Goal: Task Accomplishment & Management: Manage account settings

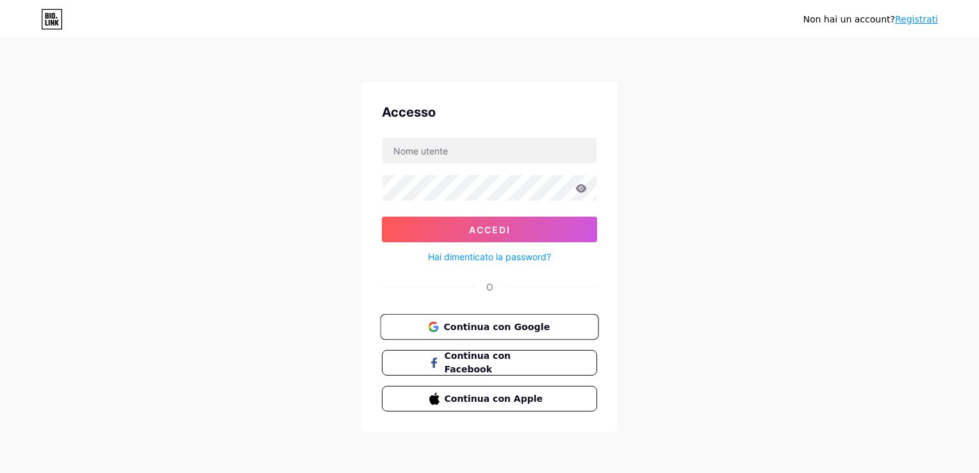
click at [508, 322] on span "Continua con Google" at bounding box center [497, 326] width 107 height 13
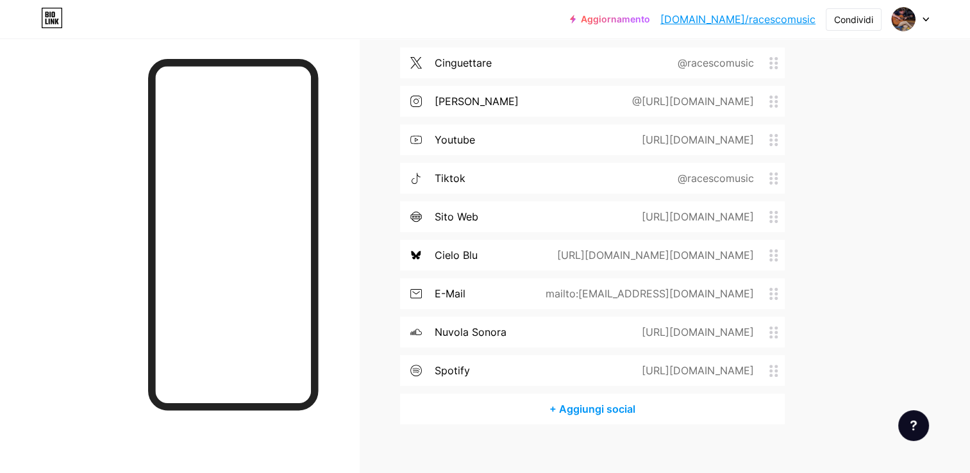
scroll to position [317, 0]
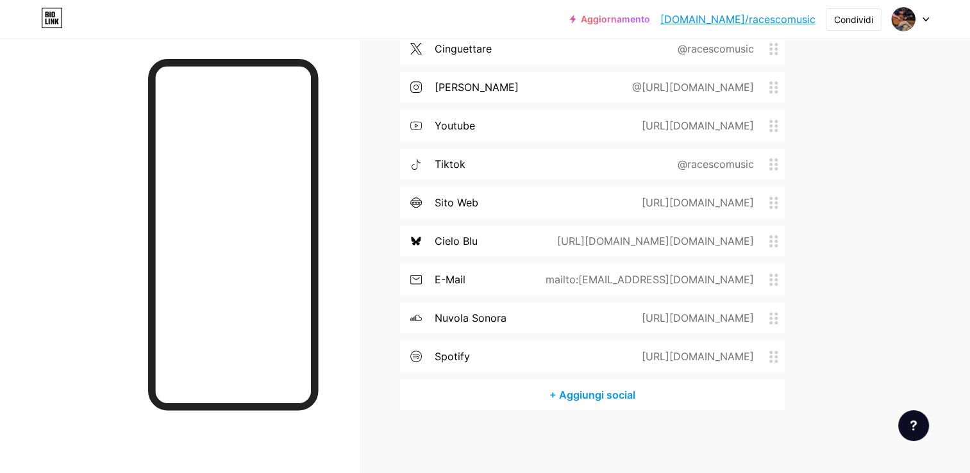
click at [683, 195] on div "[URL][DOMAIN_NAME]" at bounding box center [695, 202] width 148 height 15
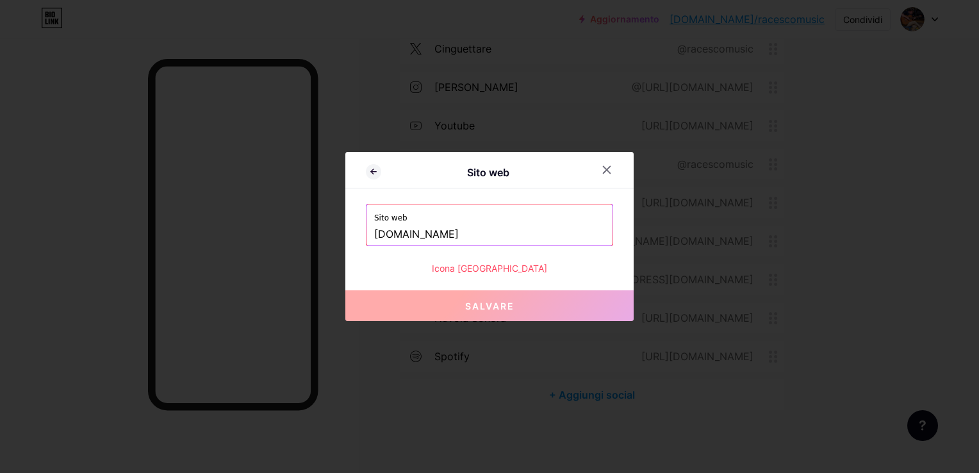
click at [479, 232] on input "[DOMAIN_NAME]" at bounding box center [489, 235] width 231 height 22
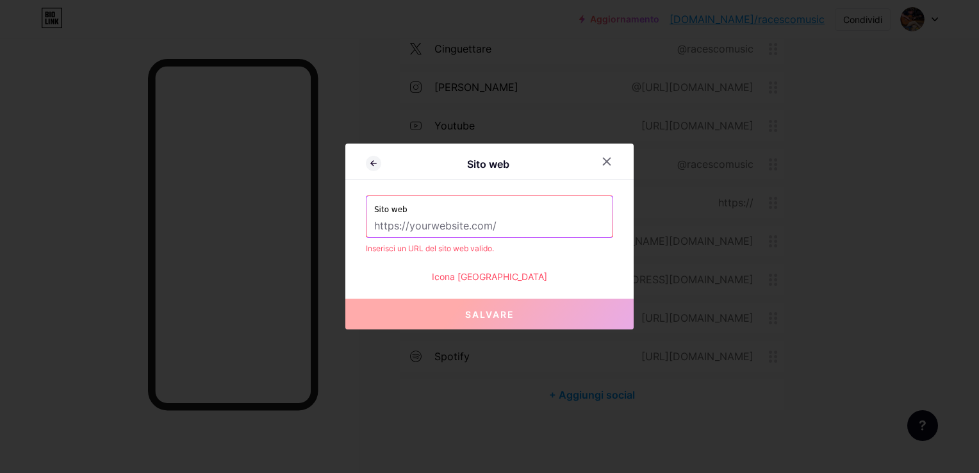
click at [462, 224] on input "text" at bounding box center [489, 226] width 231 height 22
paste input "[URL][DOMAIN_NAME]"
type input "[URL][DOMAIN_NAME]"
click at [503, 276] on div "Icona [GEOGRAPHIC_DATA]" at bounding box center [489, 276] width 247 height 13
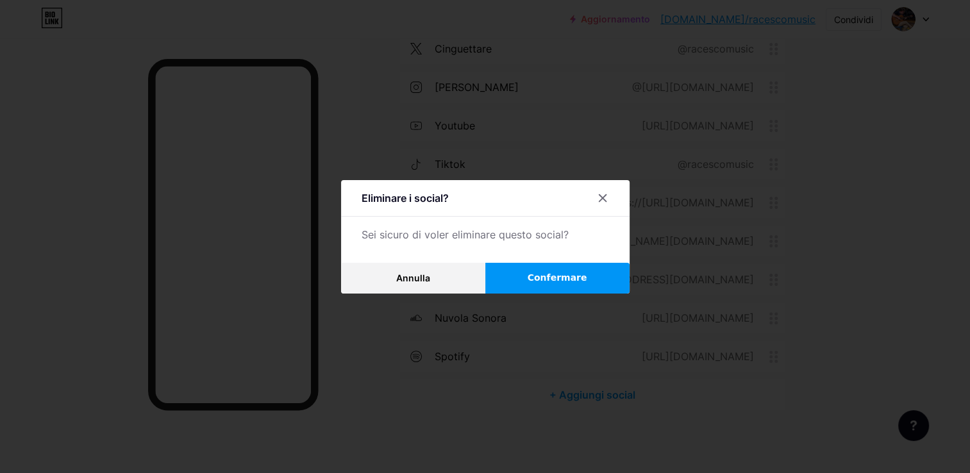
click at [528, 283] on button "Confermare" at bounding box center [557, 278] width 144 height 31
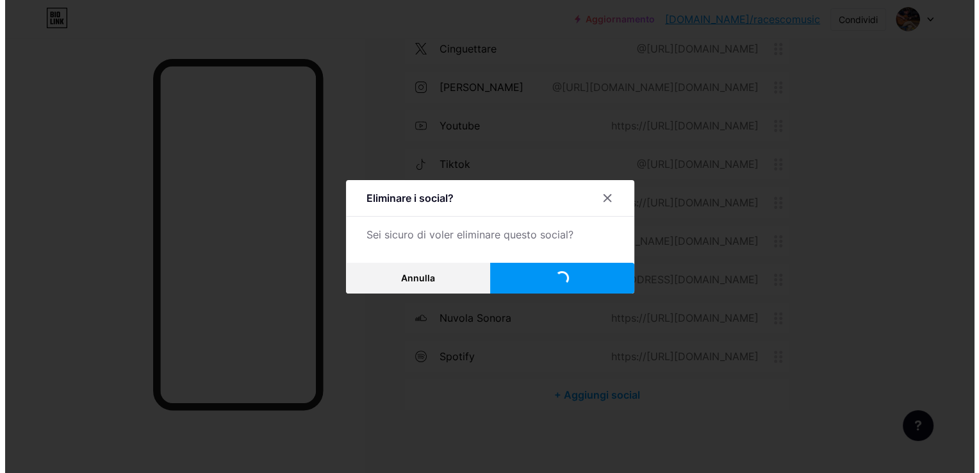
scroll to position [278, 0]
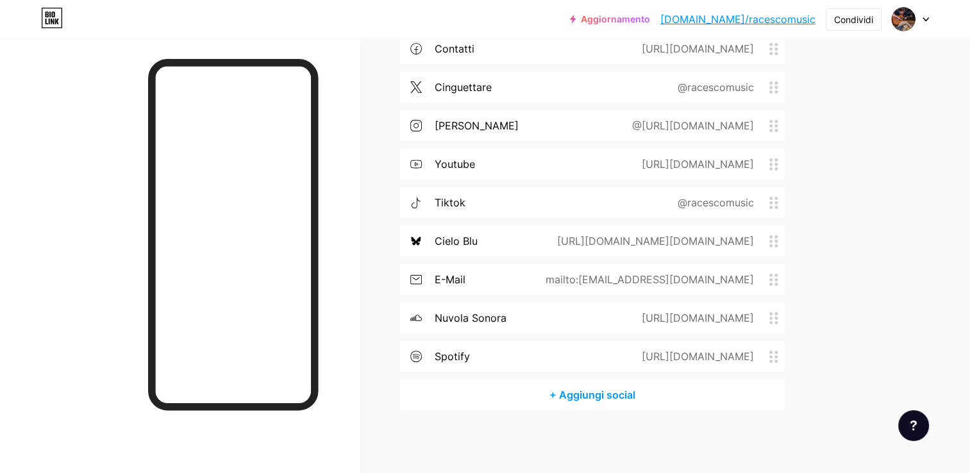
click at [606, 389] on div "+ Aggiungi social" at bounding box center [592, 394] width 385 height 31
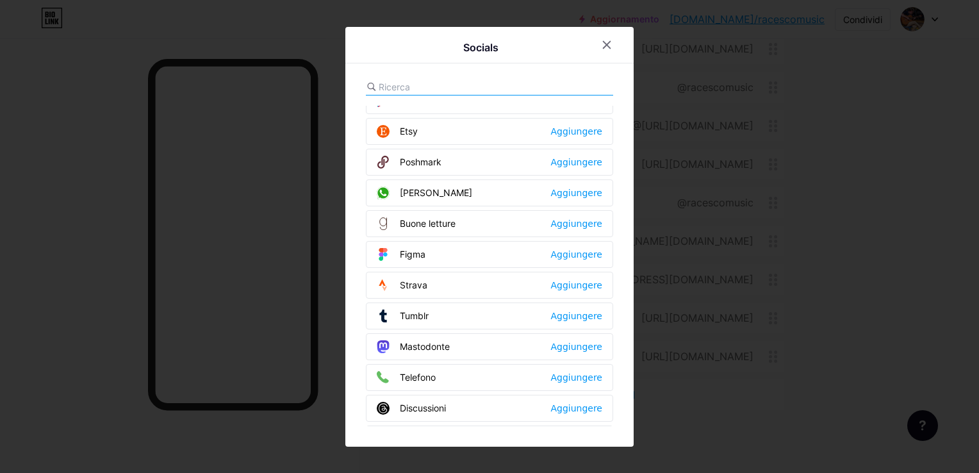
scroll to position [1144, 0]
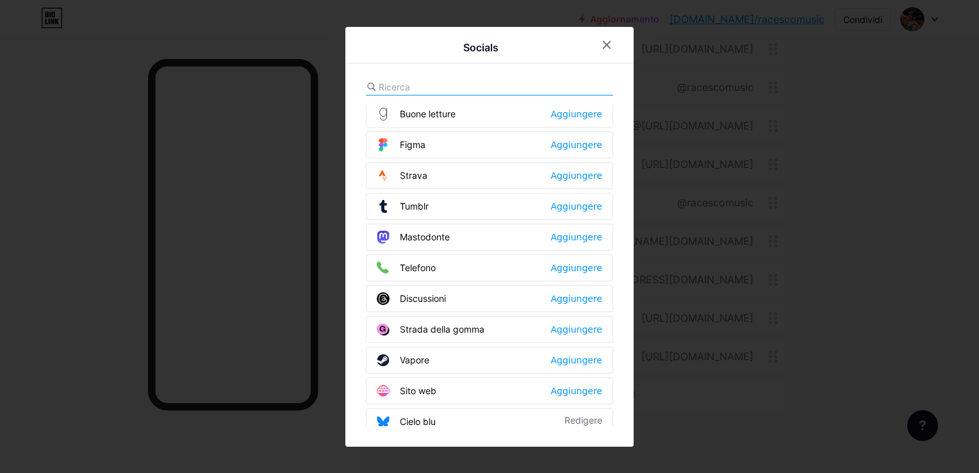
click at [428, 384] on font "Sito web" at bounding box center [418, 390] width 37 height 13
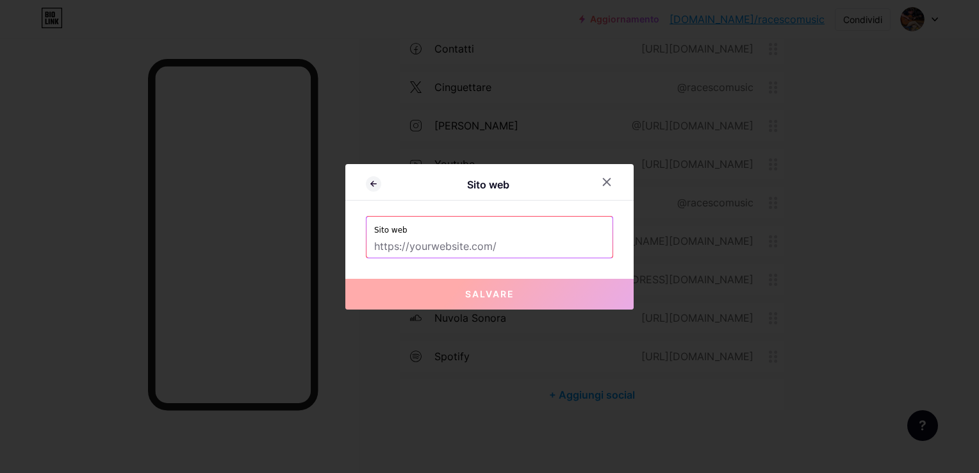
click at [405, 247] on input "text" at bounding box center [489, 247] width 231 height 22
paste input "[URL][DOMAIN_NAME]"
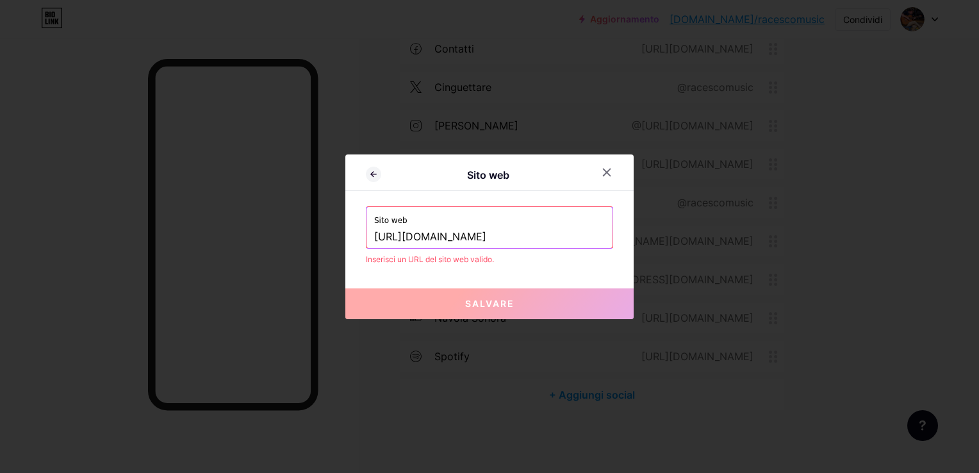
type input "[URL][DOMAIN_NAME]"
click at [485, 306] on span "Salvare" at bounding box center [489, 303] width 49 height 11
click at [378, 178] on icon at bounding box center [373, 174] width 15 height 15
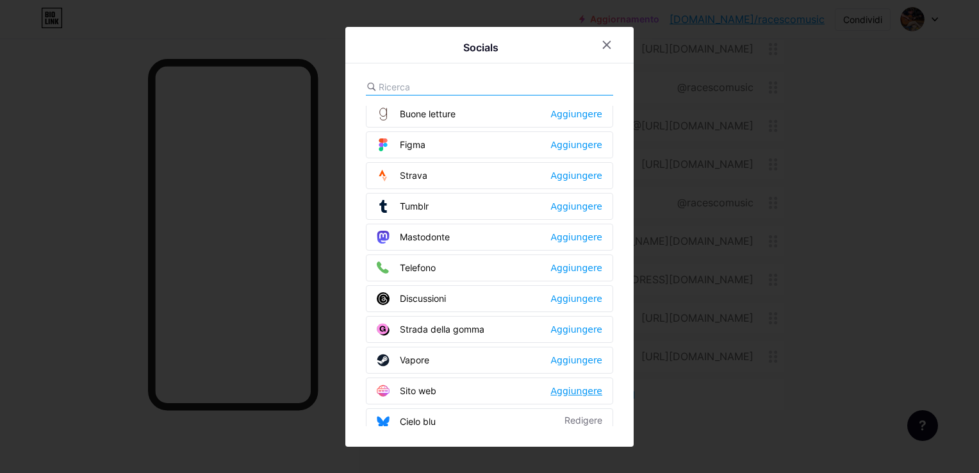
click at [578, 385] on div "Aggiungere" at bounding box center [577, 391] width 52 height 13
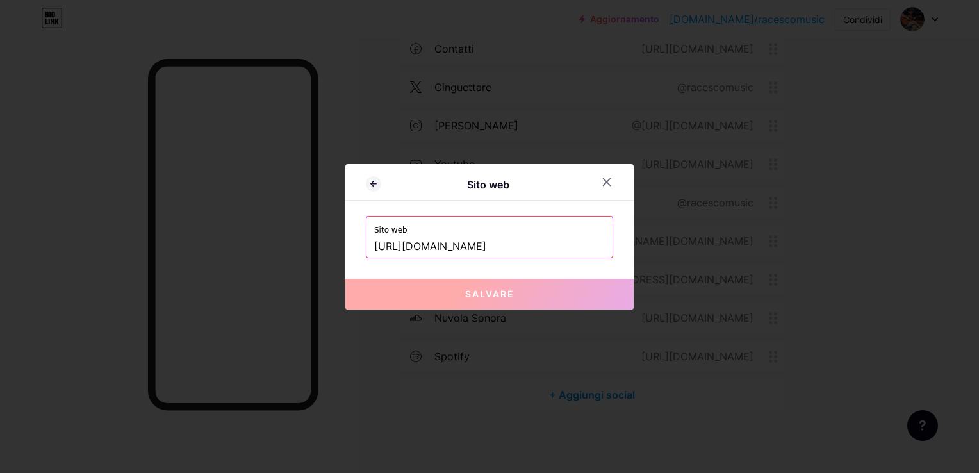
click at [495, 301] on button "Salvare" at bounding box center [490, 294] width 288 height 31
click at [610, 176] on div at bounding box center [606, 182] width 23 height 23
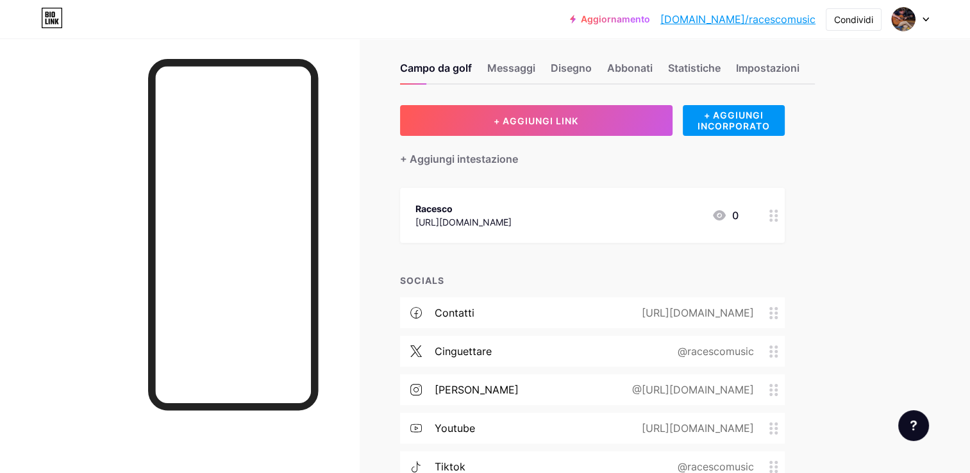
scroll to position [0, 0]
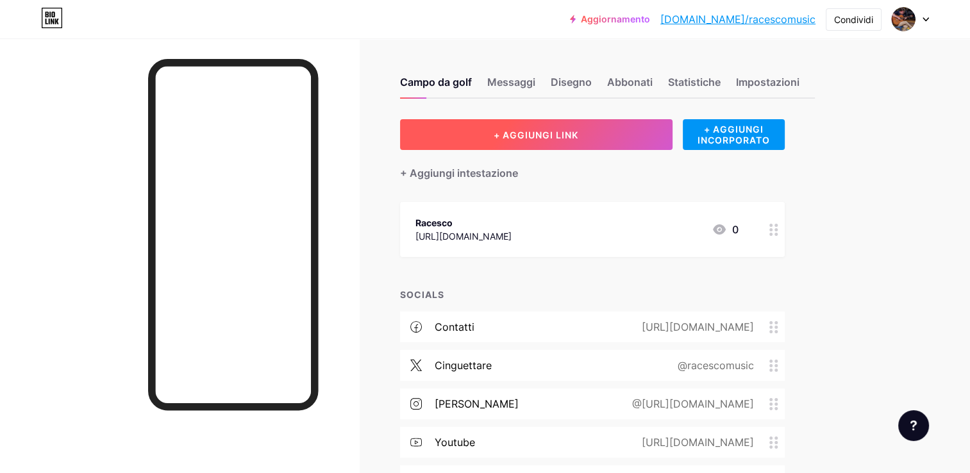
click at [551, 133] on span "+ AGGIUNGI LINK" at bounding box center [536, 134] width 85 height 11
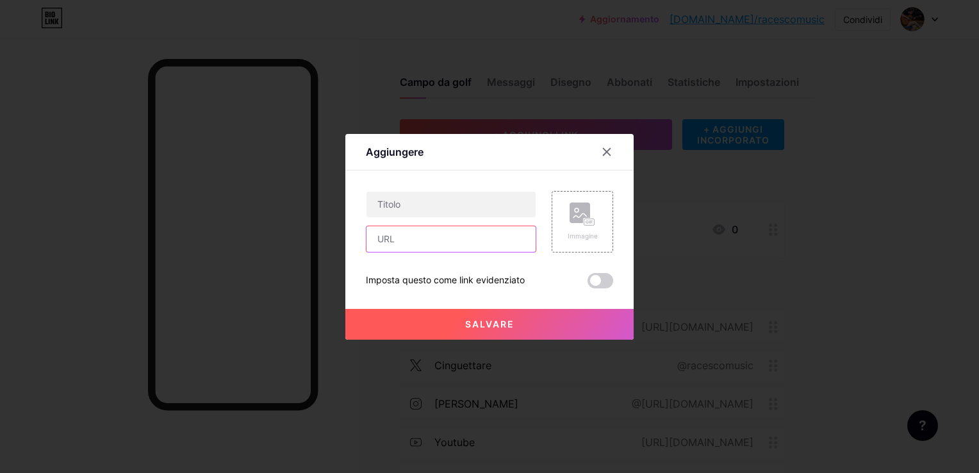
click at [433, 249] on input "text" at bounding box center [451, 239] width 169 height 26
paste input "[URL][DOMAIN_NAME]"
type input "[URL][DOMAIN_NAME]"
click at [422, 208] on input "text" at bounding box center [451, 205] width 169 height 26
type input "Sito web"
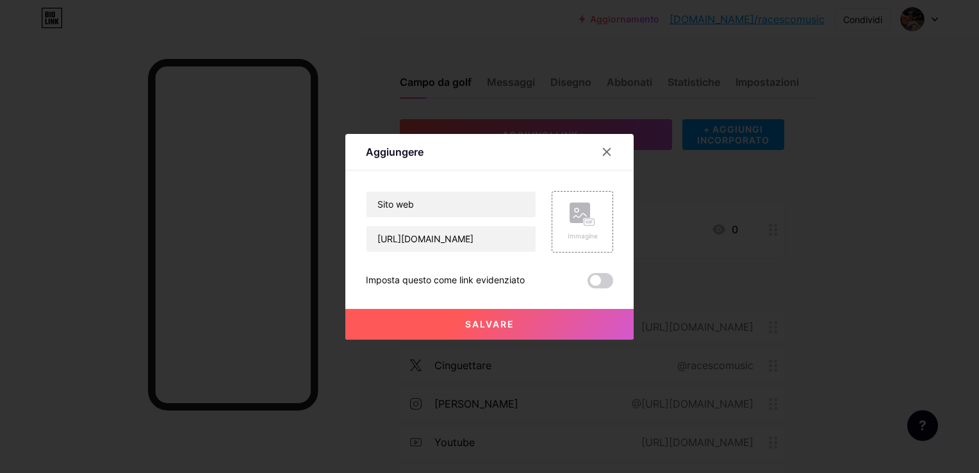
click at [492, 320] on span "Salvare" at bounding box center [489, 324] width 49 height 11
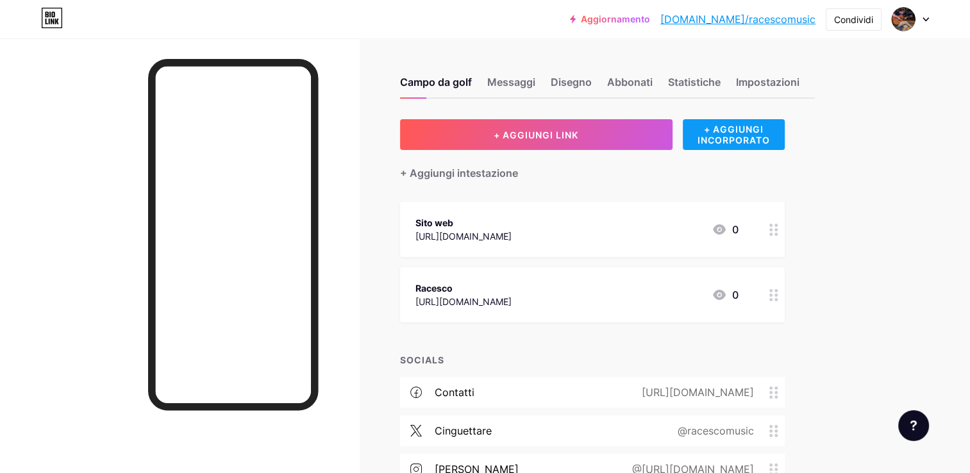
click at [723, 146] on div "+ AGGIUNGI INCORPORATO" at bounding box center [734, 134] width 102 height 31
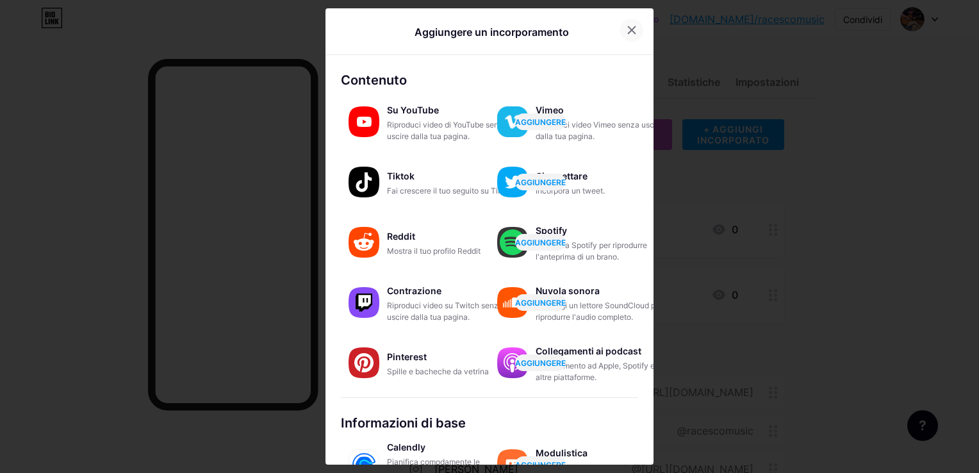
click at [626, 21] on div at bounding box center [631, 30] width 23 height 23
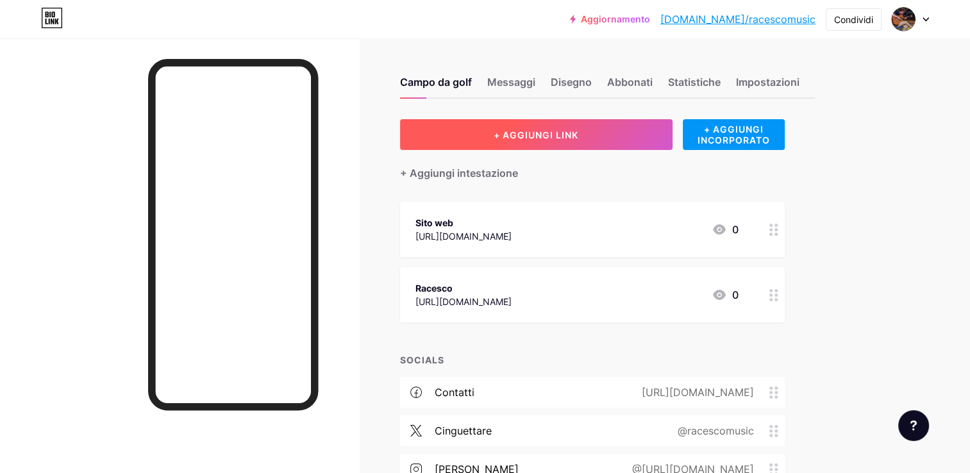
click at [620, 136] on button "+ AGGIUNGI LINK" at bounding box center [536, 134] width 272 height 31
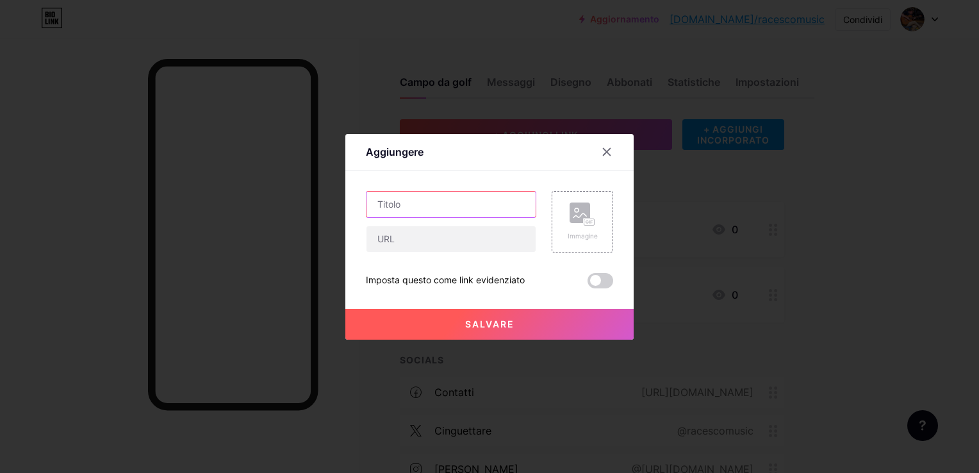
click at [443, 203] on input "text" at bounding box center [451, 205] width 169 height 26
click at [606, 154] on icon at bounding box center [607, 152] width 10 height 10
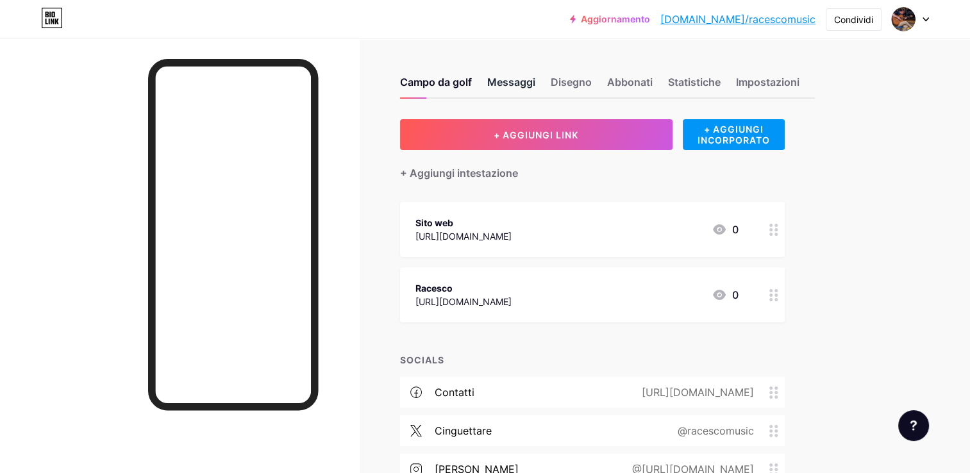
click at [517, 83] on div "Messaggi" at bounding box center [511, 85] width 48 height 23
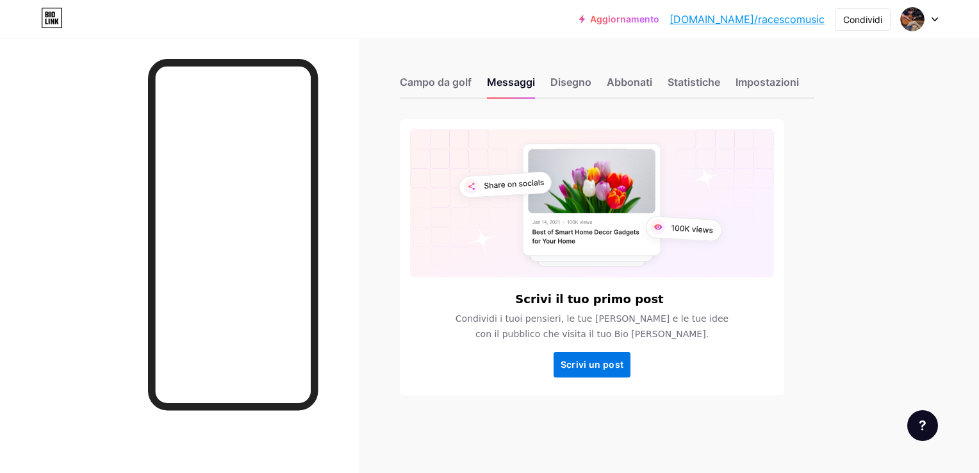
click at [597, 372] on button "Scrivi un post" at bounding box center [592, 365] width 77 height 26
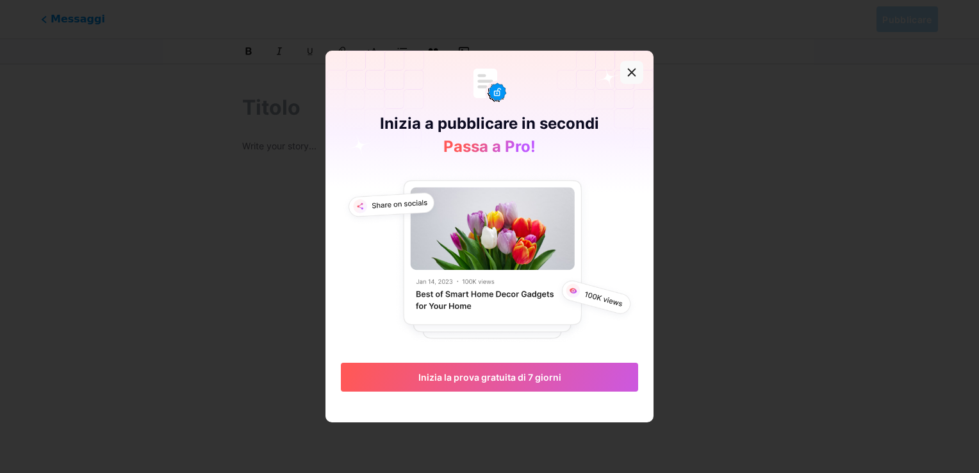
click at [638, 84] on div at bounding box center [631, 72] width 23 height 23
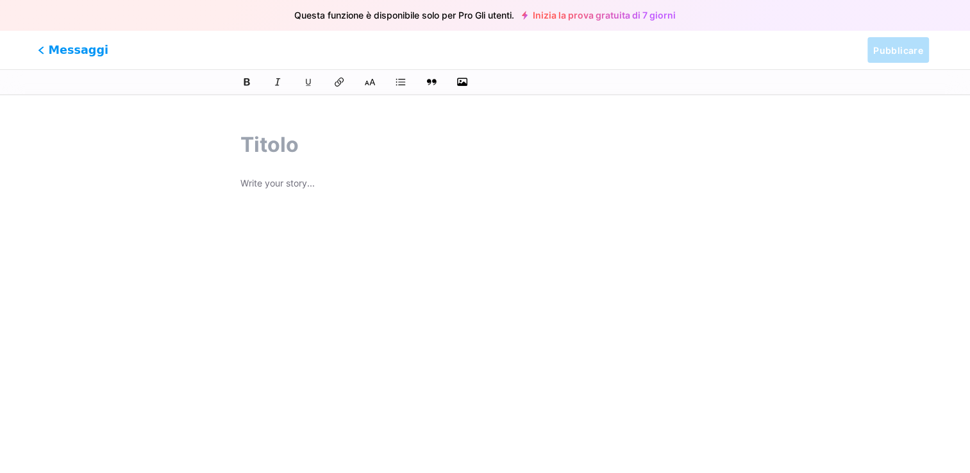
click at [56, 52] on font "Messaggi" at bounding box center [78, 50] width 60 height 17
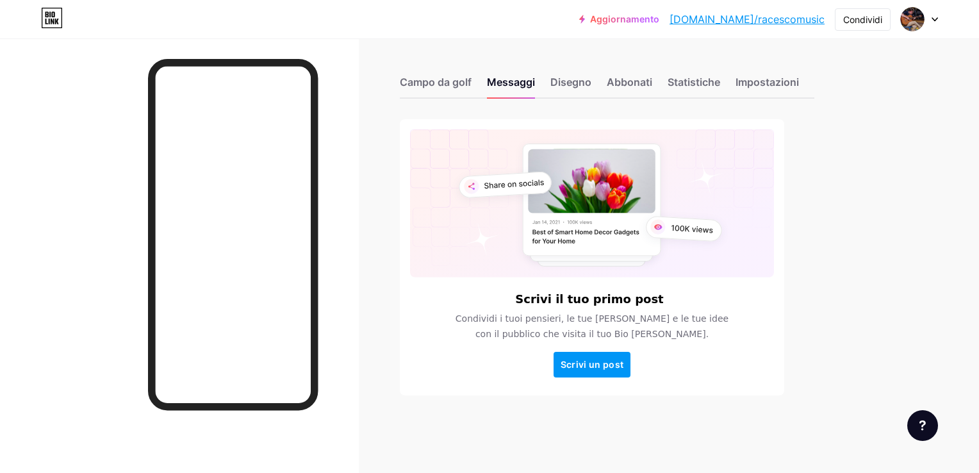
click at [431, 73] on div "Campo da golf Messaggi Disegno Abbonati Statistiche Impostazioni" at bounding box center [607, 76] width 415 height 45
click at [445, 80] on div "Campo da golf" at bounding box center [436, 85] width 72 height 23
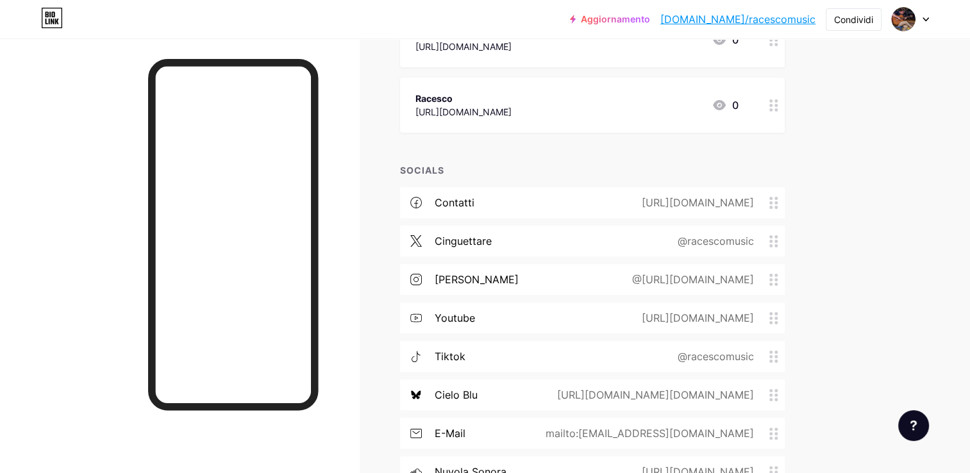
scroll to position [192, 0]
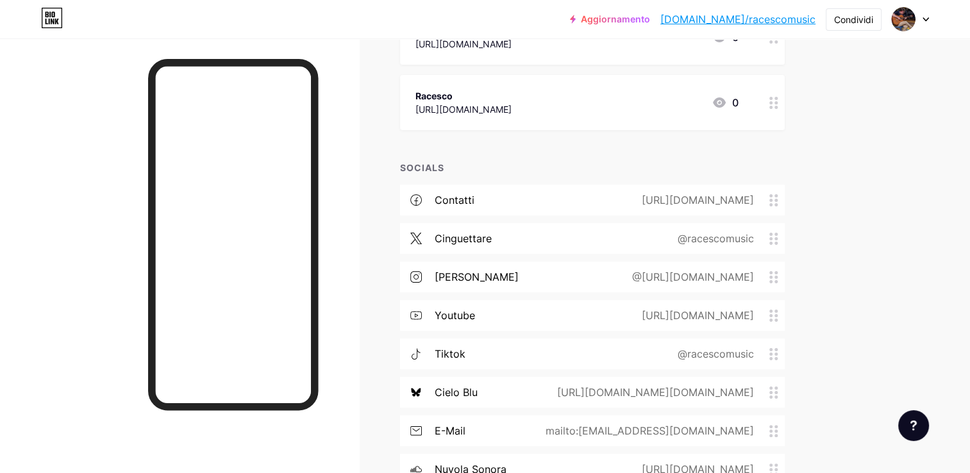
click at [640, 197] on div "[URL][DOMAIN_NAME]" at bounding box center [695, 199] width 148 height 15
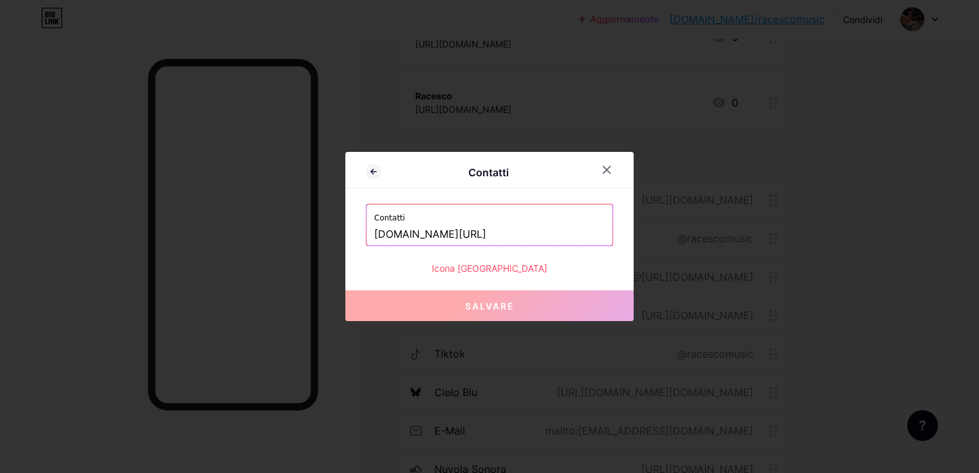
click at [490, 266] on div "Icona [GEOGRAPHIC_DATA]" at bounding box center [489, 268] width 247 height 13
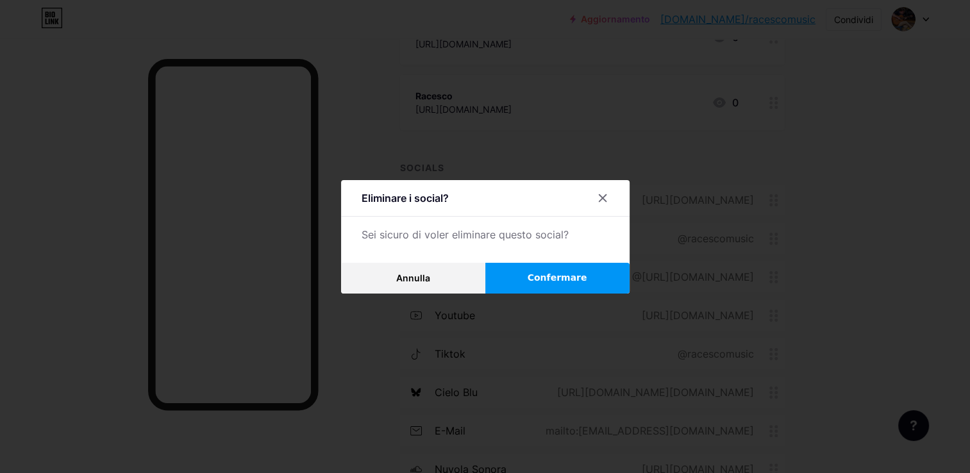
click at [554, 269] on button "Confermare" at bounding box center [557, 278] width 144 height 31
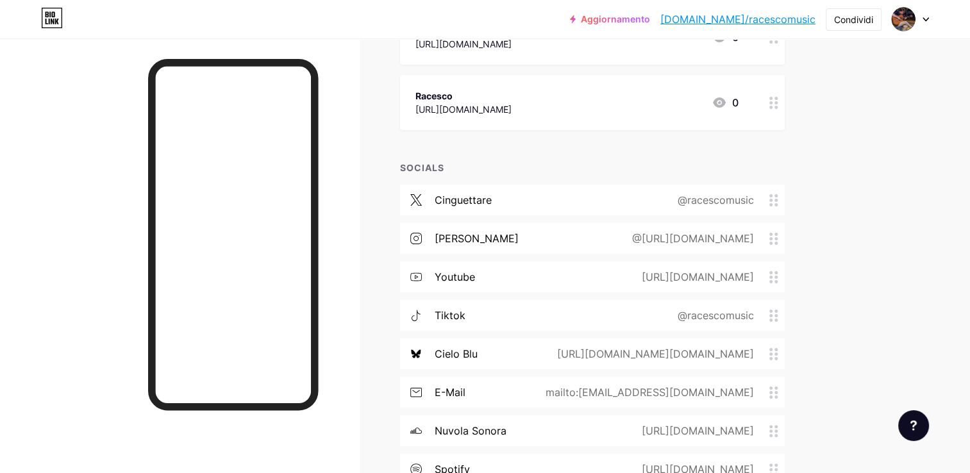
click at [615, 206] on div "cinguettare @racescomusic" at bounding box center [592, 200] width 385 height 31
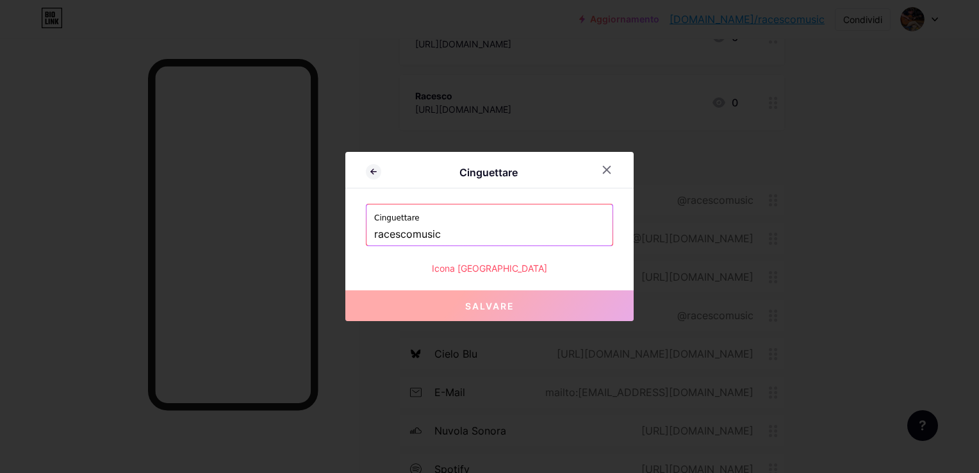
click at [491, 268] on div "Icona [GEOGRAPHIC_DATA]" at bounding box center [489, 268] width 247 height 13
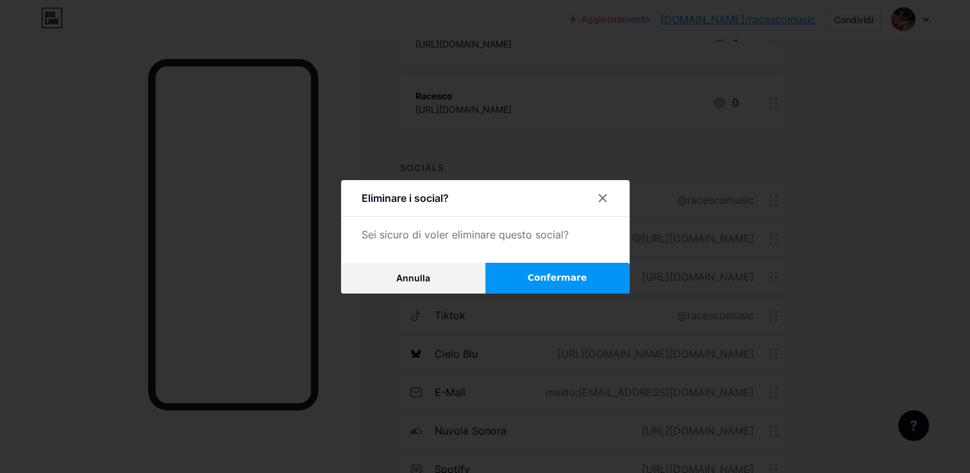
click at [531, 280] on button "Confermare" at bounding box center [557, 278] width 144 height 31
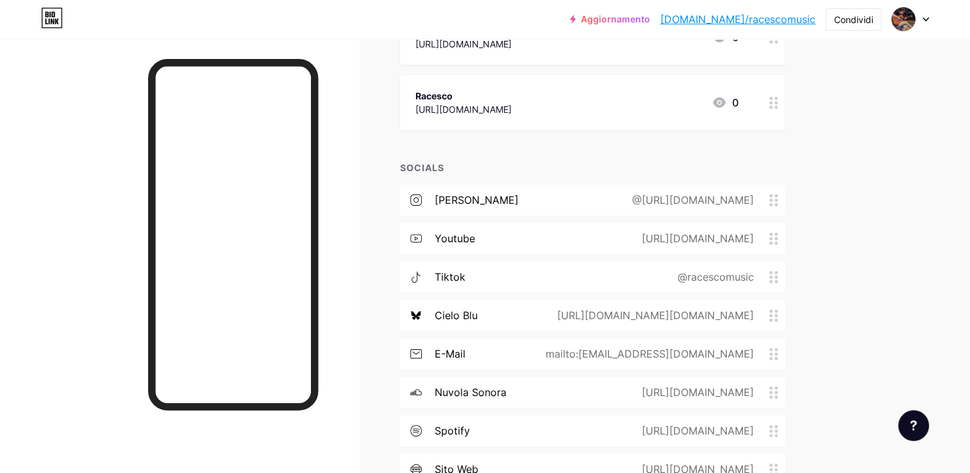
click at [612, 197] on div "@[URL][DOMAIN_NAME]" at bounding box center [691, 199] width 158 height 15
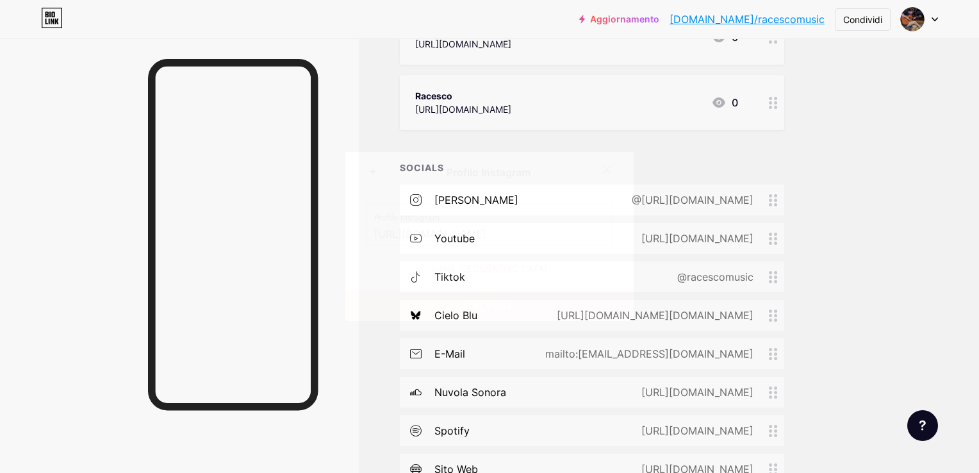
click at [490, 265] on div "Icona [GEOGRAPHIC_DATA]" at bounding box center [489, 268] width 247 height 13
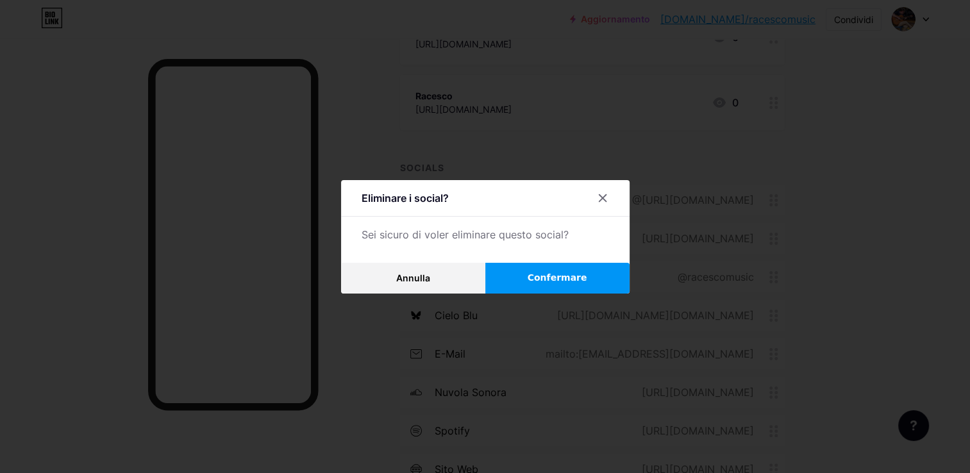
click at [522, 272] on button "Confermare" at bounding box center [557, 278] width 144 height 31
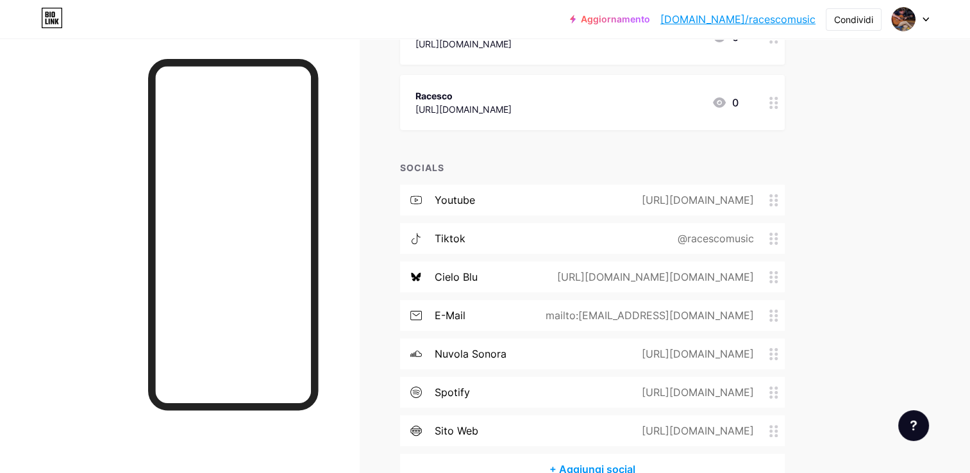
click at [471, 189] on div "youtube [URL][DOMAIN_NAME]" at bounding box center [592, 200] width 385 height 31
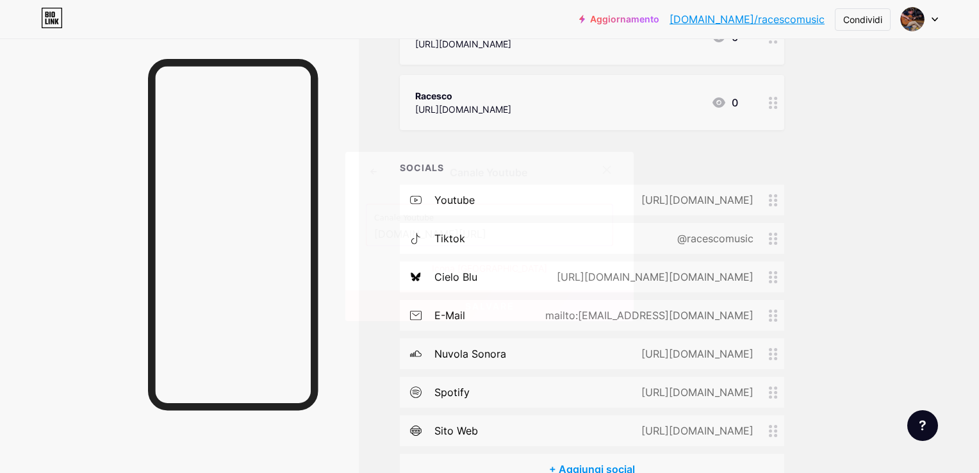
click at [505, 266] on div "Icona [GEOGRAPHIC_DATA]" at bounding box center [489, 268] width 247 height 13
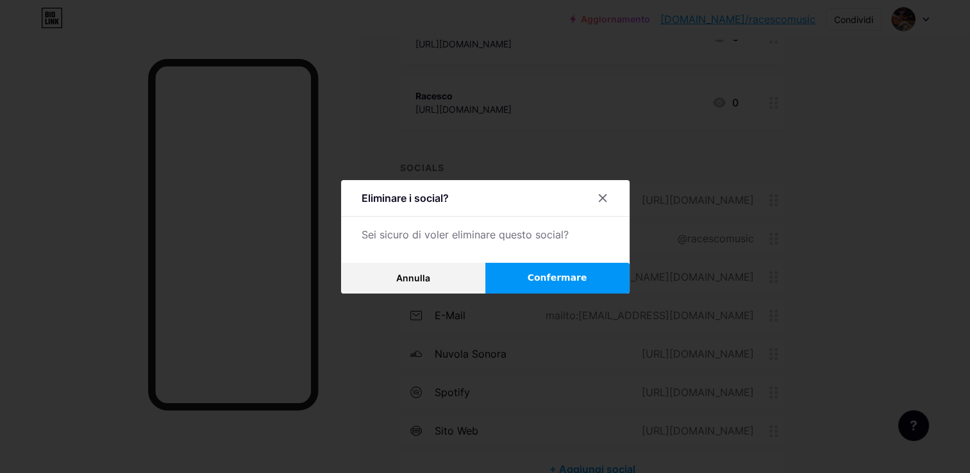
click at [525, 282] on button "Confermare" at bounding box center [557, 278] width 144 height 31
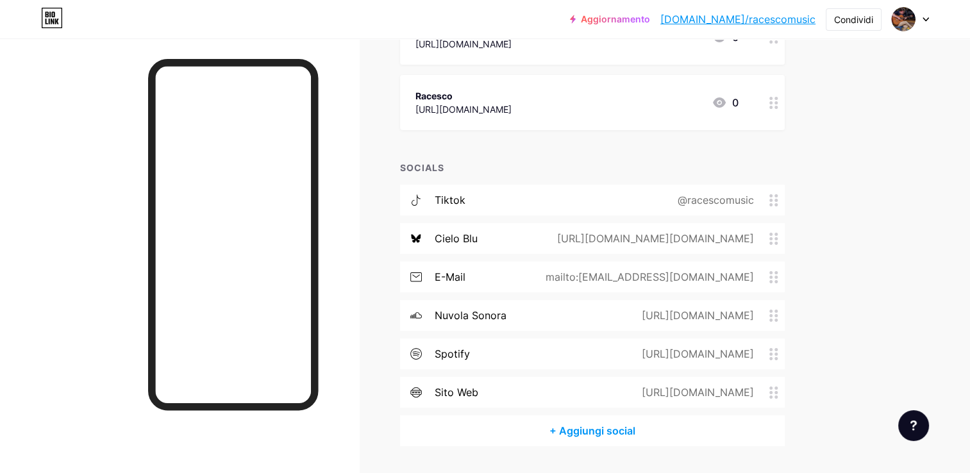
click at [490, 190] on div "tiktok @racescomusic" at bounding box center [592, 200] width 385 height 31
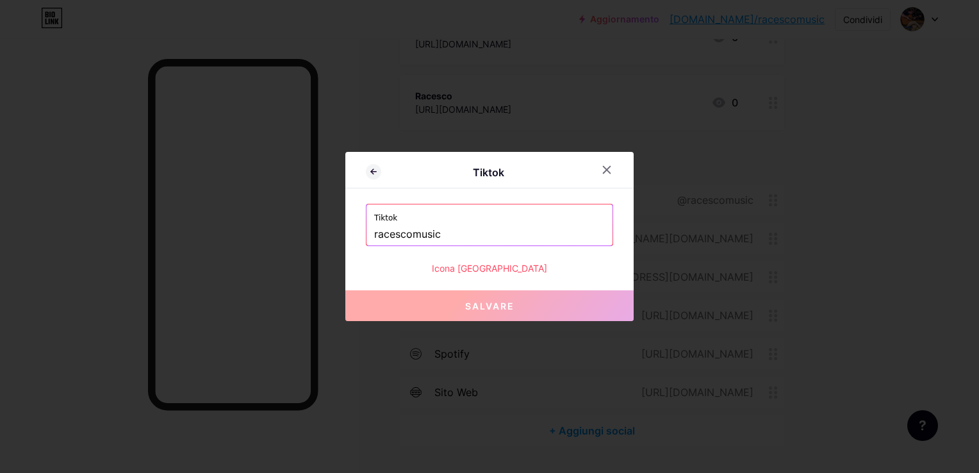
click at [495, 264] on div "Icona [GEOGRAPHIC_DATA]" at bounding box center [489, 268] width 247 height 13
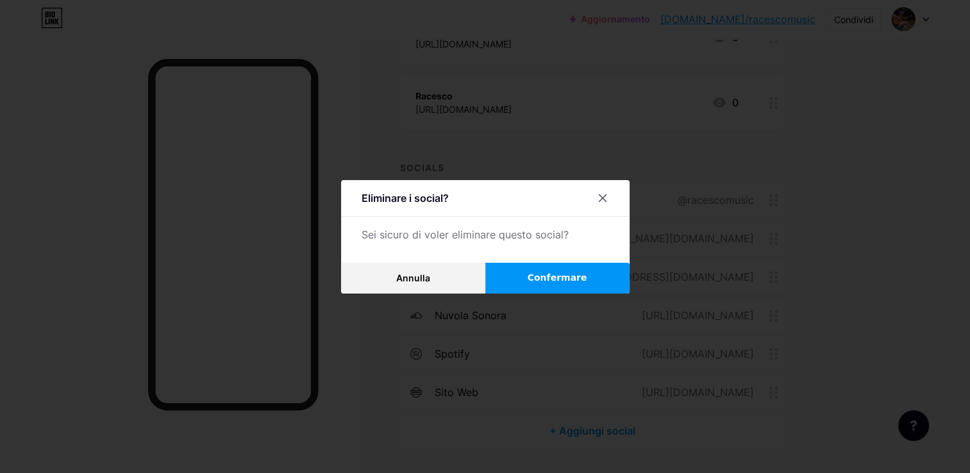
click at [528, 287] on button "Confermare" at bounding box center [557, 278] width 144 height 31
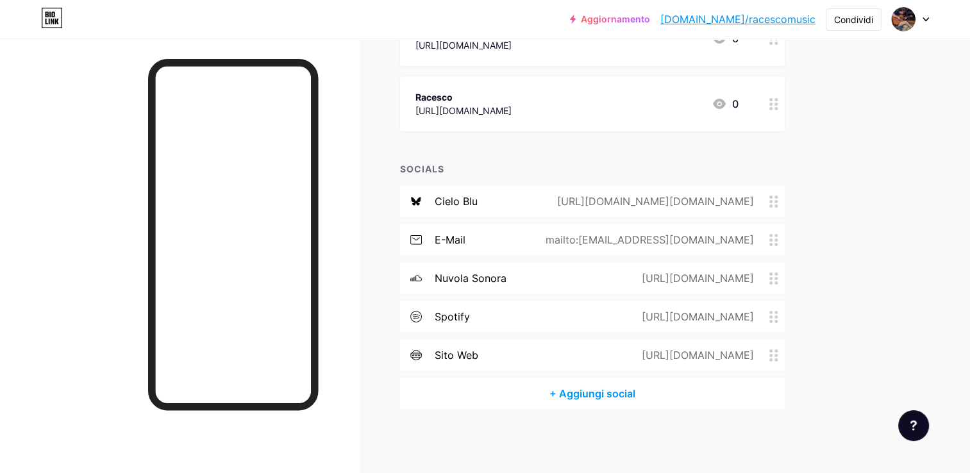
scroll to position [190, 0]
click at [479, 205] on div "cielo blu [URL][DOMAIN_NAME][DOMAIN_NAME]" at bounding box center [592, 202] width 385 height 31
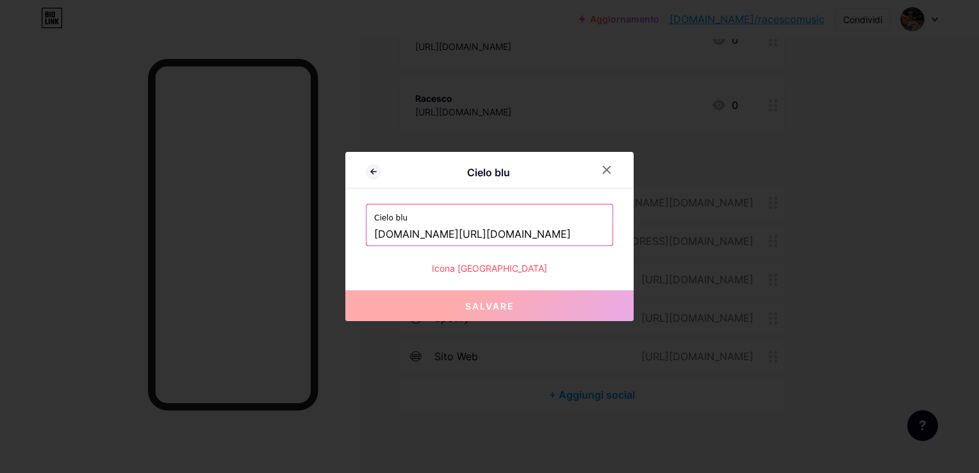
click at [485, 266] on div "Icona [GEOGRAPHIC_DATA]" at bounding box center [489, 268] width 247 height 13
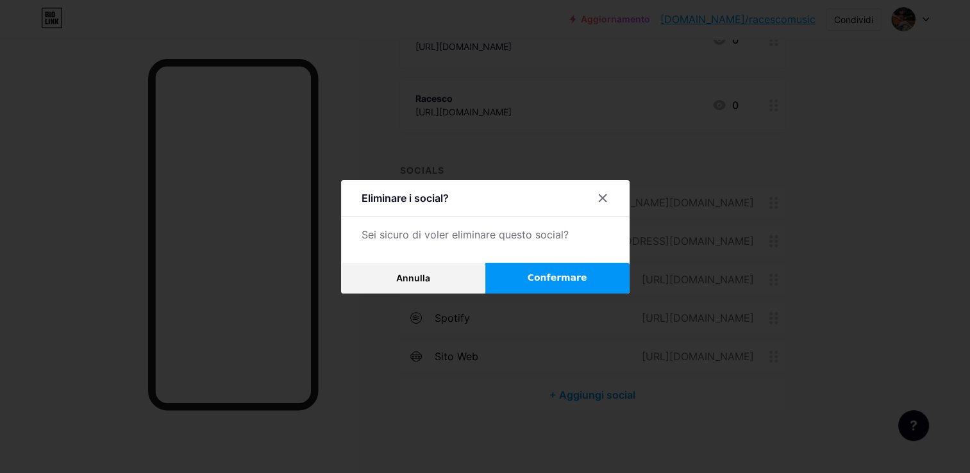
click at [520, 285] on button "Confermare" at bounding box center [557, 278] width 144 height 31
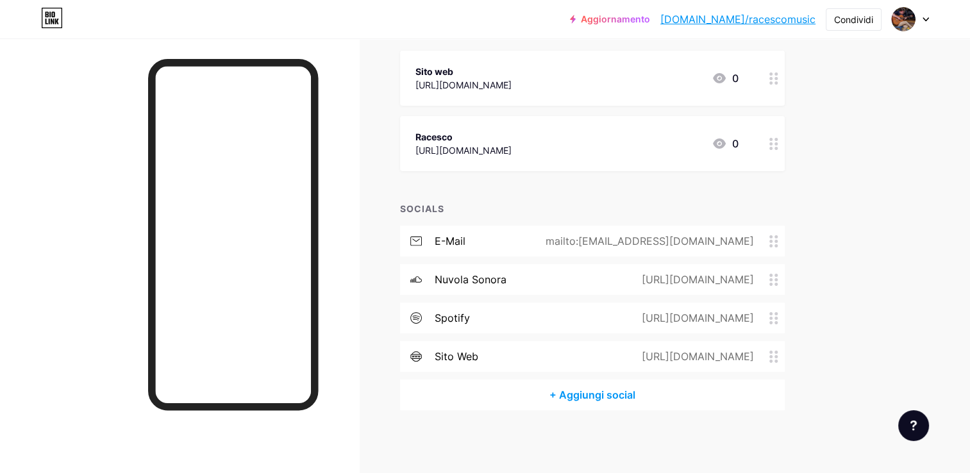
click at [495, 235] on div "E-mail mailto:[EMAIL_ADDRESS][DOMAIN_NAME]" at bounding box center [592, 241] width 385 height 31
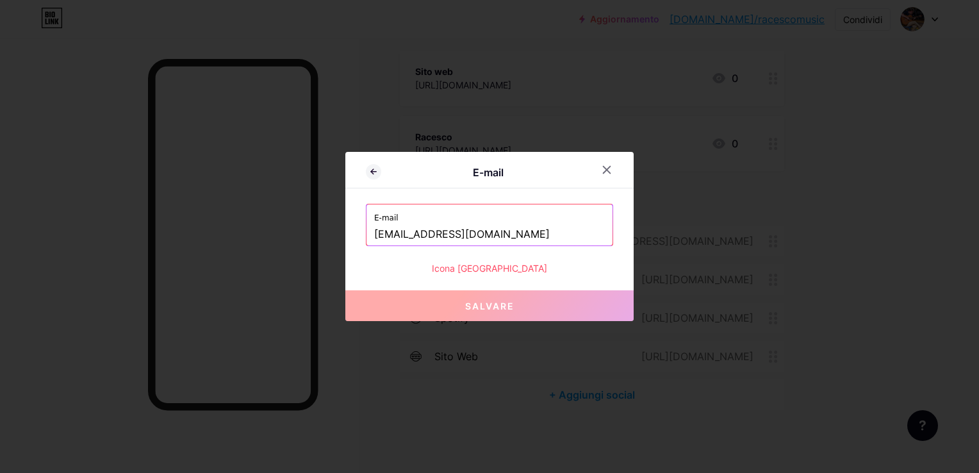
click at [482, 267] on div "Icona [GEOGRAPHIC_DATA]" at bounding box center [489, 268] width 247 height 13
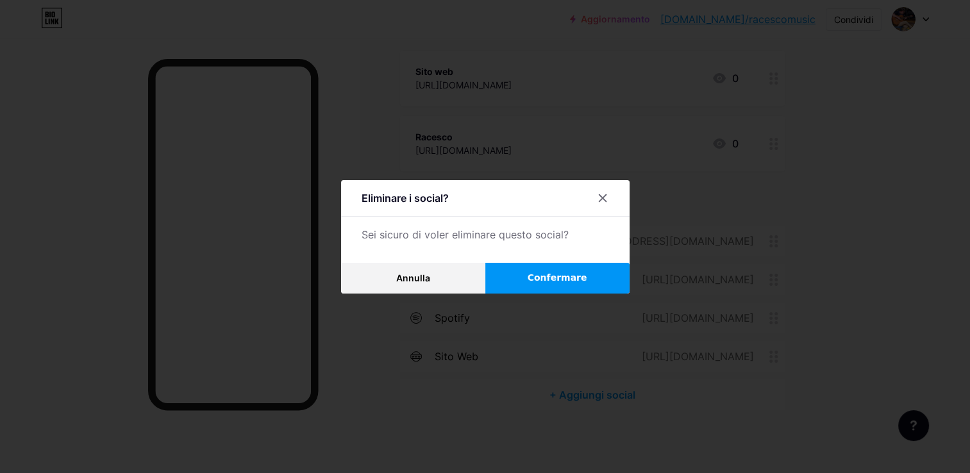
click at [520, 278] on button "Confermare" at bounding box center [557, 278] width 144 height 31
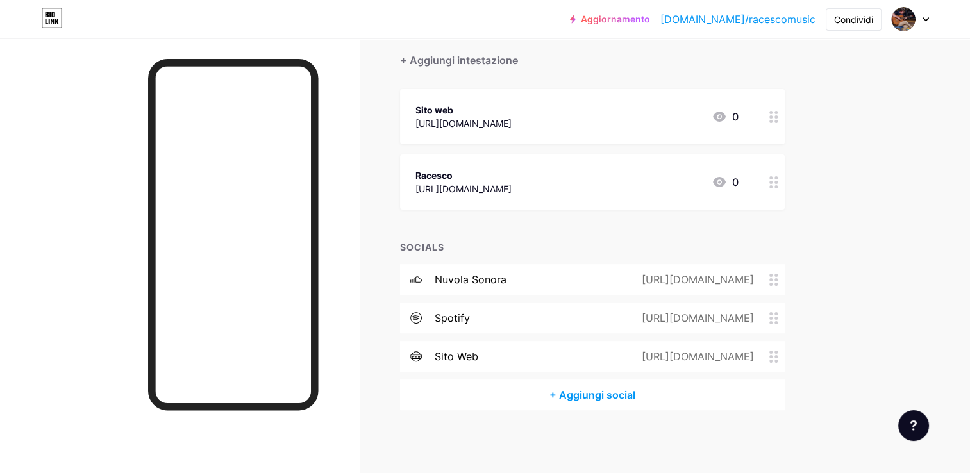
click at [497, 281] on div "nuvola sonora" at bounding box center [471, 279] width 72 height 15
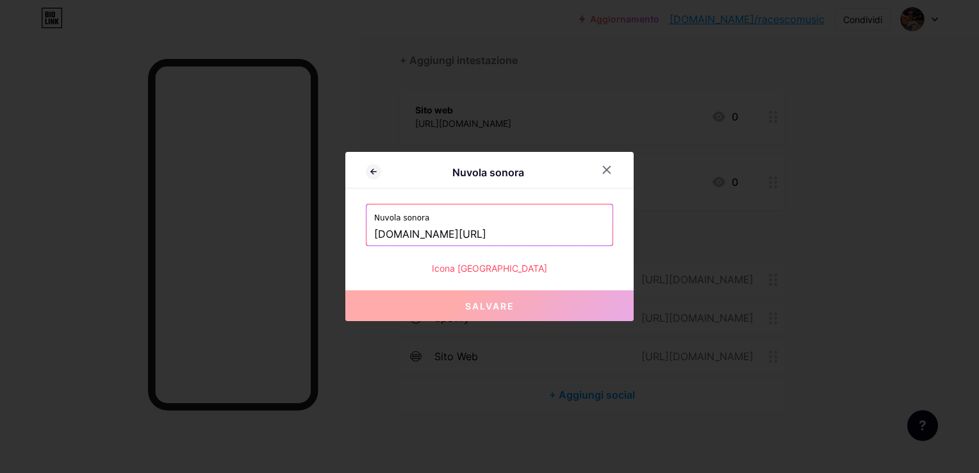
click at [510, 267] on div "Icona [GEOGRAPHIC_DATA]" at bounding box center [489, 268] width 247 height 13
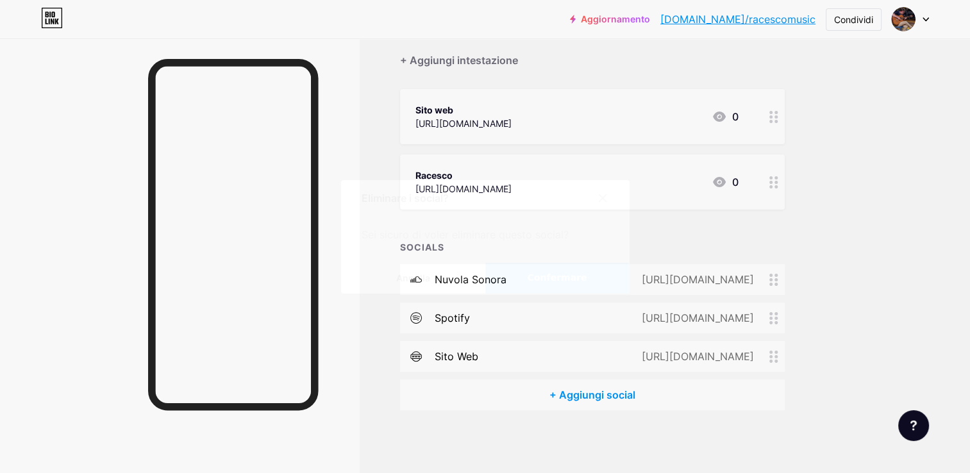
click at [510, 267] on button "Confermare" at bounding box center [557, 278] width 144 height 31
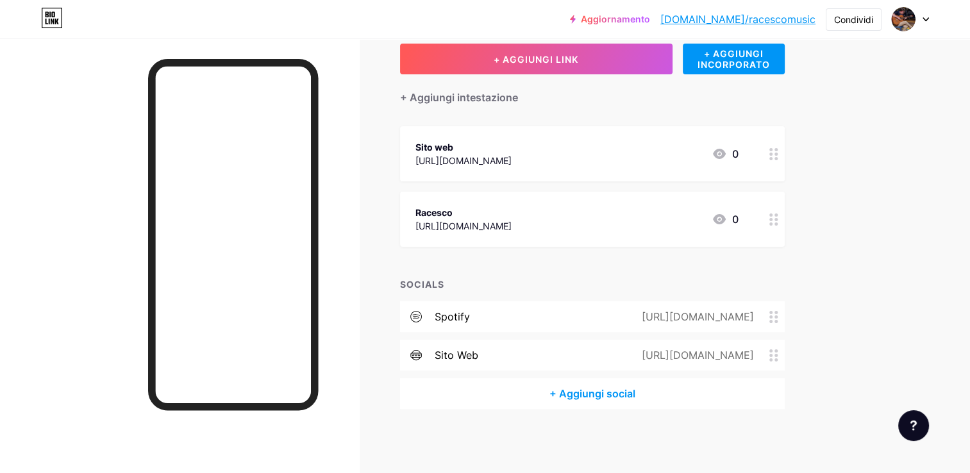
scroll to position [74, 0]
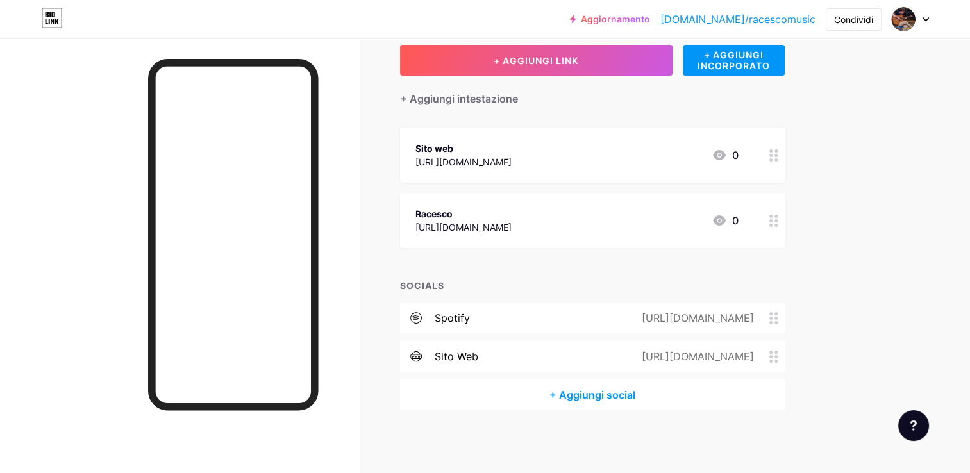
click at [449, 317] on div "Spotify" at bounding box center [452, 317] width 35 height 15
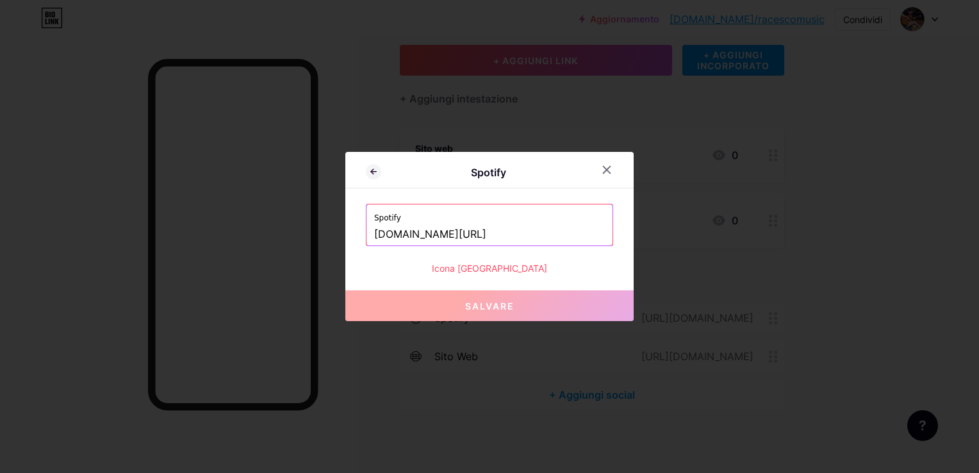
click at [495, 267] on div "Icona [GEOGRAPHIC_DATA]" at bounding box center [489, 268] width 247 height 13
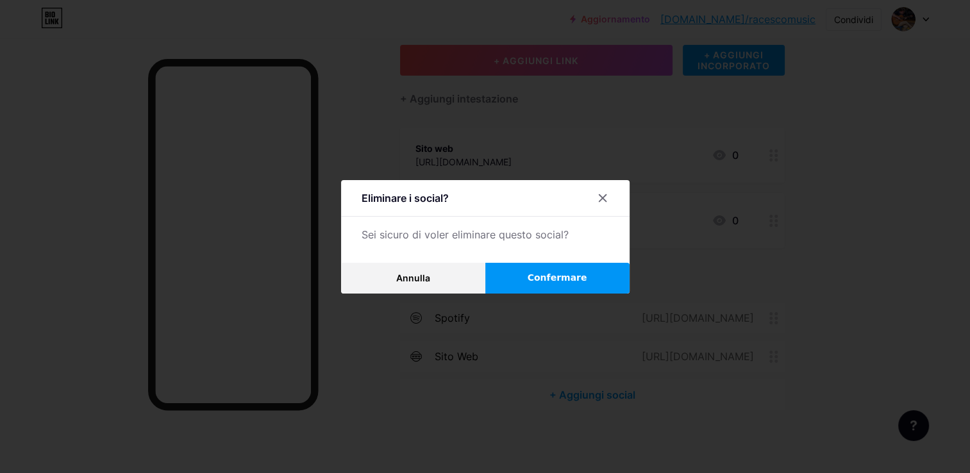
click at [514, 271] on button "Confermare" at bounding box center [557, 278] width 144 height 31
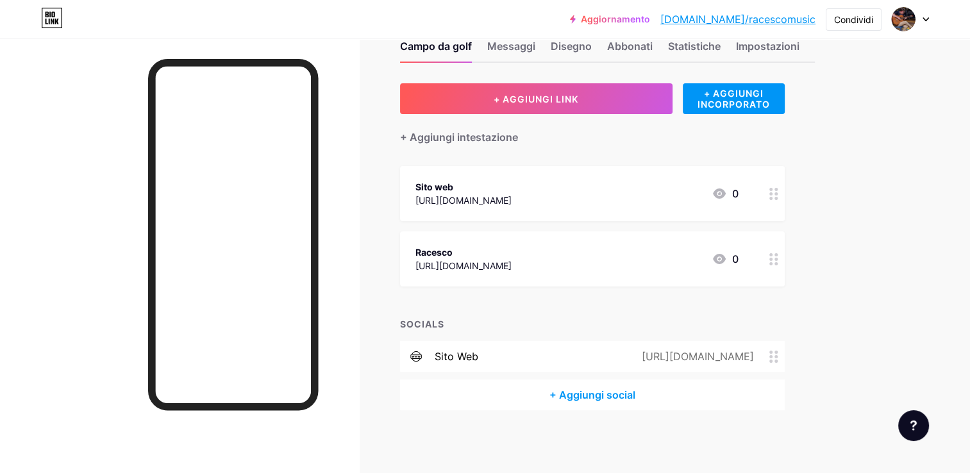
click at [512, 260] on div "[URL][DOMAIN_NAME]" at bounding box center [463, 265] width 96 height 13
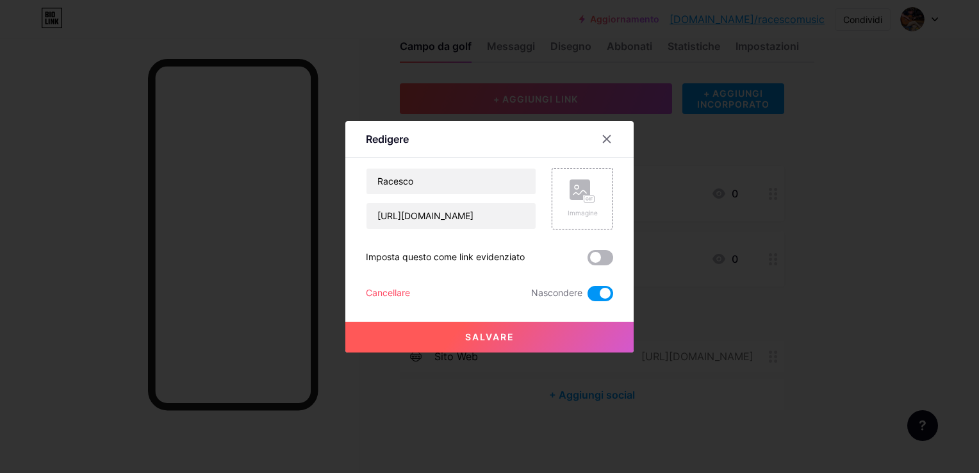
click at [595, 256] on span at bounding box center [601, 257] width 26 height 15
click at [588, 261] on input "checkbox" at bounding box center [588, 261] width 0 height 0
click at [600, 297] on span at bounding box center [601, 293] width 26 height 15
click at [588, 297] on input "checkbox" at bounding box center [588, 297] width 0 height 0
click at [474, 331] on span "Salvare" at bounding box center [489, 336] width 49 height 11
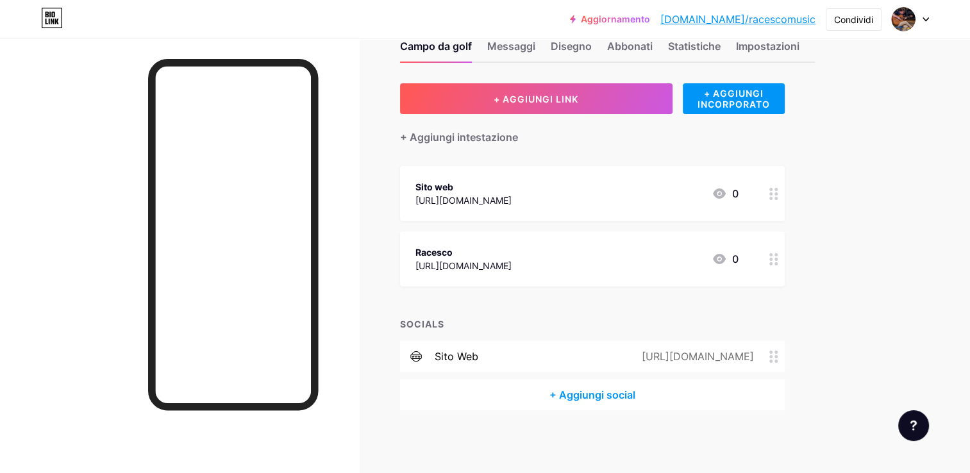
click at [468, 249] on div "Racesco" at bounding box center [463, 252] width 96 height 13
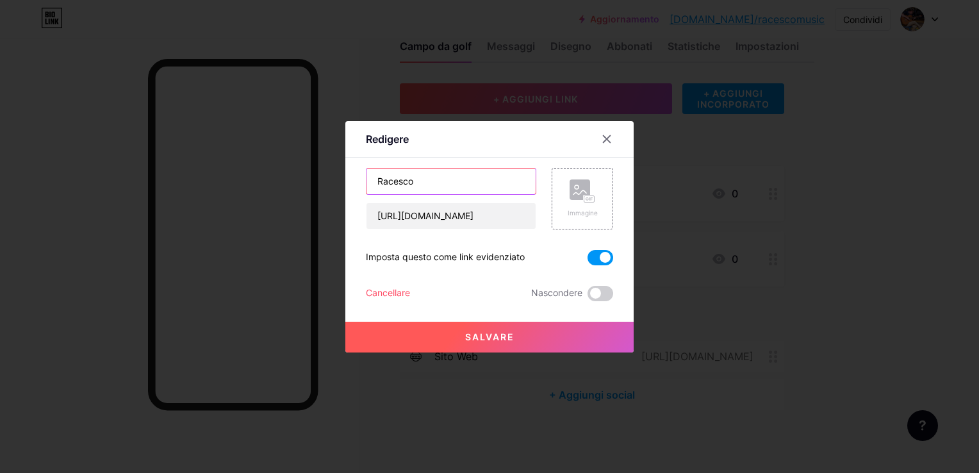
click at [437, 183] on input "Racesco" at bounding box center [451, 182] width 169 height 26
type input "Segui Racesco su instagram"
click at [505, 342] on span "Salvare" at bounding box center [489, 336] width 49 height 11
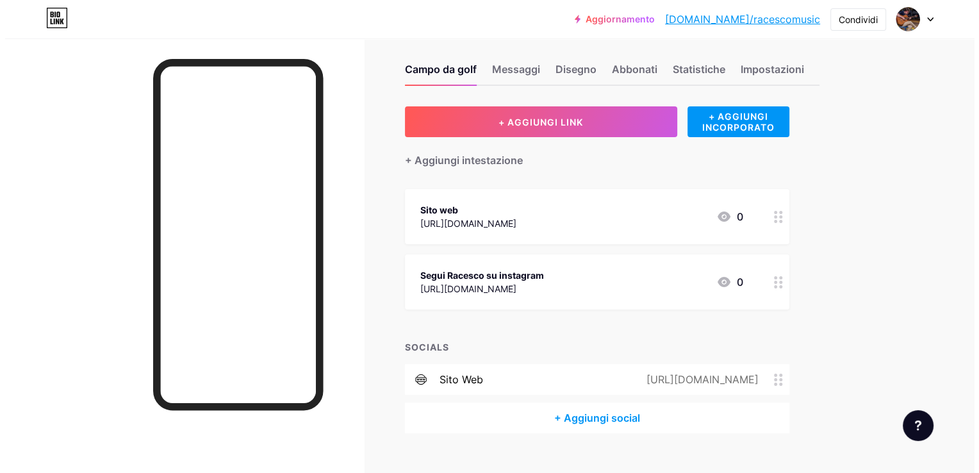
scroll to position [0, 0]
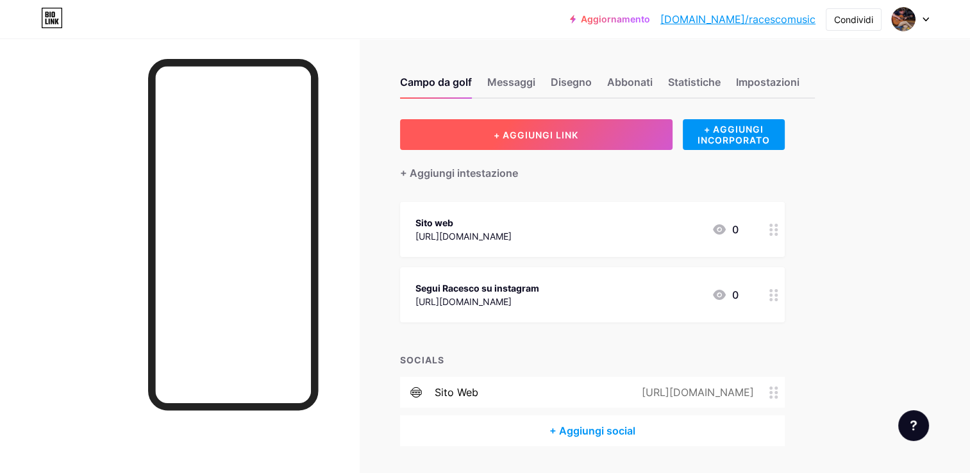
click at [529, 140] on button "+ AGGIUNGI LINK" at bounding box center [536, 134] width 272 height 31
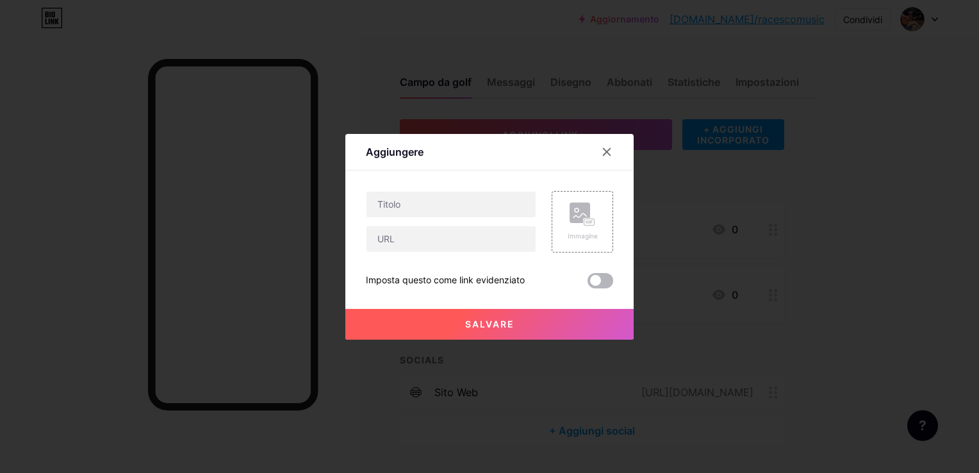
click at [593, 283] on span at bounding box center [601, 280] width 26 height 15
click at [588, 284] on input "checkbox" at bounding box center [588, 284] width 0 height 0
click at [413, 238] on input "text" at bounding box center [451, 239] width 169 height 26
paste input "[URL][DOMAIN_NAME]"
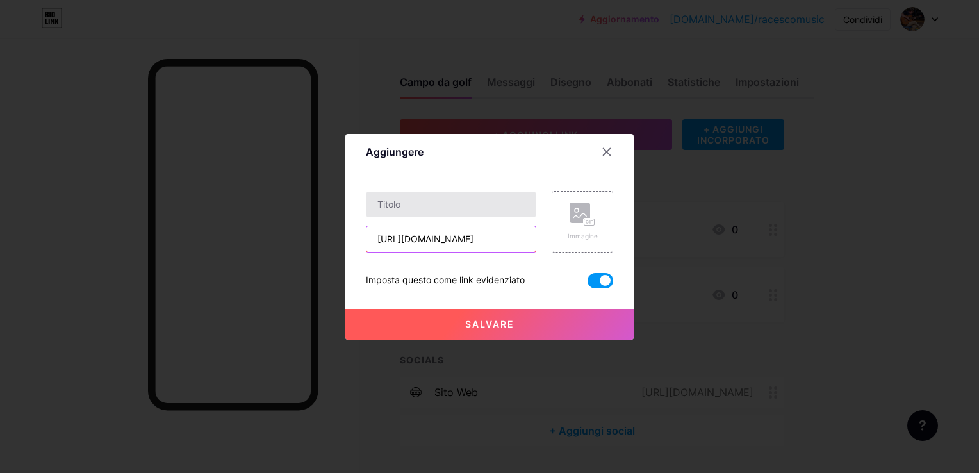
type input "[URL][DOMAIN_NAME]"
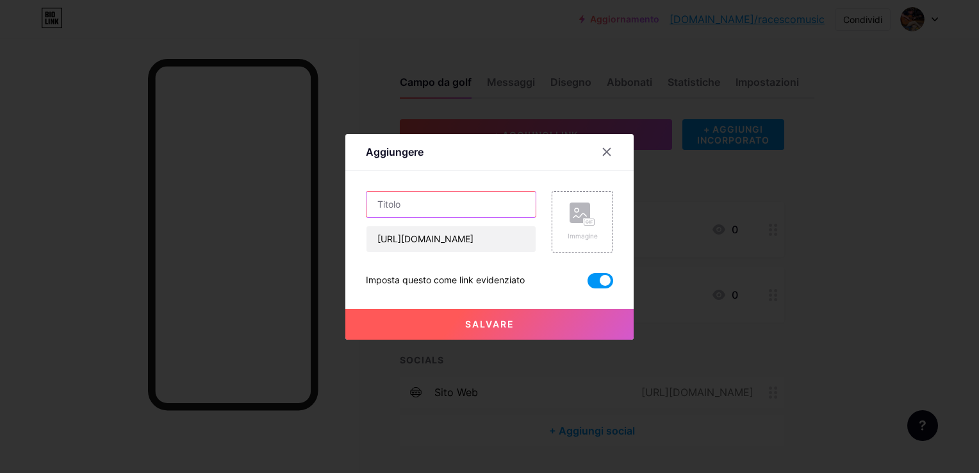
click at [391, 208] on input "text" at bounding box center [451, 205] width 169 height 26
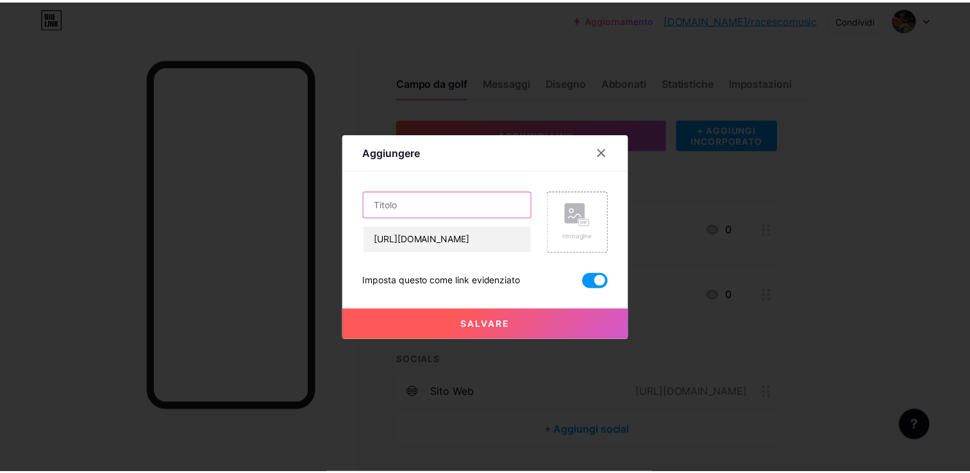
scroll to position [0, 0]
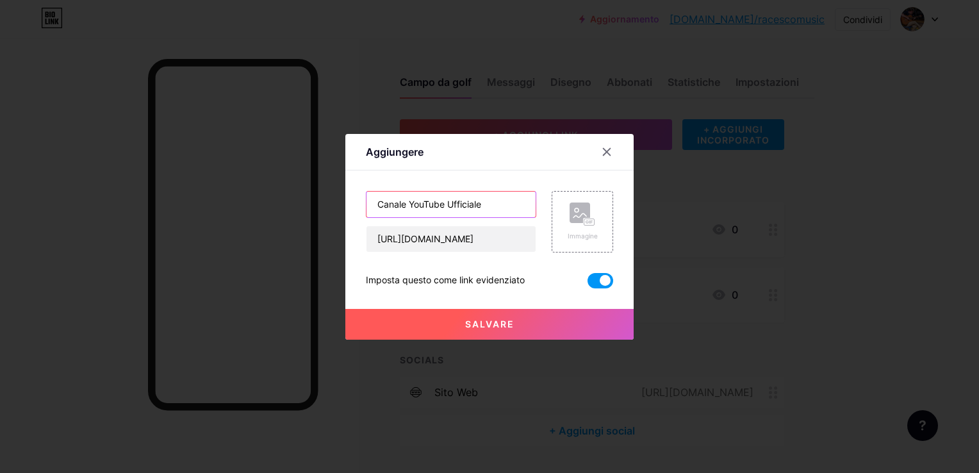
type input "Canale YouTube Ufficiale"
click at [531, 317] on button "Salvare" at bounding box center [490, 324] width 288 height 31
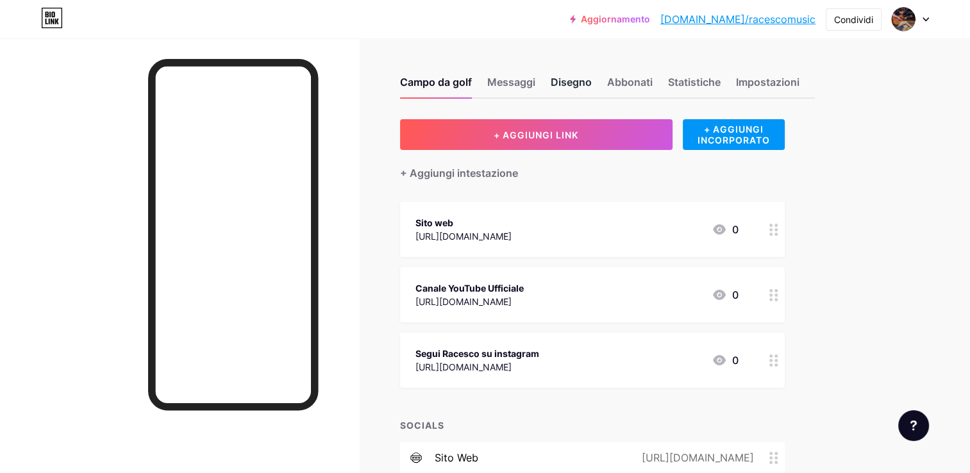
click at [564, 76] on div "Disegno" at bounding box center [571, 85] width 41 height 23
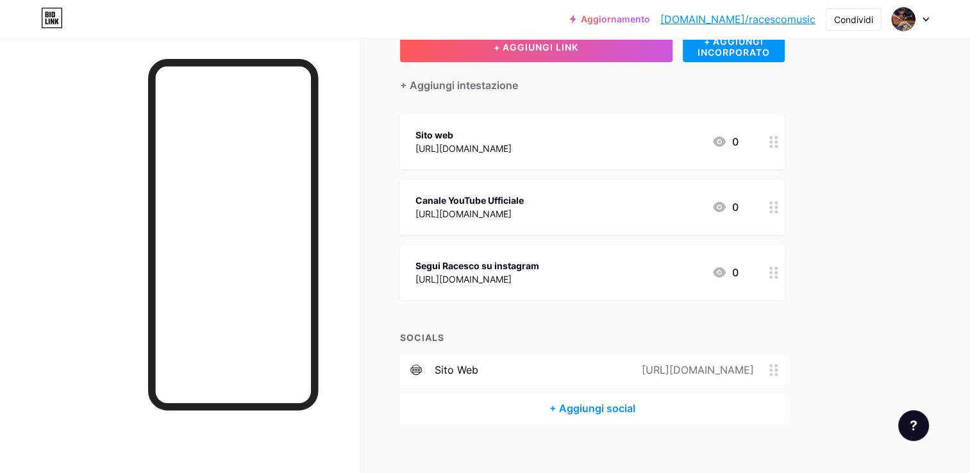
scroll to position [101, 0]
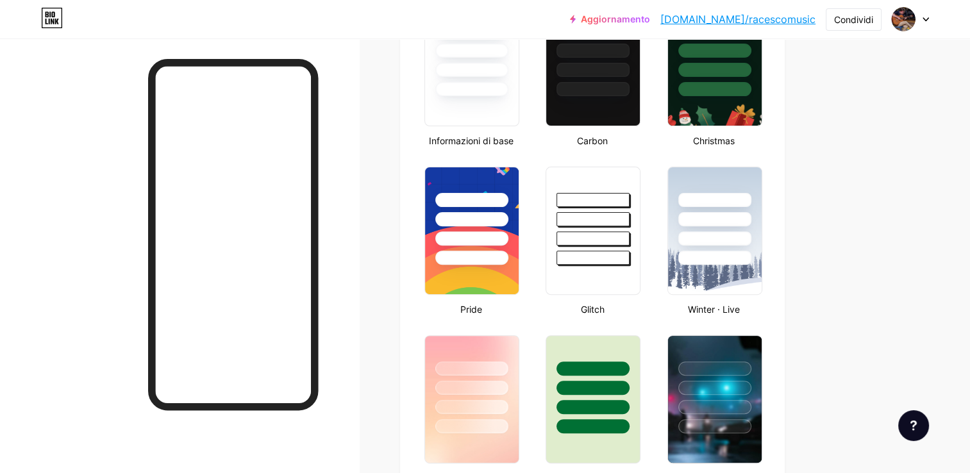
scroll to position [192, 0]
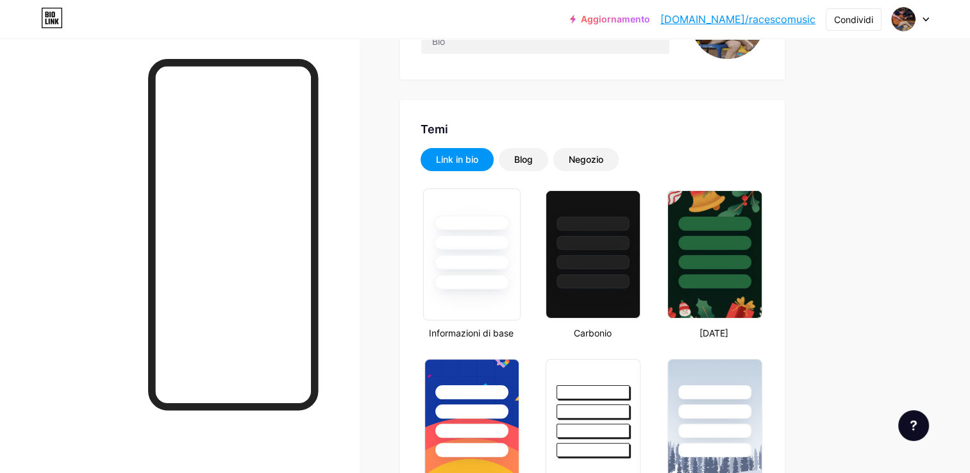
click at [489, 268] on div at bounding box center [471, 262] width 75 height 15
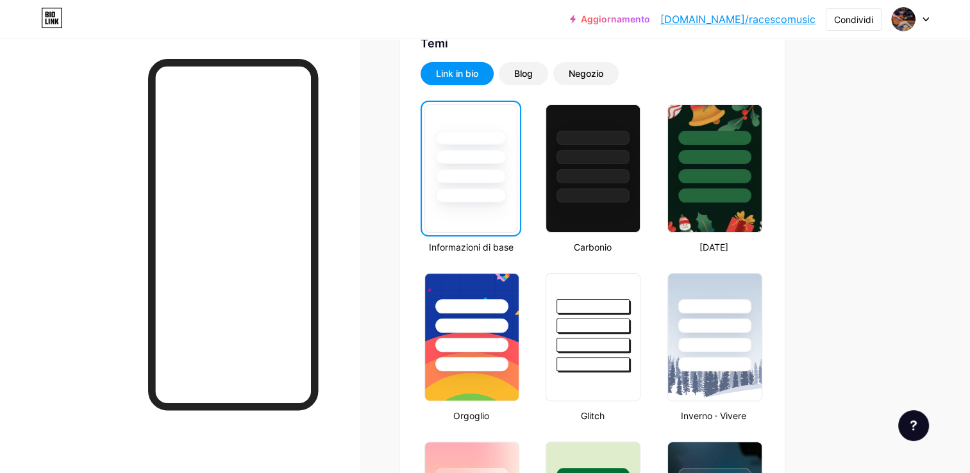
scroll to position [256, 0]
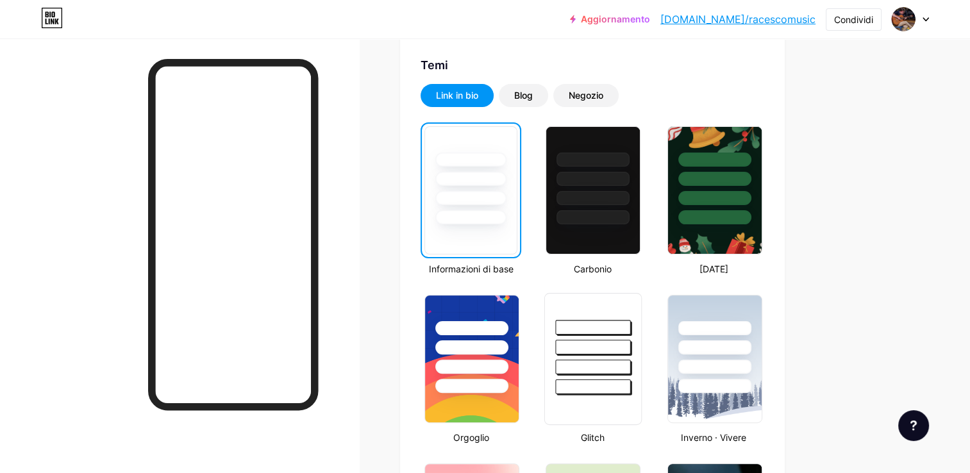
click at [590, 366] on div at bounding box center [593, 367] width 75 height 15
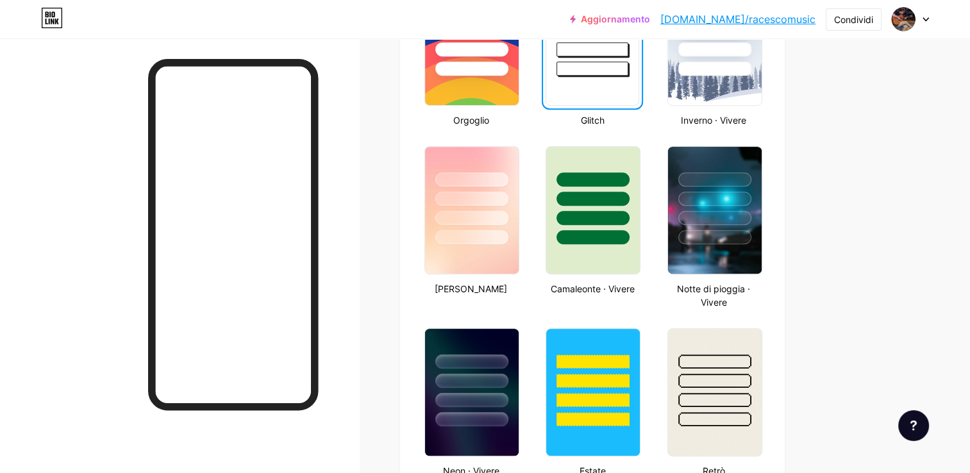
scroll to position [577, 0]
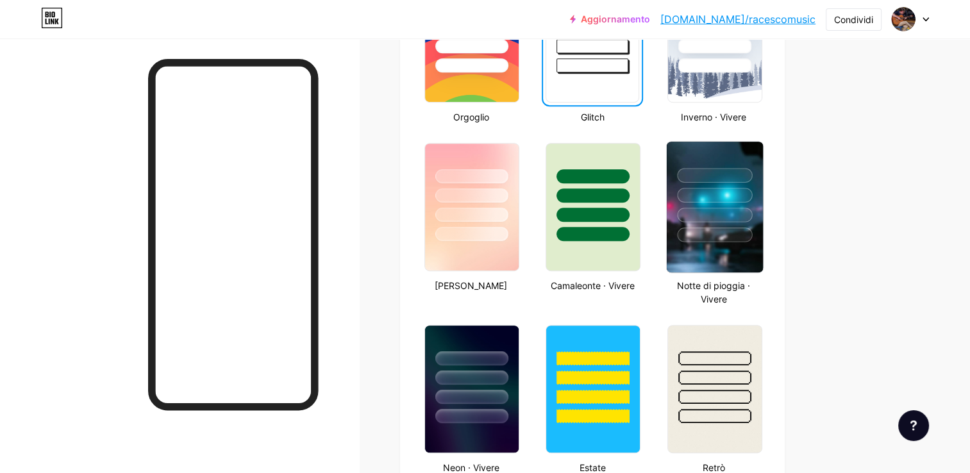
click at [694, 260] on img at bounding box center [714, 207] width 96 height 131
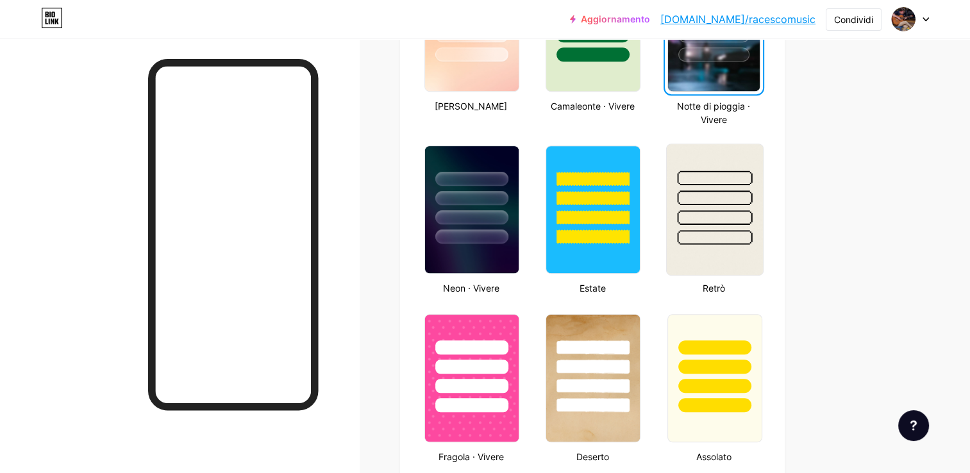
scroll to position [769, 0]
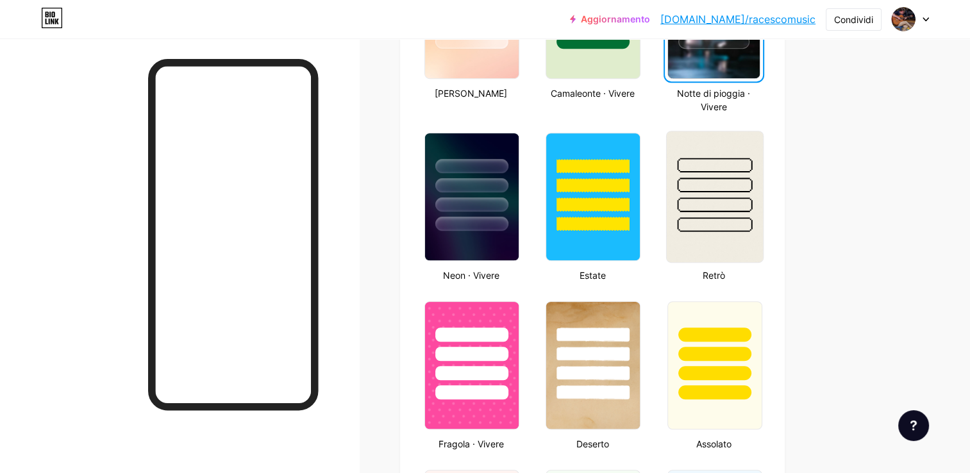
click at [724, 231] on img at bounding box center [714, 196] width 96 height 131
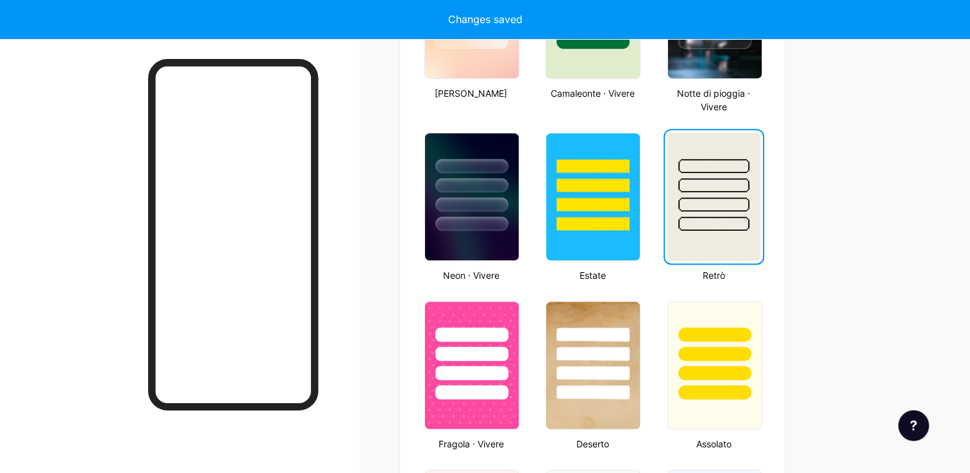
click at [710, 190] on div at bounding box center [713, 185] width 71 height 14
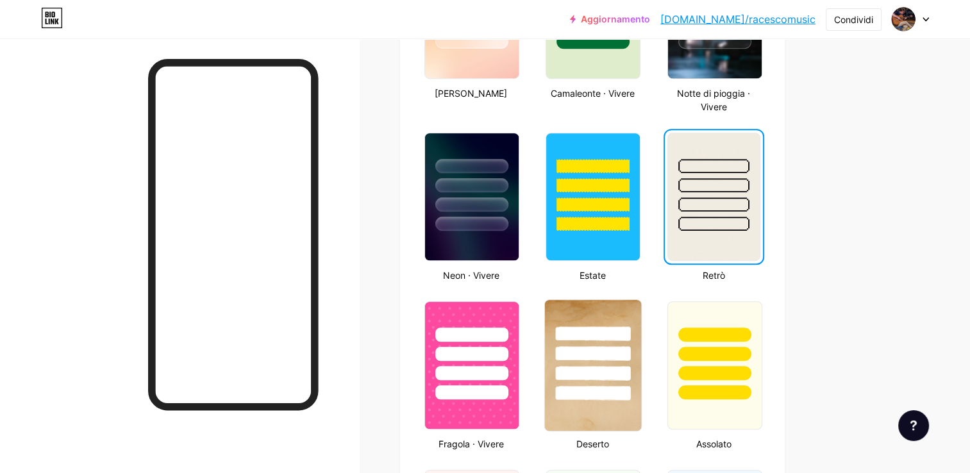
click at [592, 330] on div at bounding box center [593, 333] width 75 height 15
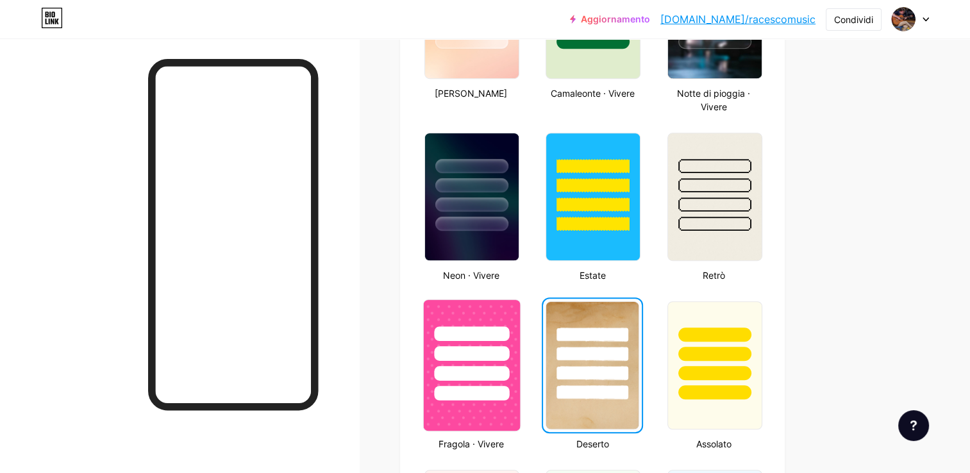
click at [496, 377] on div at bounding box center [471, 373] width 75 height 15
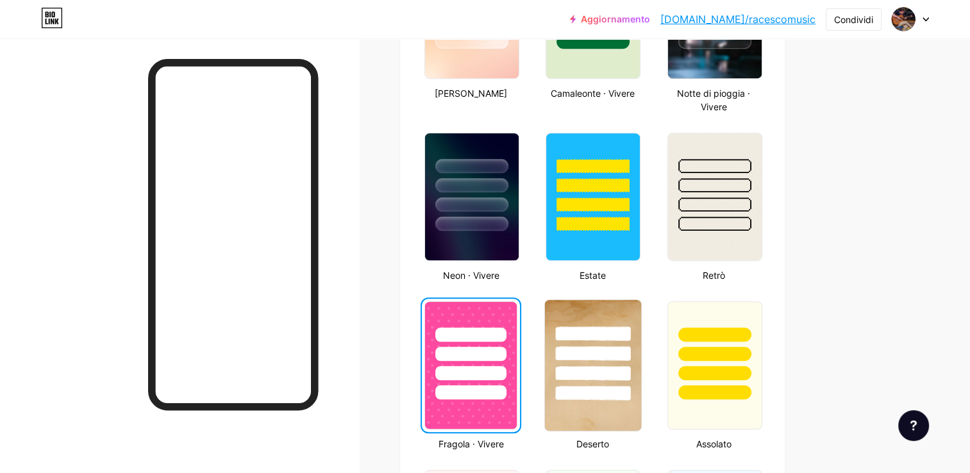
scroll to position [962, 0]
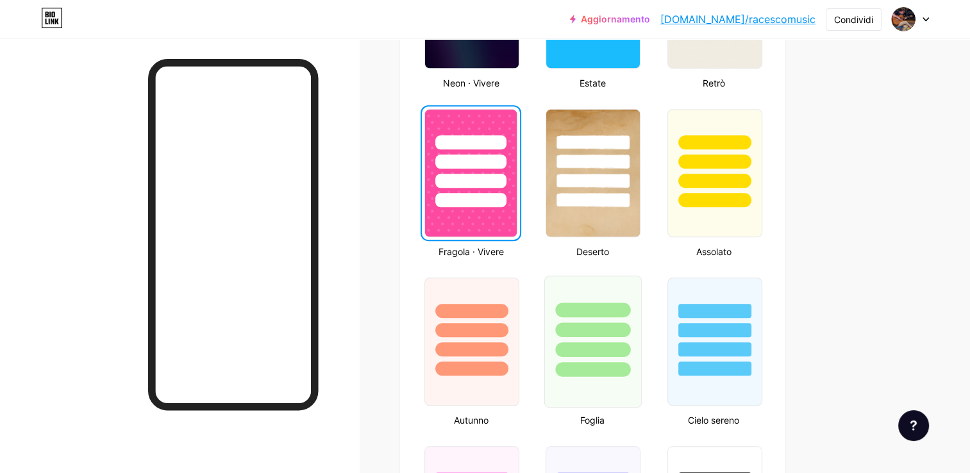
click at [591, 354] on div at bounding box center [593, 326] width 96 height 101
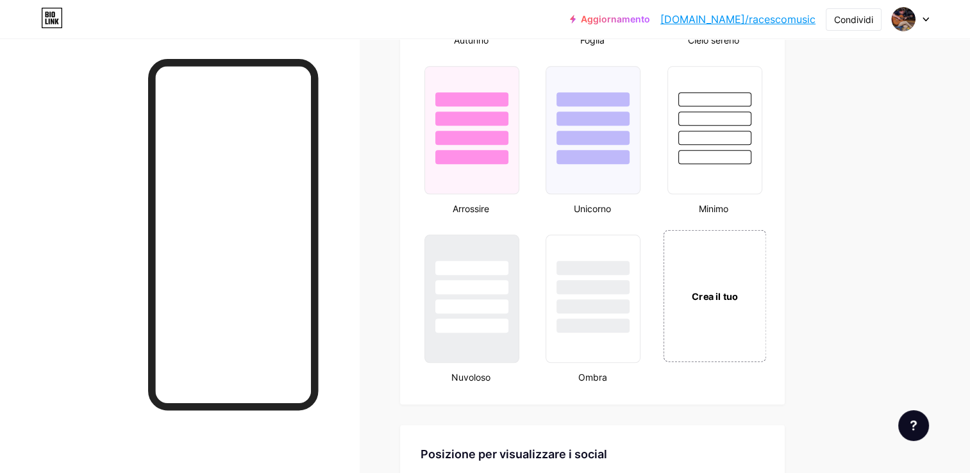
scroll to position [1410, 0]
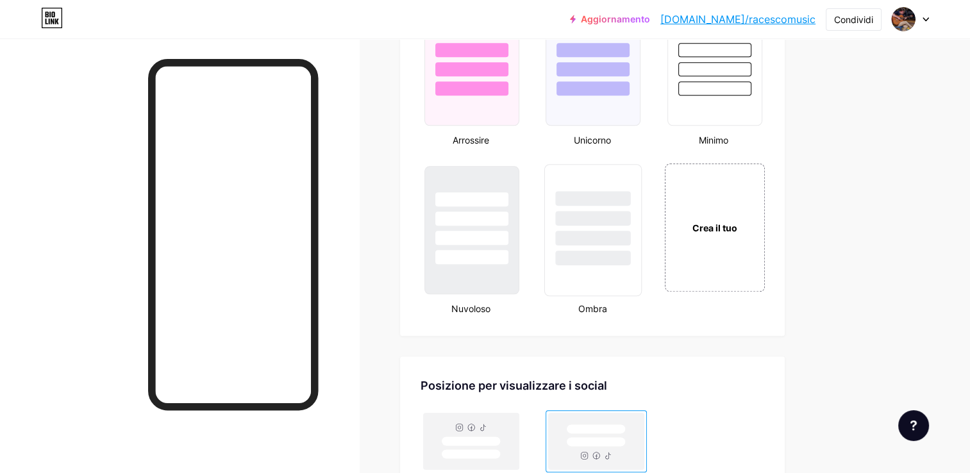
click at [602, 251] on div at bounding box center [593, 258] width 75 height 15
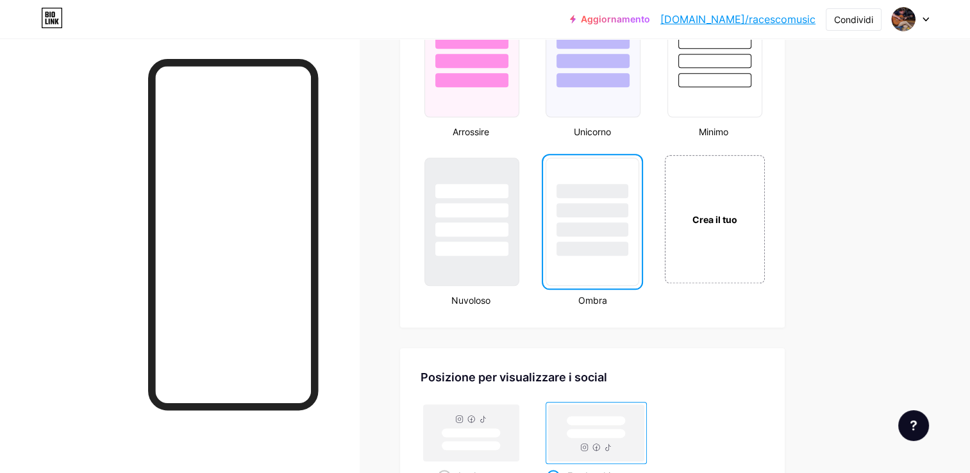
scroll to position [1538, 0]
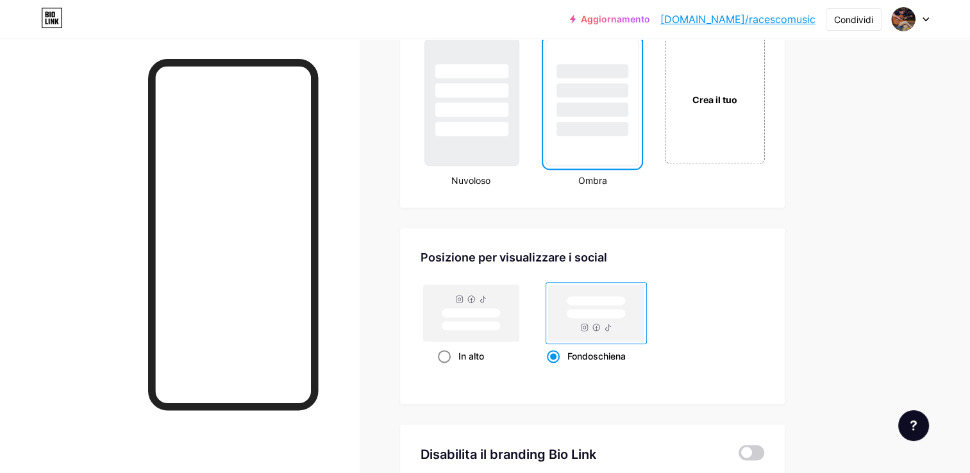
click at [495, 301] on rect at bounding box center [472, 313] width 96 height 56
click at [446, 368] on input "In alto" at bounding box center [442, 372] width 8 height 8
radio input "true"
click at [623, 301] on rect at bounding box center [597, 313] width 96 height 56
click at [555, 368] on input "Fondoschiena" at bounding box center [551, 372] width 8 height 8
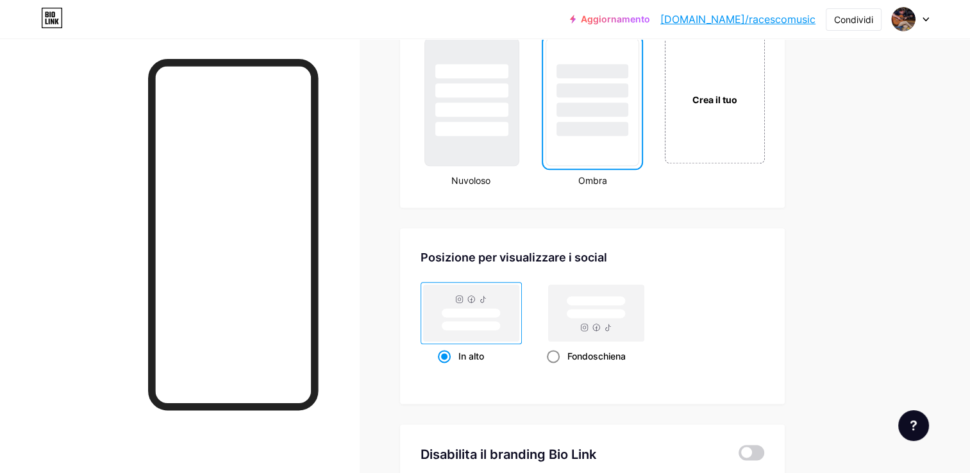
radio input "true"
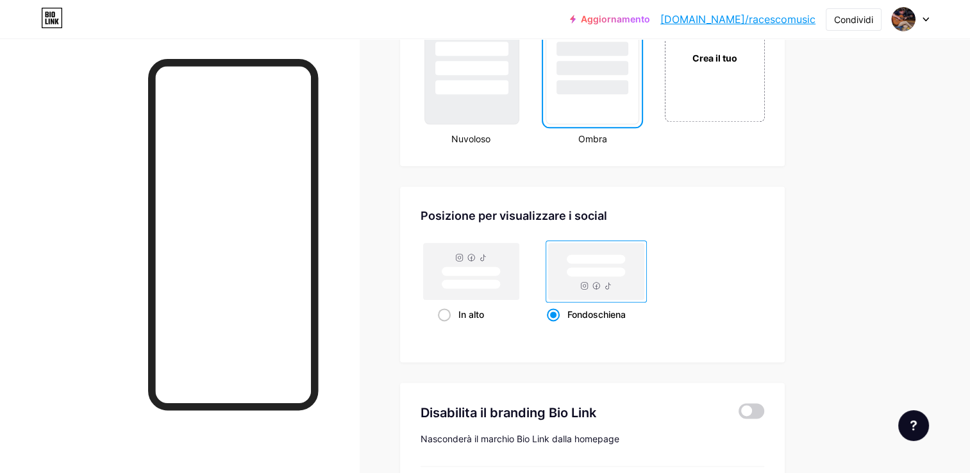
scroll to position [1603, 0]
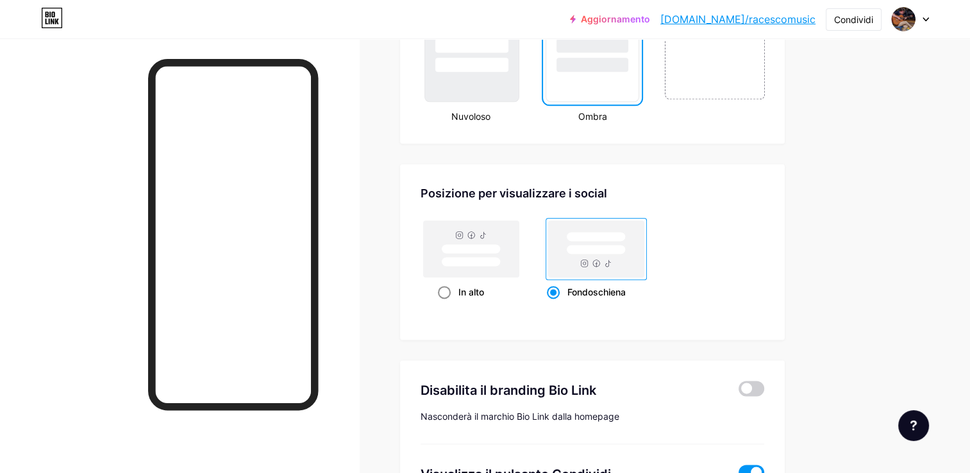
click at [460, 263] on rect at bounding box center [472, 249] width 96 height 56
click at [446, 304] on input "In alto" at bounding box center [442, 308] width 8 height 8
radio input "true"
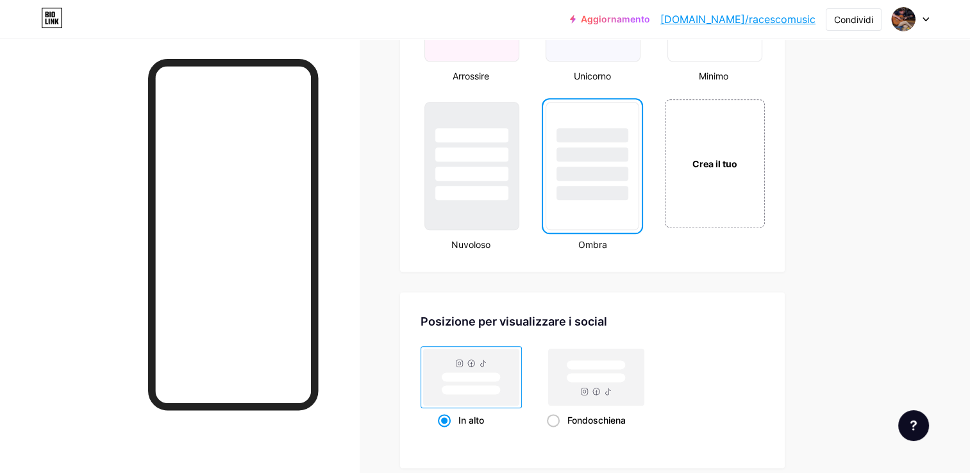
scroll to position [1474, 0]
click at [592, 383] on rect at bounding box center [597, 377] width 96 height 56
click at [555, 432] on input "Fondoschiena" at bounding box center [551, 436] width 8 height 8
radio input "true"
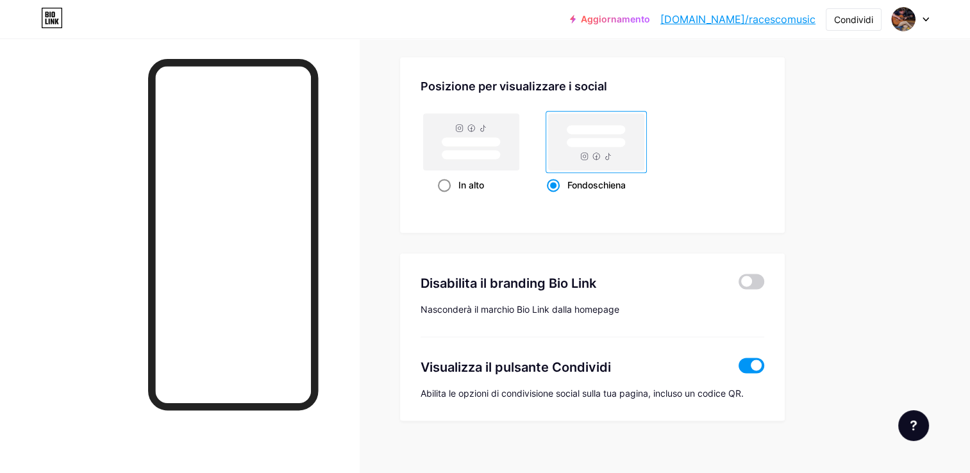
scroll to position [1717, 0]
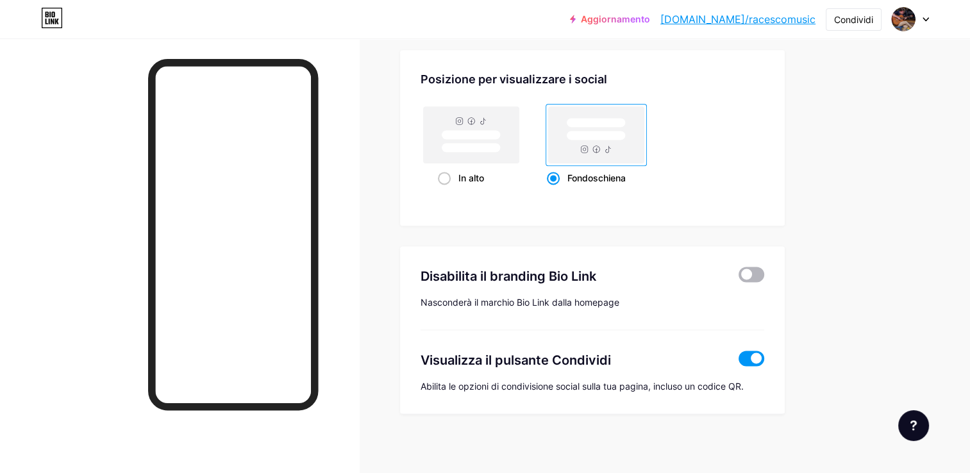
click at [751, 274] on span at bounding box center [751, 274] width 26 height 15
click at [738, 278] on input "checkbox" at bounding box center [738, 278] width 0 height 0
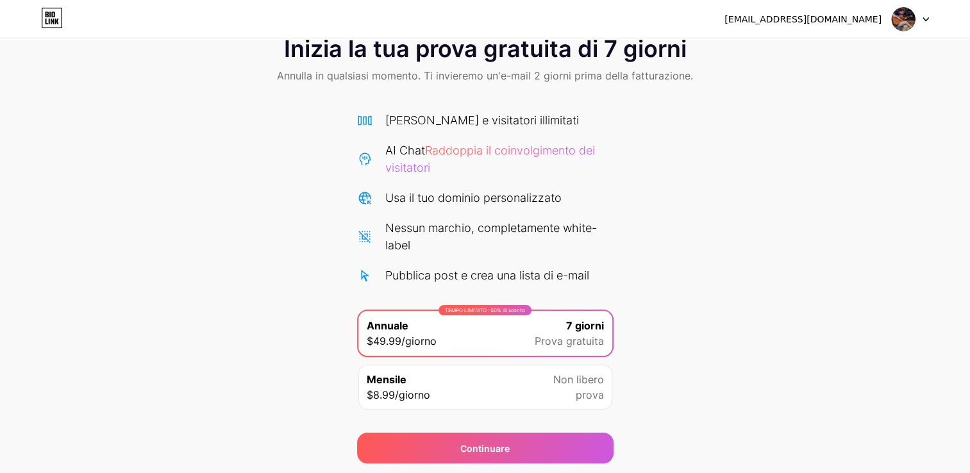
scroll to position [77, 0]
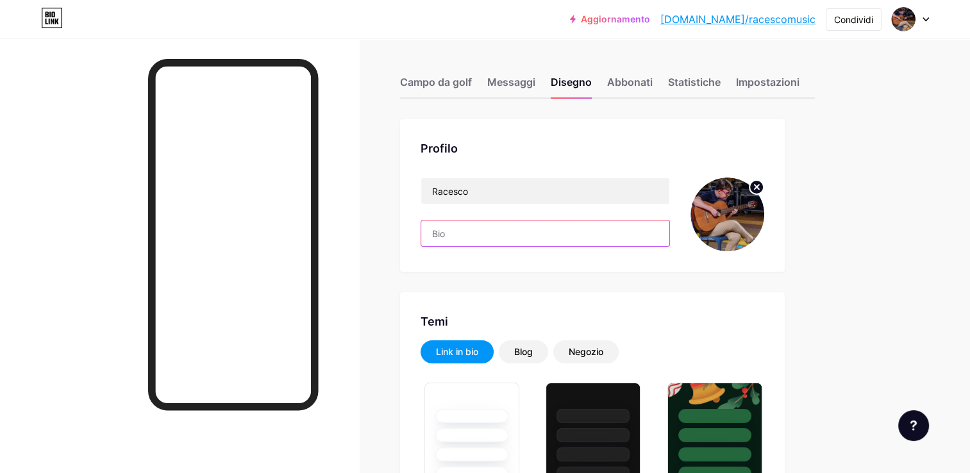
click at [451, 235] on input "text" at bounding box center [545, 234] width 248 height 26
type input "Musicista, Polistrumentista e cantautore"
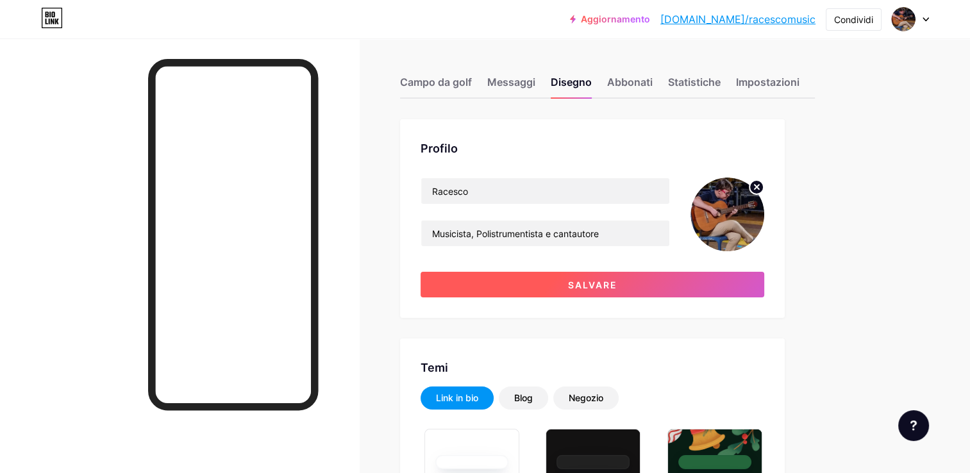
click at [538, 283] on button "Salvare" at bounding box center [593, 285] width 344 height 26
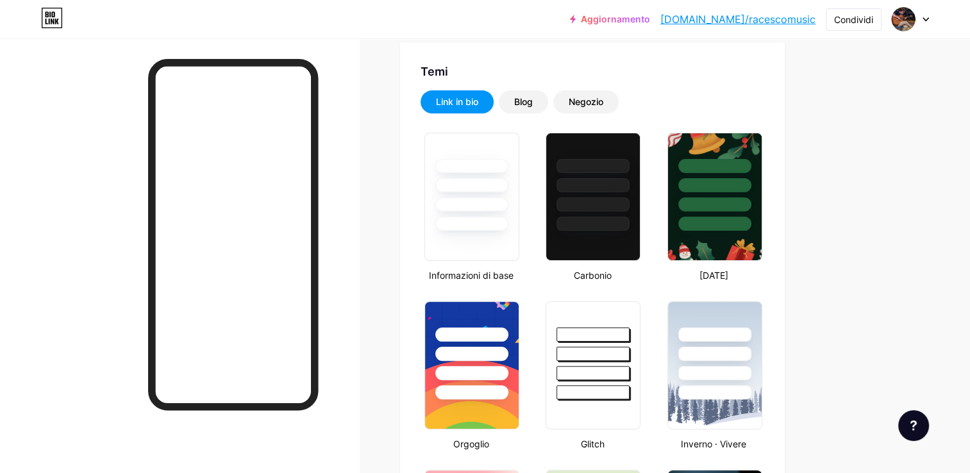
scroll to position [256, 0]
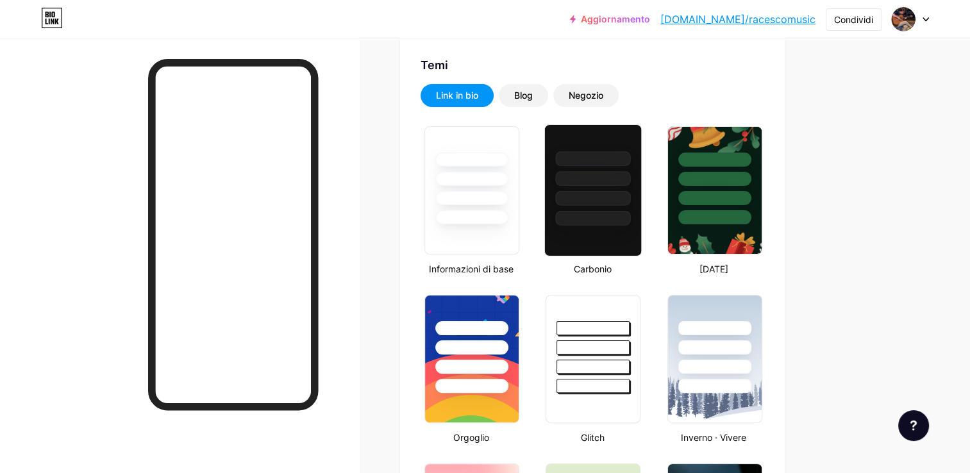
click at [608, 214] on div at bounding box center [593, 218] width 75 height 15
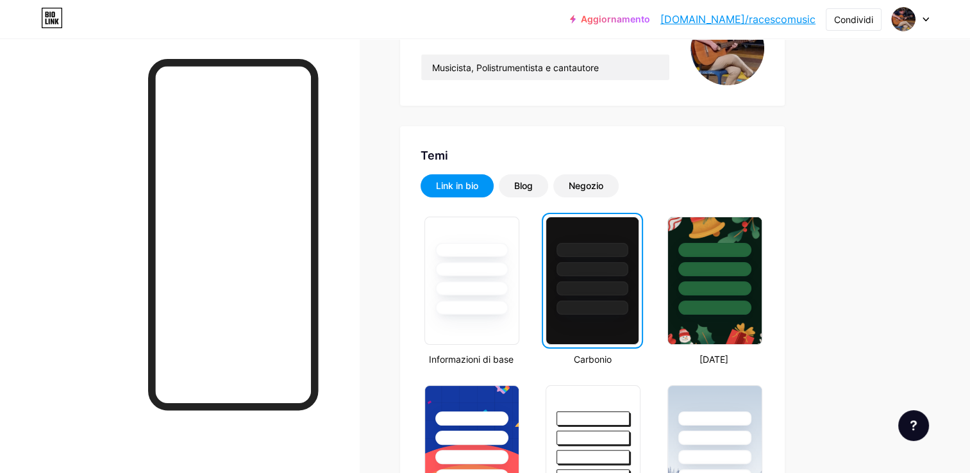
scroll to position [0, 0]
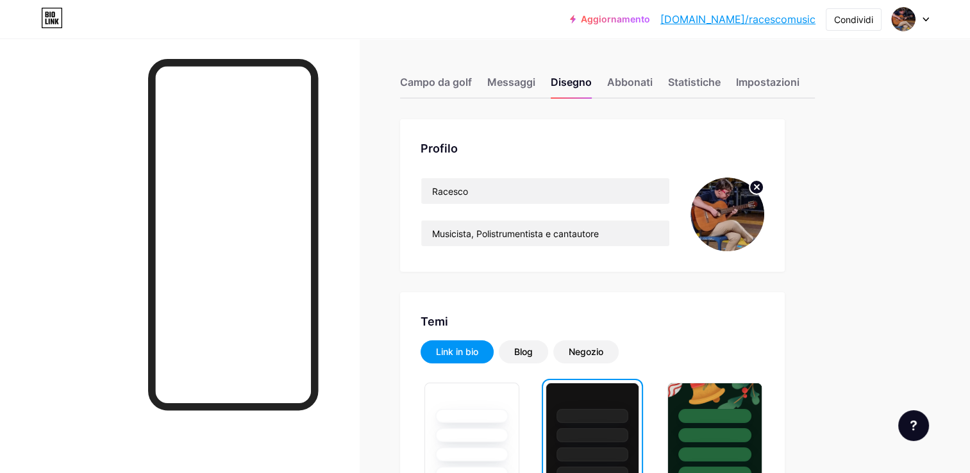
click at [442, 71] on div "Campo da golf Messaggi Disegno Abbonati Statistiche Impostazioni" at bounding box center [607, 76] width 415 height 45
click at [433, 81] on div "Campo da golf" at bounding box center [436, 85] width 72 height 23
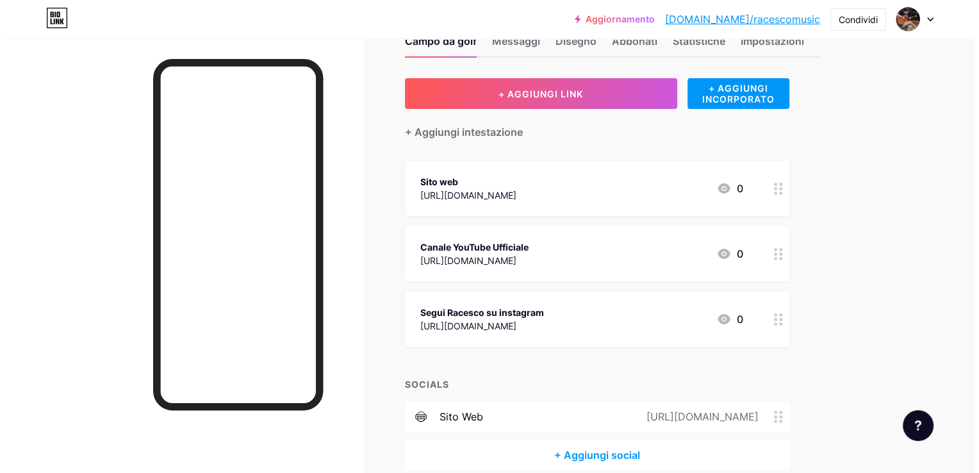
scroll to position [64, 0]
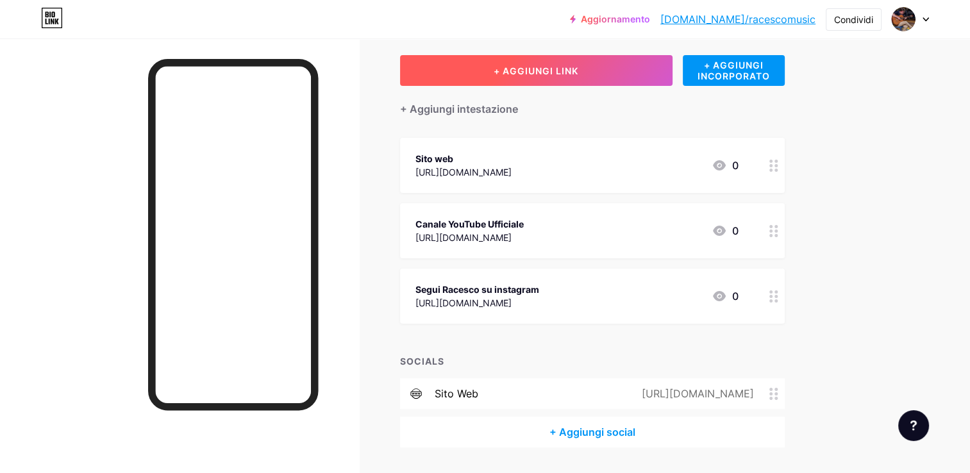
click at [560, 75] on span "+ AGGIUNGI LINK" at bounding box center [536, 70] width 85 height 11
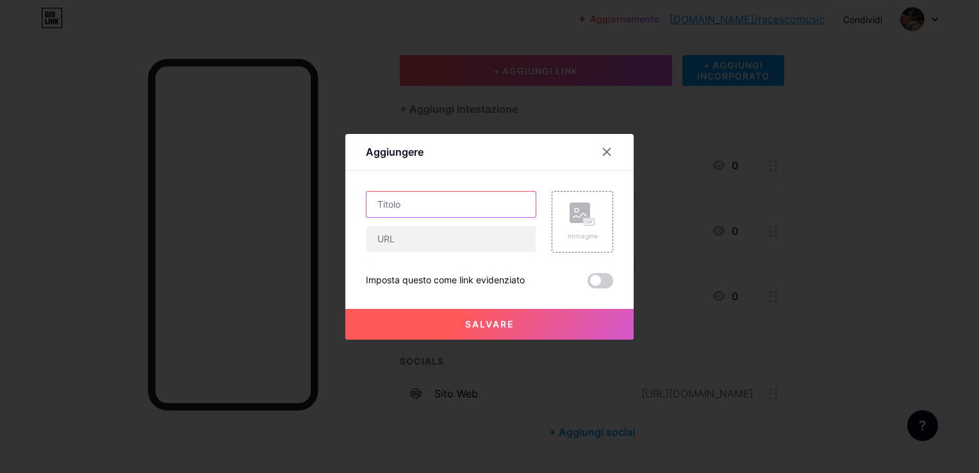
click at [464, 204] on input "text" at bounding box center [451, 205] width 169 height 26
type input "S"
type input "Tik Tok"
click at [413, 239] on input "text" at bounding box center [451, 239] width 169 height 26
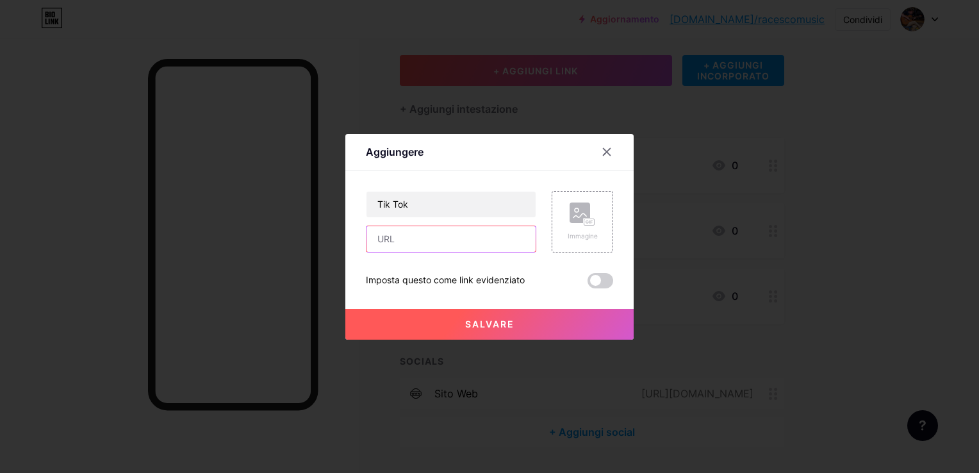
paste input "[URL][DOMAIN_NAME]"
type input "[URL][DOMAIN_NAME]"
click at [599, 278] on span at bounding box center [601, 280] width 26 height 15
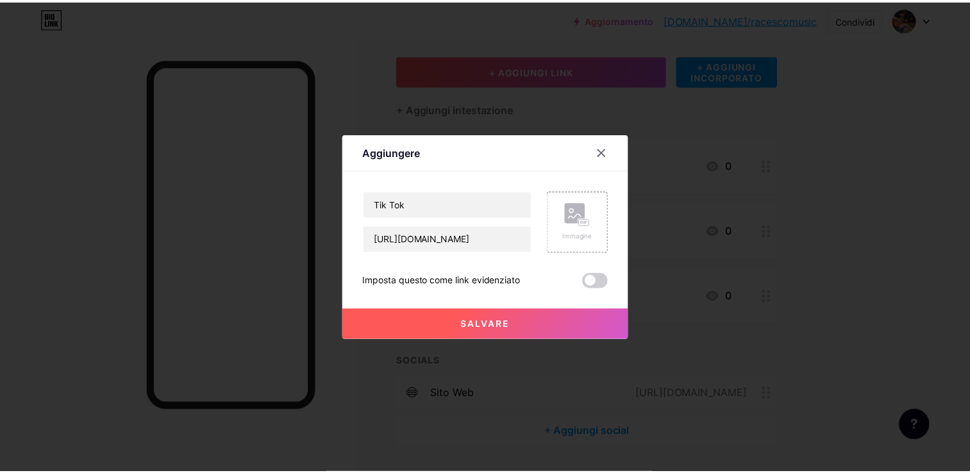
scroll to position [0, 0]
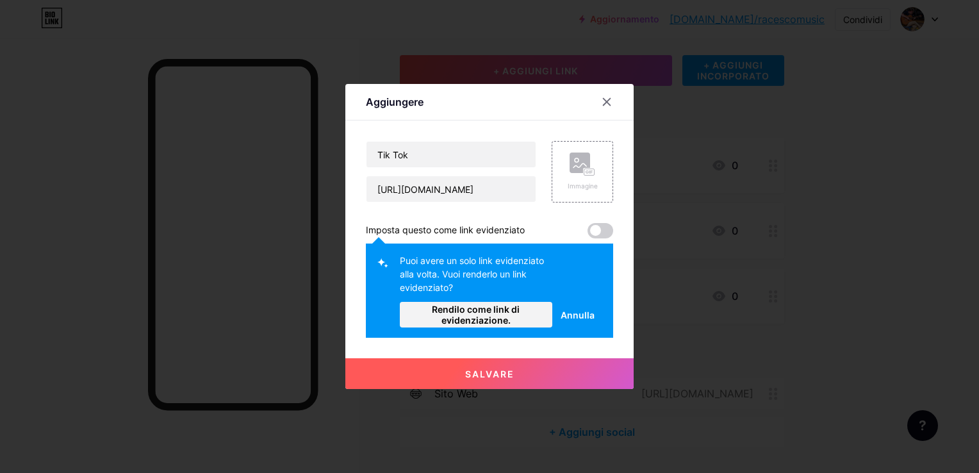
click at [575, 310] on span "Annulla" at bounding box center [578, 314] width 34 height 13
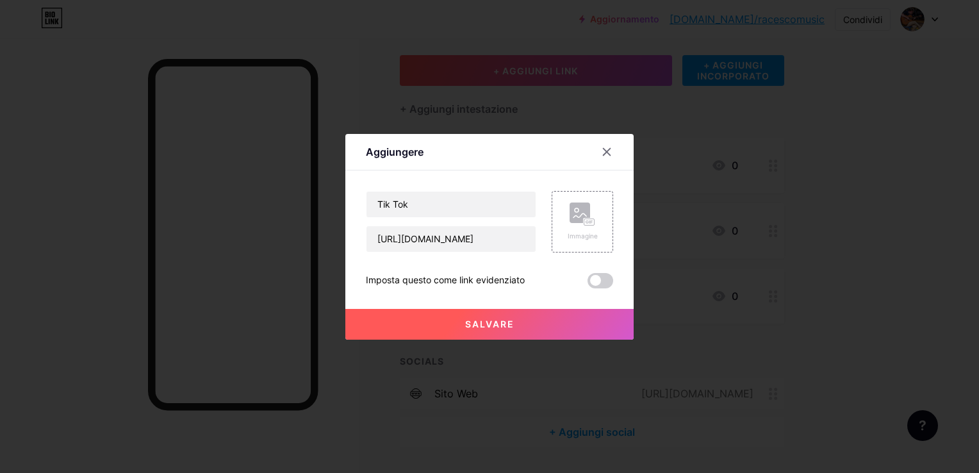
click at [497, 317] on button "Salvare" at bounding box center [490, 324] width 288 height 31
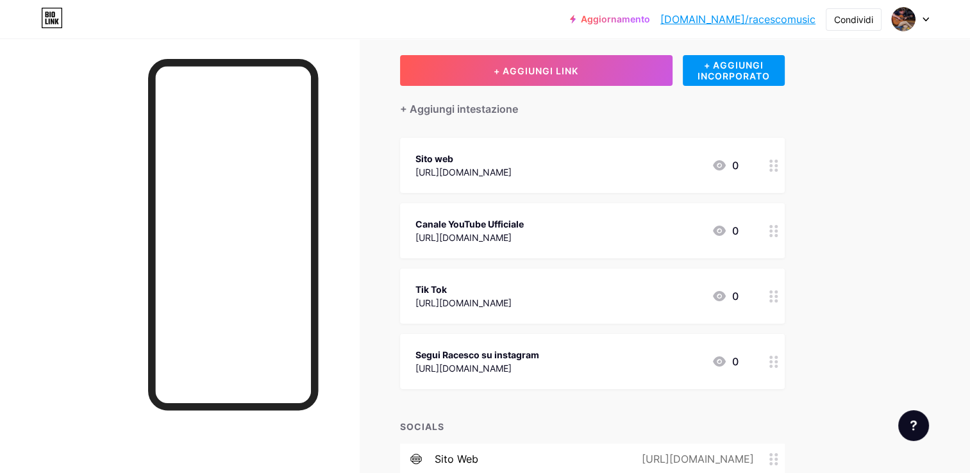
click at [480, 224] on div "Canale YouTube Ufficiale" at bounding box center [469, 223] width 108 height 13
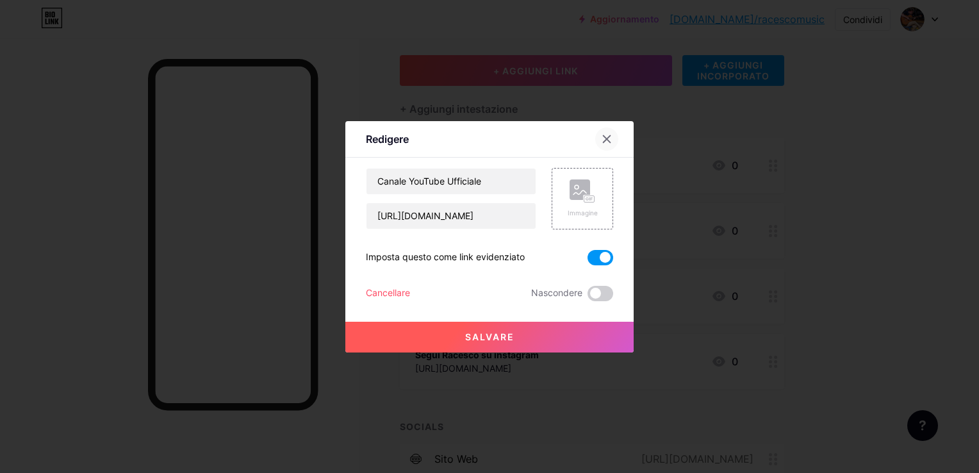
click at [610, 140] on icon at bounding box center [607, 139] width 10 height 10
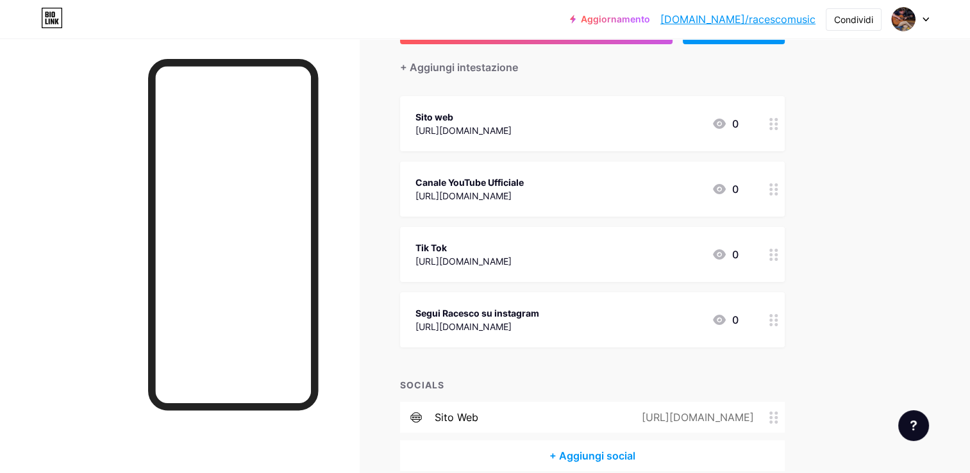
scroll to position [128, 0]
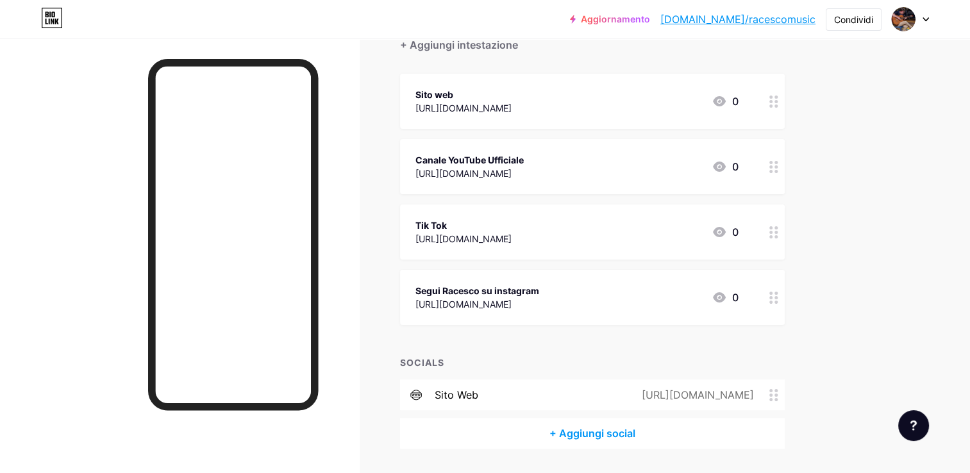
click at [462, 300] on div "[URL][DOMAIN_NAME]" at bounding box center [477, 303] width 124 height 13
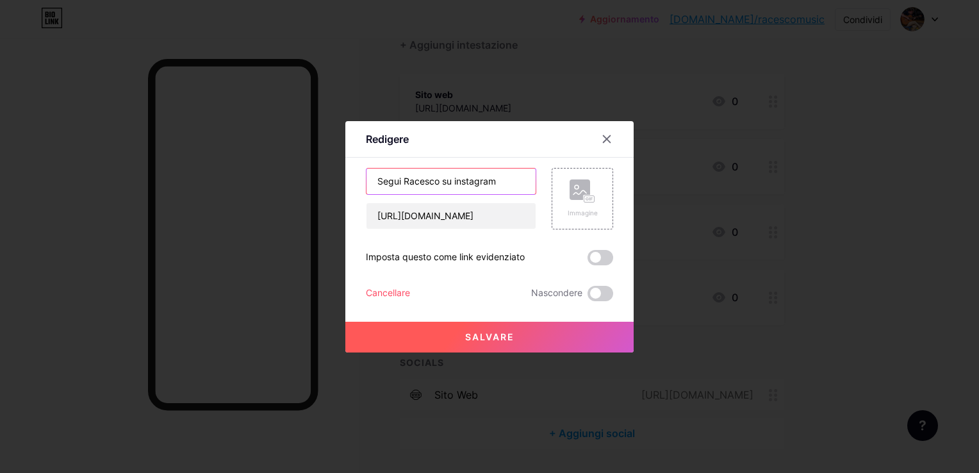
drag, startPoint x: 503, startPoint y: 180, endPoint x: 341, endPoint y: 153, distance: 164.5
click at [341, 153] on div "Redigere Content YouTube Play YouTube video without leaving your page. ADD Vime…" at bounding box center [489, 236] width 979 height 473
type input "Instagram Ufficiale"
click at [479, 326] on button "Salvare" at bounding box center [490, 337] width 288 height 31
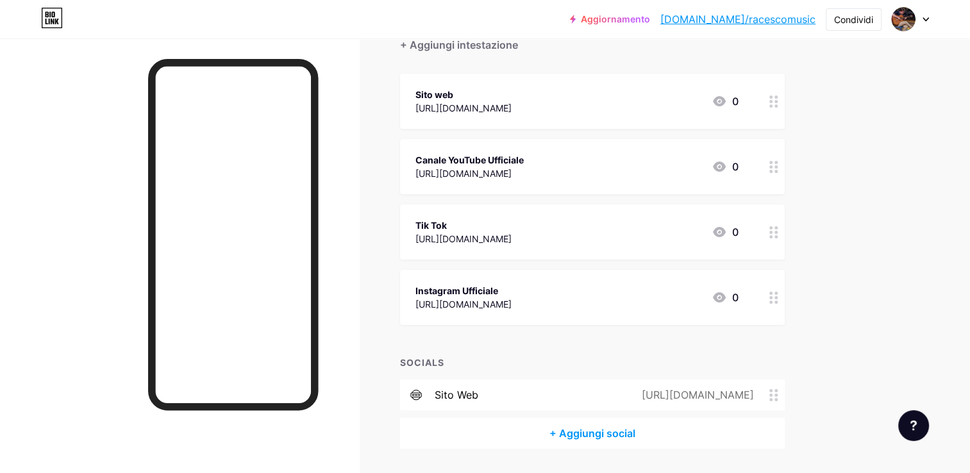
click at [454, 215] on div "Tik Tok [URL][DOMAIN_NAME] 0" at bounding box center [592, 231] width 385 height 55
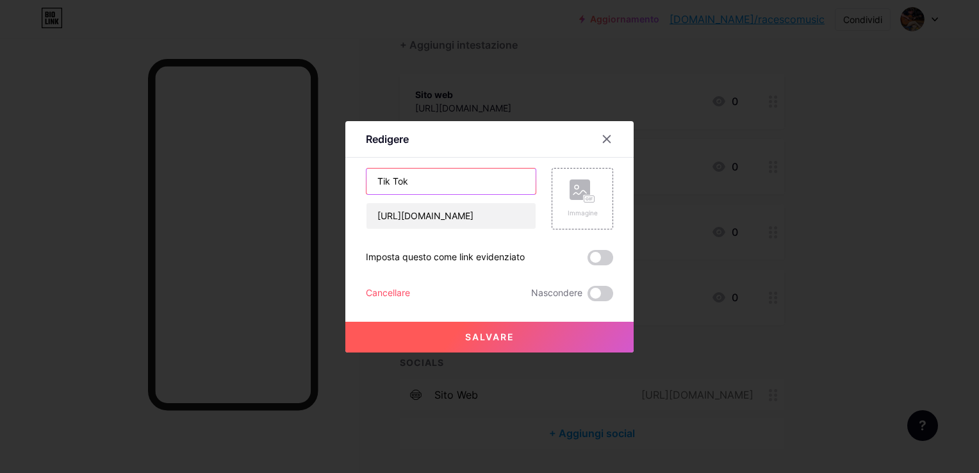
click at [435, 178] on input "Tik Tok" at bounding box center [451, 182] width 169 height 26
type input "Tik Tok Ufficiale"
click at [493, 330] on button "Salvare" at bounding box center [490, 337] width 288 height 31
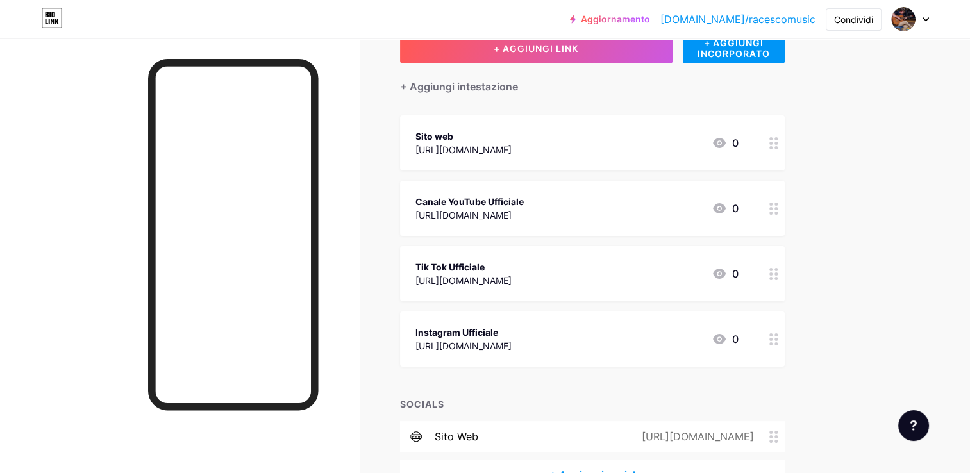
scroll to position [64, 0]
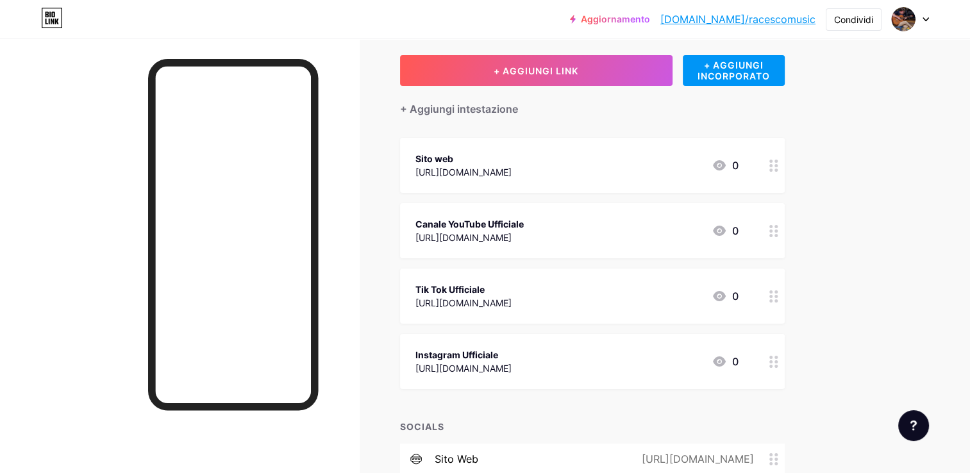
click at [458, 153] on div "Sito web" at bounding box center [463, 158] width 96 height 13
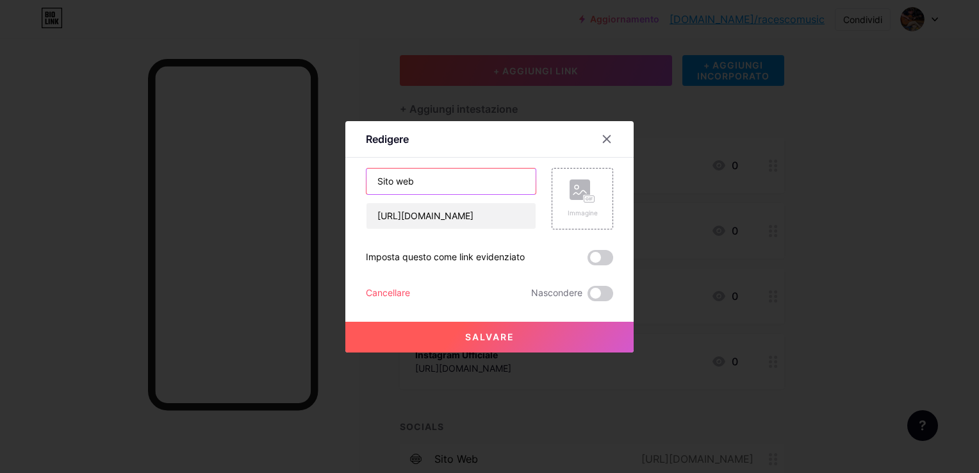
click at [440, 183] on input "Sito web" at bounding box center [451, 182] width 169 height 26
type input "Sito web Ufficiale"
click at [531, 338] on button "Salvare" at bounding box center [490, 337] width 288 height 31
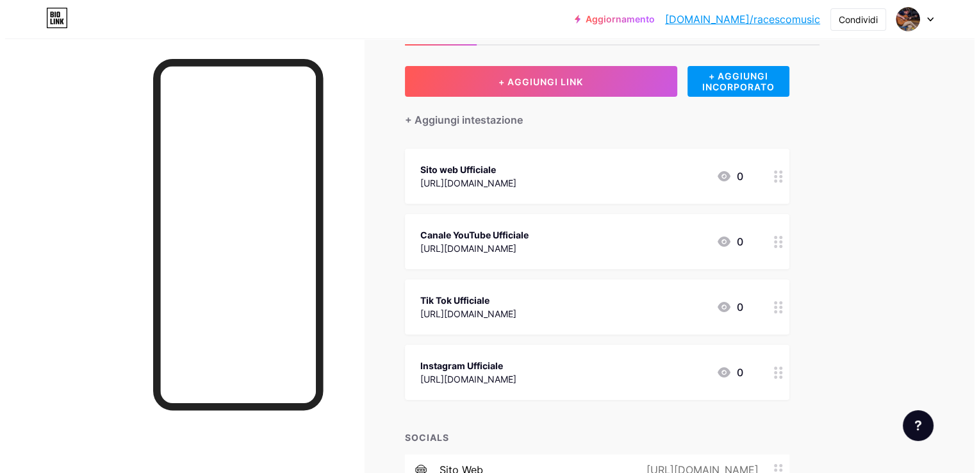
scroll to position [38, 0]
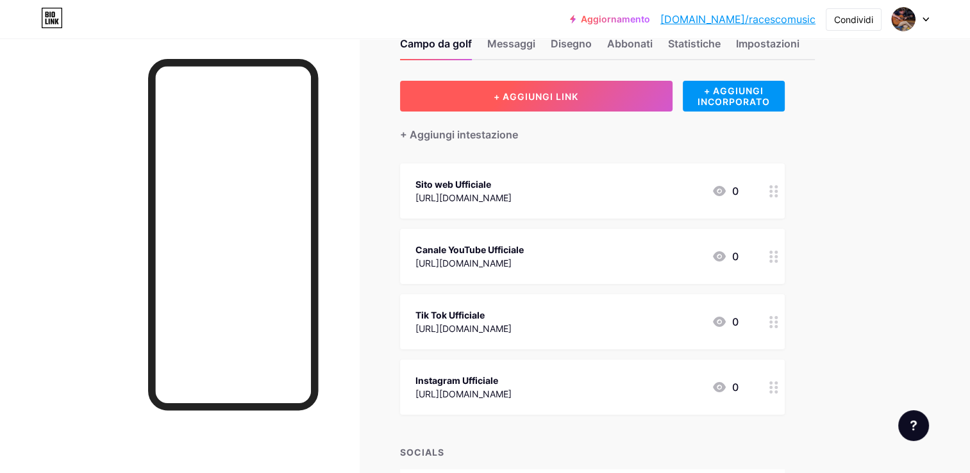
click at [482, 91] on button "+ AGGIUNGI LINK" at bounding box center [536, 96] width 272 height 31
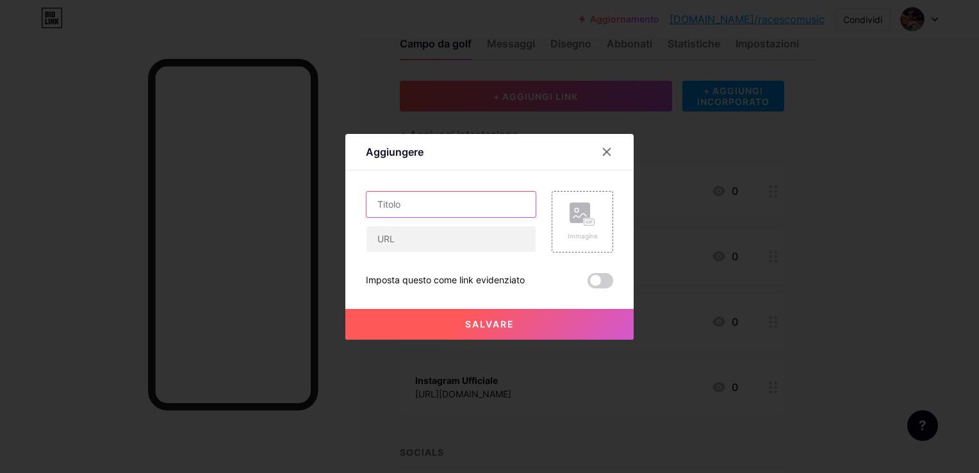
click at [415, 197] on input "text" at bounding box center [451, 205] width 169 height 26
type input "F"
type input "Pagina Facebook Ufficiale"
click at [408, 235] on input "text" at bounding box center [451, 239] width 169 height 26
paste input "[URL][DOMAIN_NAME]"
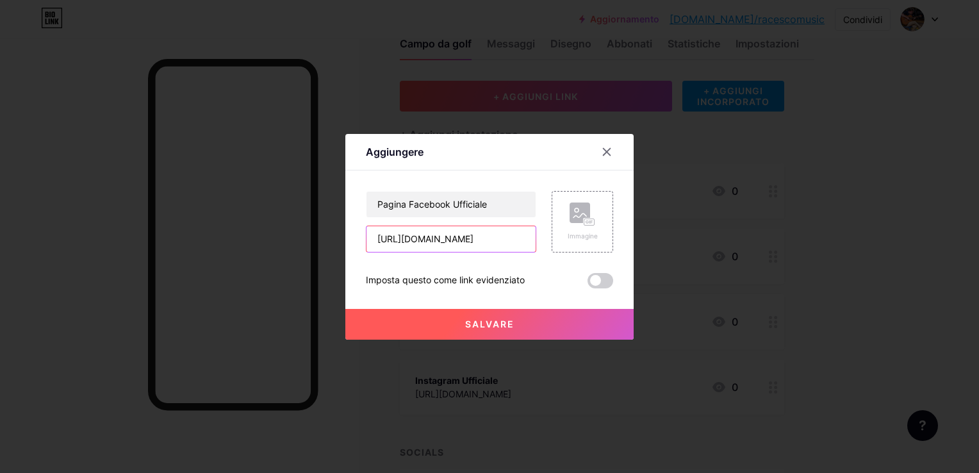
scroll to position [0, 31]
type input "[URL][DOMAIN_NAME]"
click at [493, 329] on button "Salvare" at bounding box center [490, 324] width 288 height 31
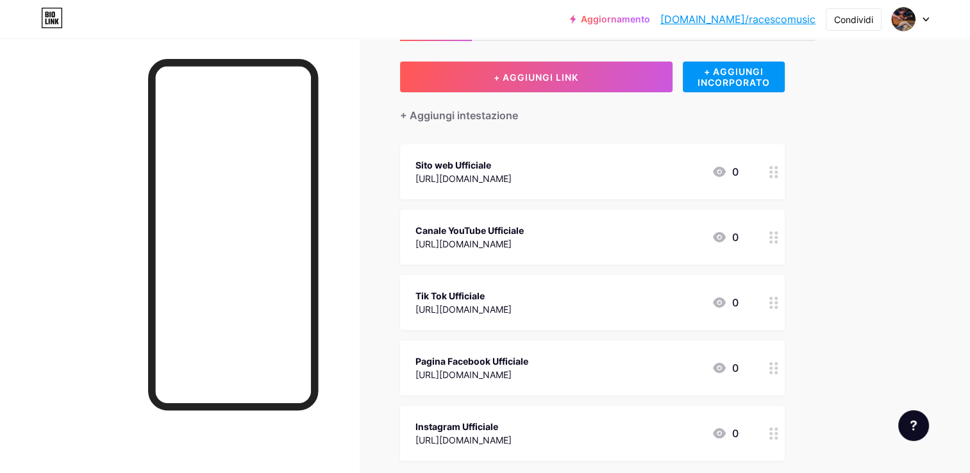
scroll to position [232, 0]
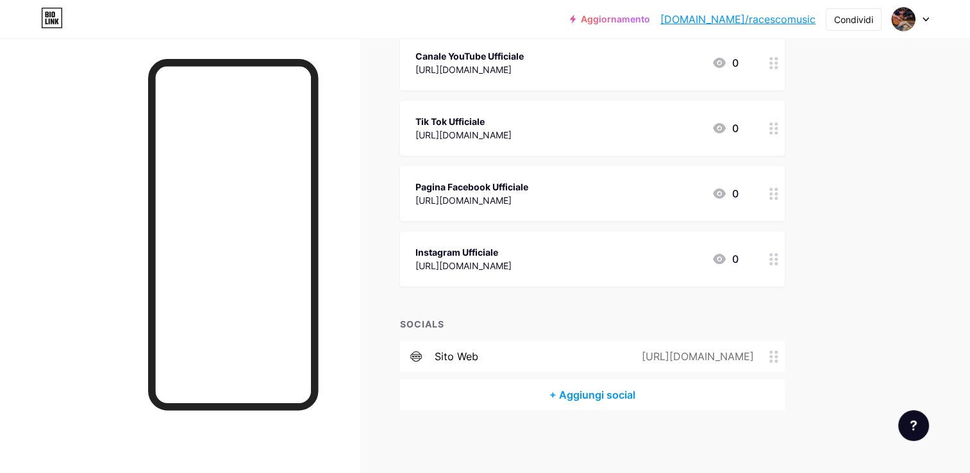
click at [688, 353] on div "[URL][DOMAIN_NAME]" at bounding box center [695, 356] width 148 height 15
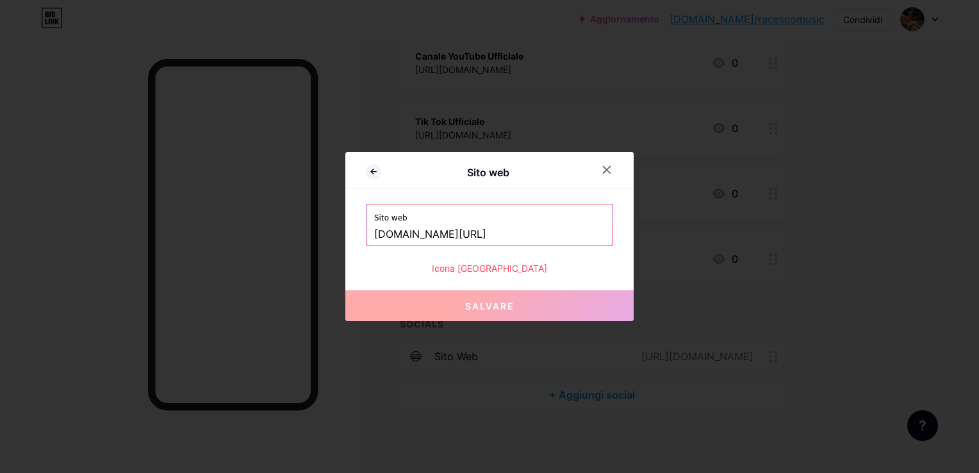
click at [492, 269] on div "Icona [GEOGRAPHIC_DATA]" at bounding box center [489, 268] width 247 height 13
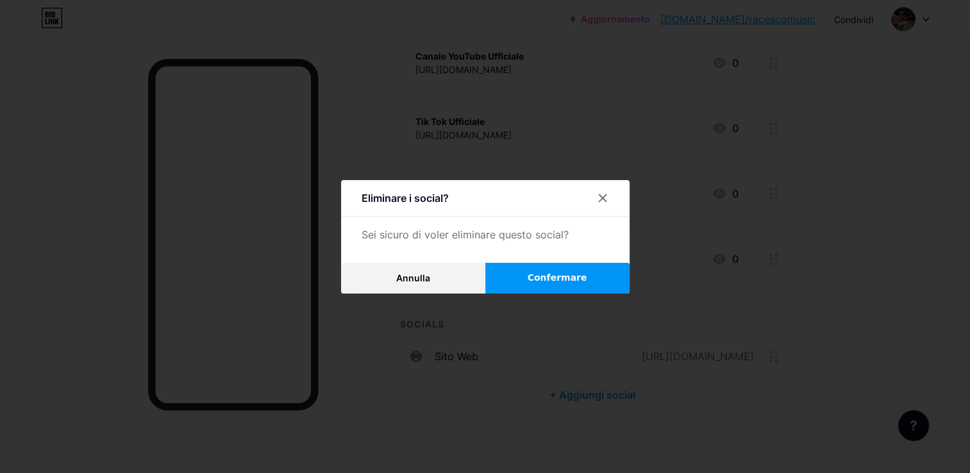
click at [538, 281] on span "Confermare" at bounding box center [558, 277] width 60 height 13
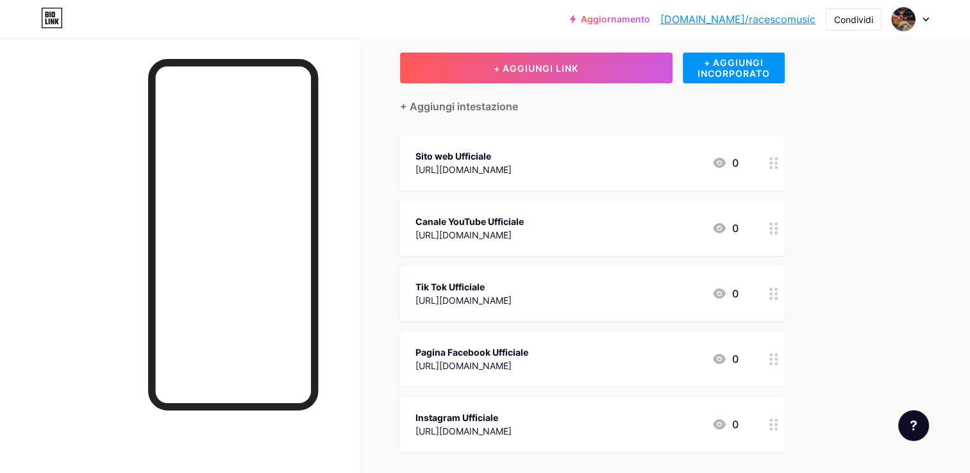
scroll to position [65, 0]
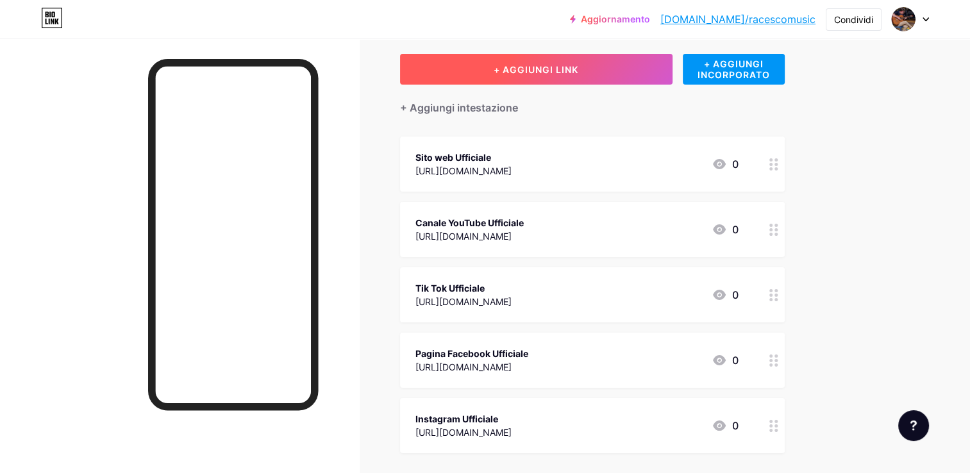
click at [558, 64] on span "+ AGGIUNGI LINK" at bounding box center [536, 69] width 85 height 11
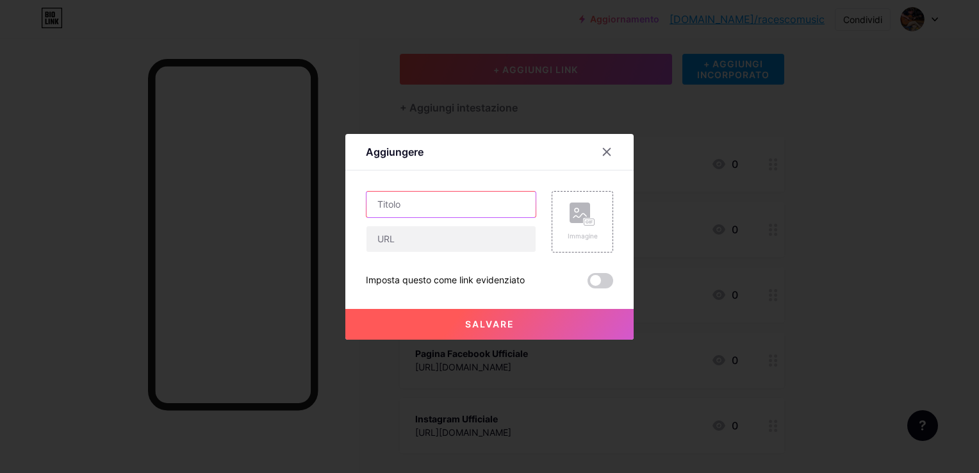
click at [427, 203] on input "text" at bounding box center [451, 205] width 169 height 26
click at [415, 206] on input "text" at bounding box center [451, 205] width 169 height 26
type input "P"
type input "Twitter Profilo Ufficiale"
click at [406, 233] on input "text" at bounding box center [451, 239] width 169 height 26
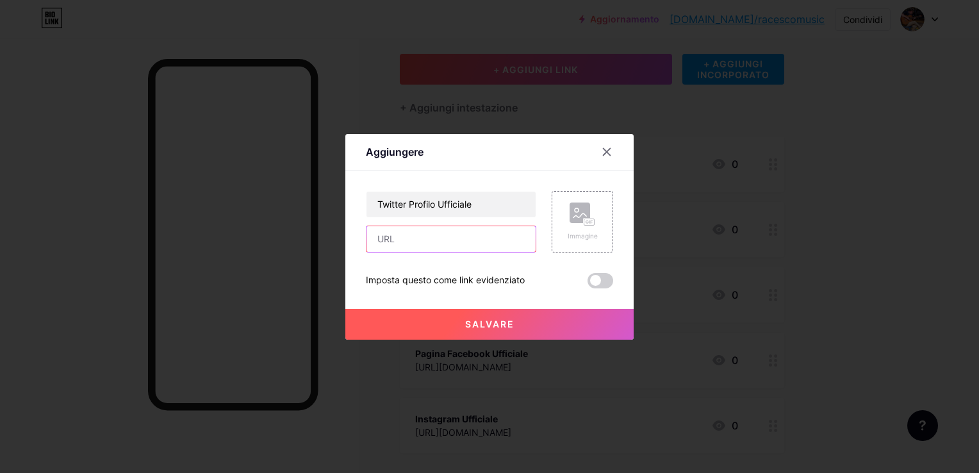
paste input "[URL][DOMAIN_NAME]"
type input "[URL][DOMAIN_NAME]"
click at [488, 322] on span "Salvare" at bounding box center [489, 324] width 49 height 11
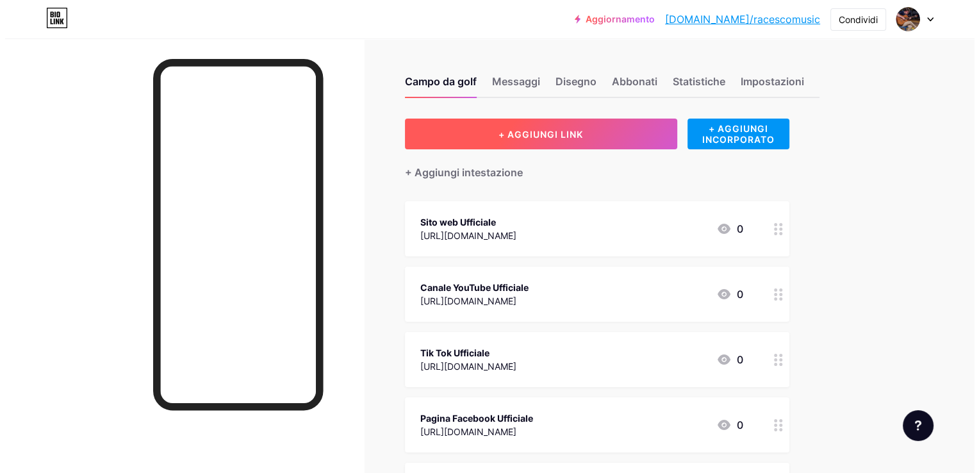
scroll to position [0, 0]
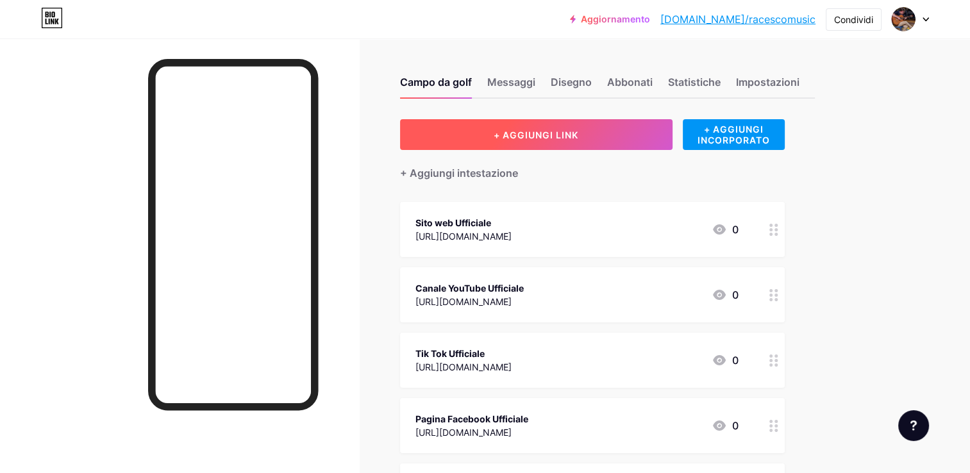
click at [527, 133] on span "+ AGGIUNGI LINK" at bounding box center [536, 134] width 85 height 11
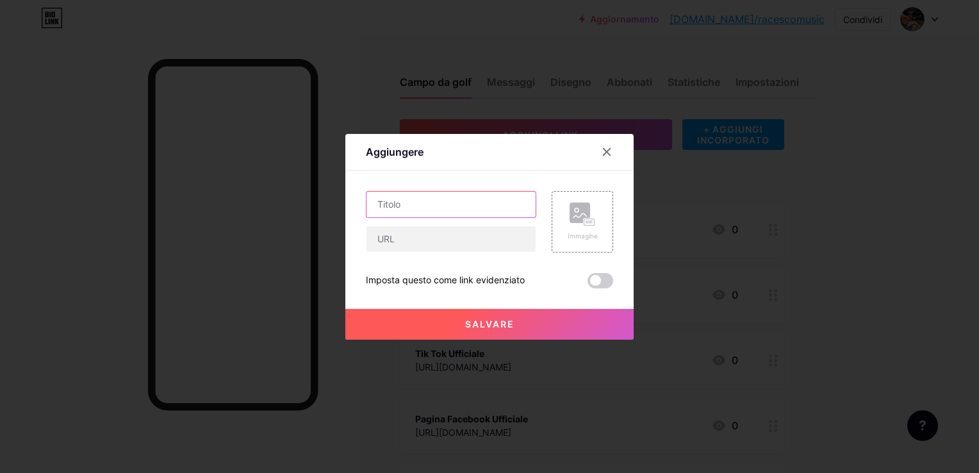
click at [454, 206] on input "text" at bounding box center [451, 205] width 169 height 26
paste input "threads"
click at [408, 203] on input "Profilo threads" at bounding box center [451, 205] width 169 height 26
click at [460, 197] on input "Profilo Threads" at bounding box center [451, 205] width 169 height 26
type input "Profilo Threads Ufficiale"
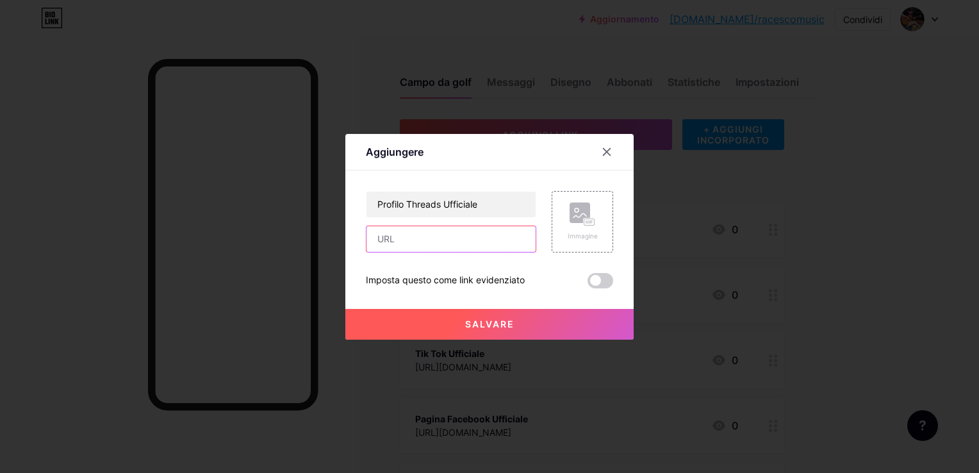
click at [452, 247] on input "text" at bounding box center [451, 239] width 169 height 26
paste input "[URL][DOMAIN_NAME]"
type input "[URL][DOMAIN_NAME]"
click at [513, 319] on span "Salvare" at bounding box center [489, 324] width 49 height 11
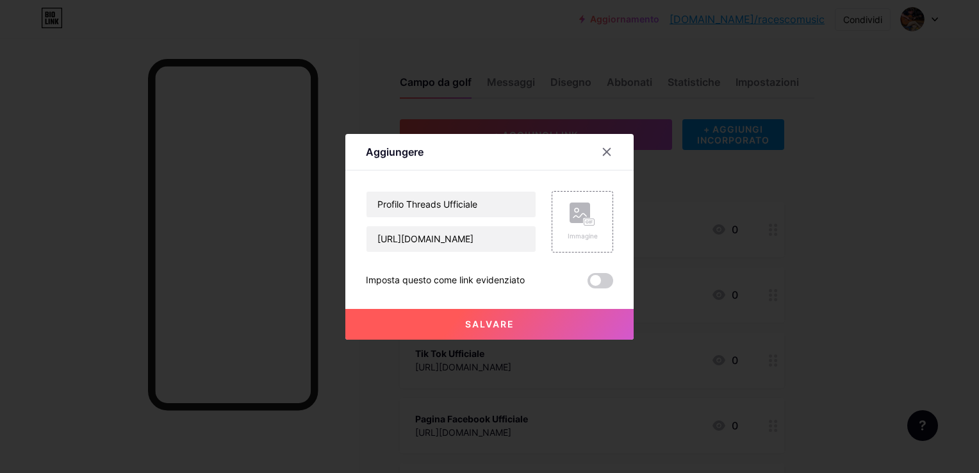
scroll to position [0, 0]
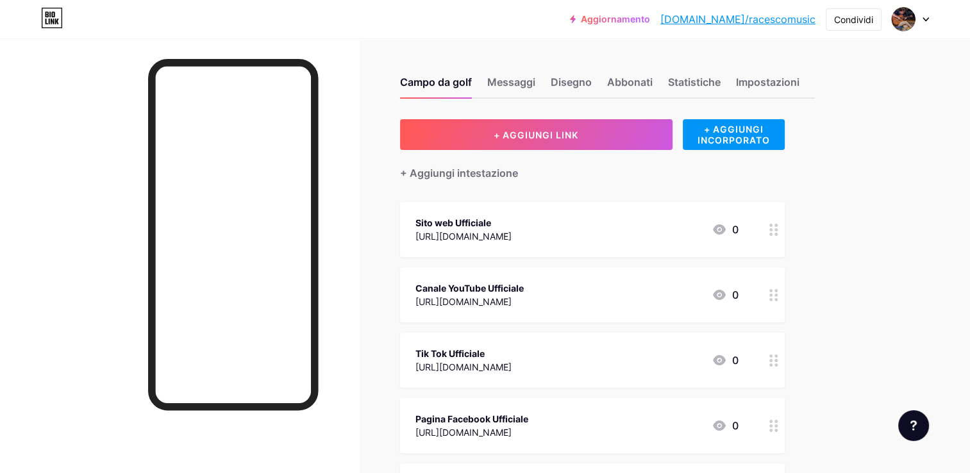
click at [512, 221] on div "Sito web Ufficiale" at bounding box center [463, 222] width 96 height 13
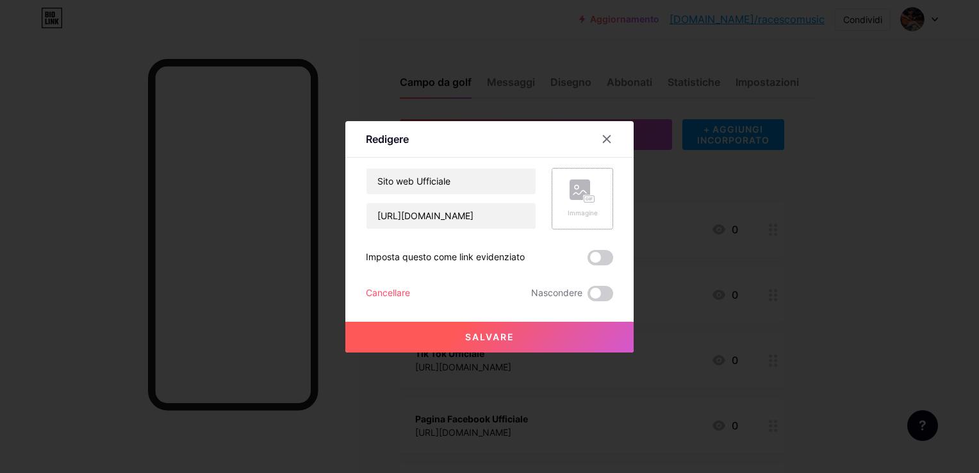
click at [588, 195] on rect at bounding box center [590, 199] width 12 height 8
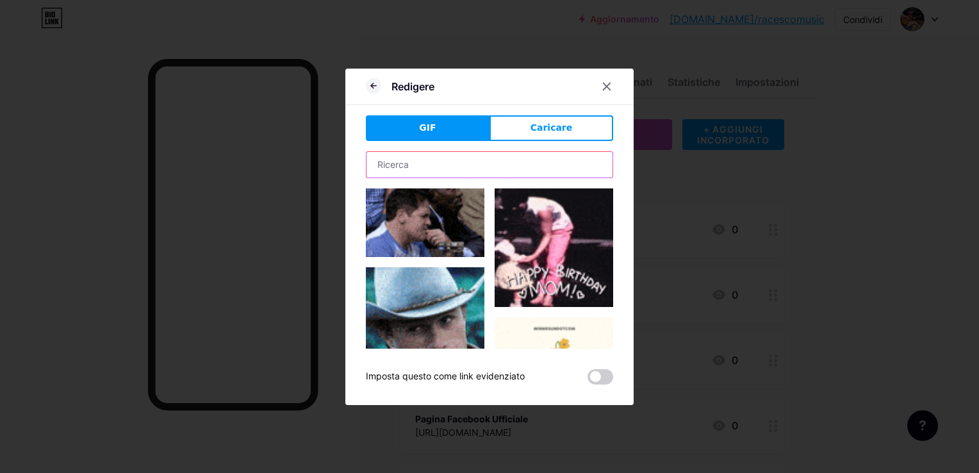
click at [491, 171] on input "text" at bounding box center [490, 165] width 246 height 26
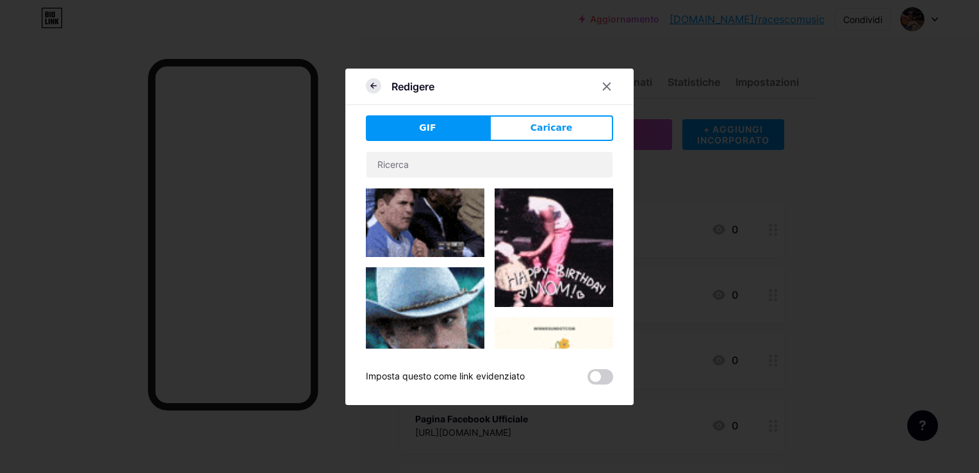
click at [372, 85] on icon at bounding box center [373, 85] width 5 height 0
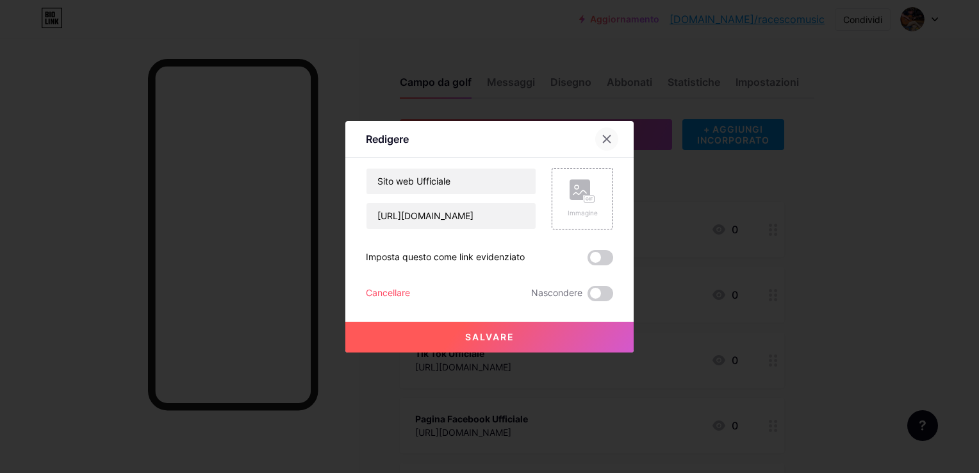
click at [607, 141] on icon at bounding box center [607, 139] width 10 height 10
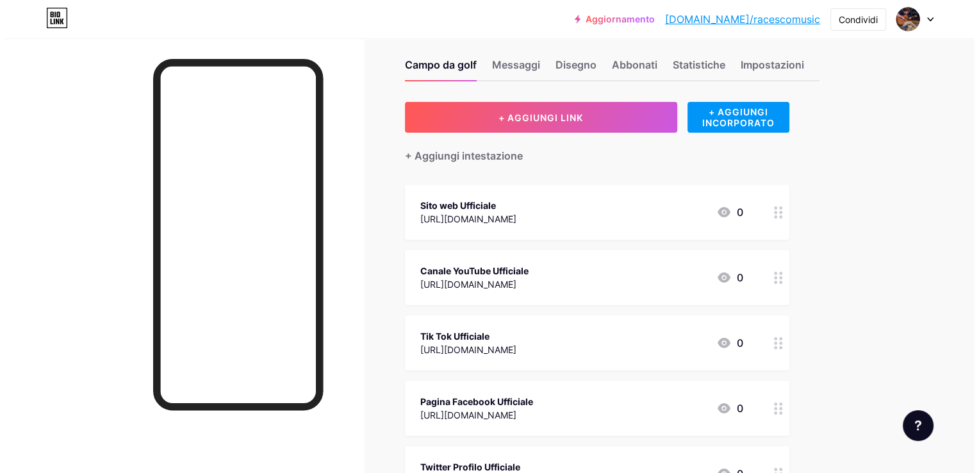
scroll to position [4, 0]
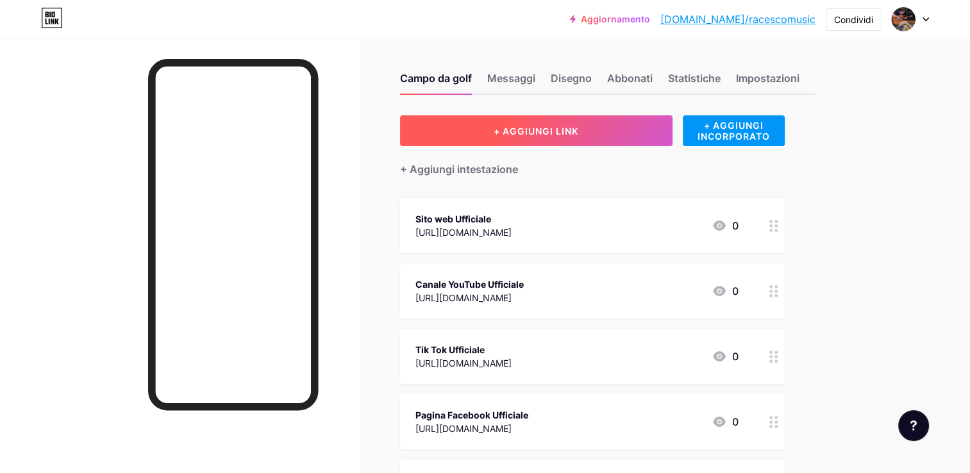
click at [523, 142] on button "+ AGGIUNGI LINK" at bounding box center [536, 130] width 272 height 31
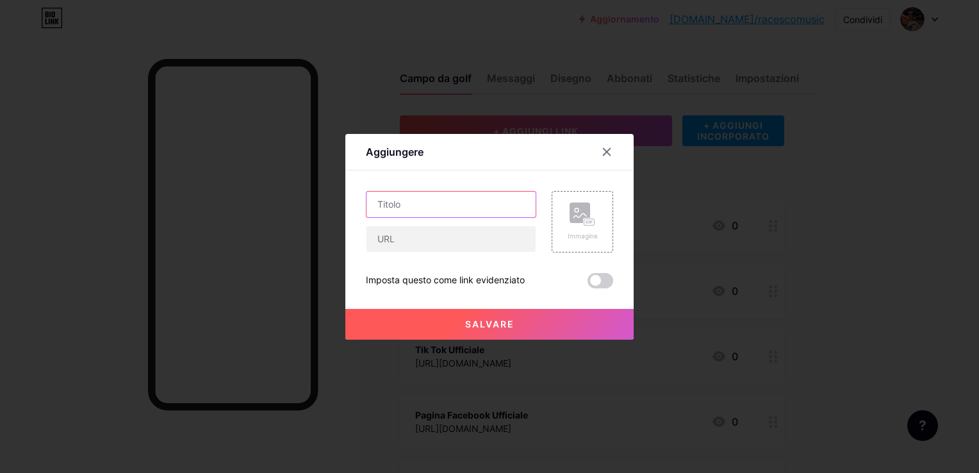
click at [456, 206] on input "text" at bounding box center [451, 205] width 169 height 26
click at [374, 205] on input "MySpace Ufficiale" at bounding box center [451, 205] width 169 height 26
type input "Profilo MySpace Ufficiale"
click at [396, 235] on input "text" at bounding box center [451, 239] width 169 height 26
paste input "[URL][DOMAIN_NAME]"
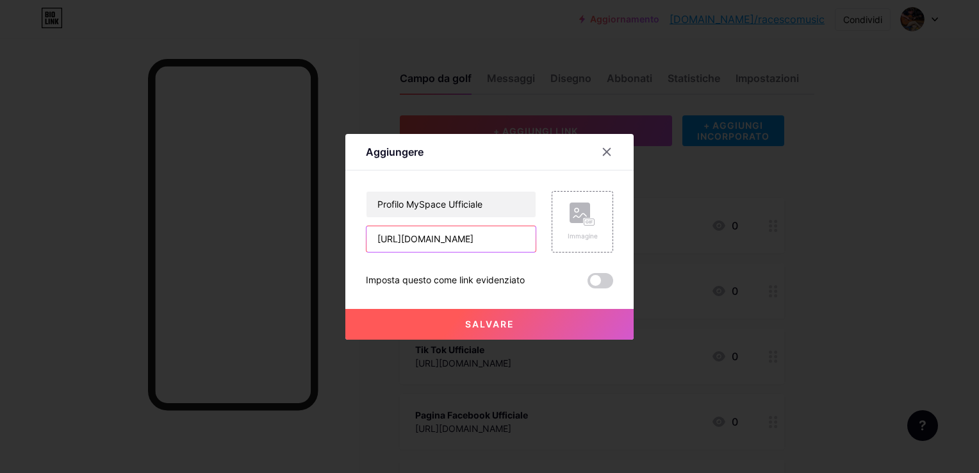
scroll to position [0, 3]
type input "[URL][DOMAIN_NAME]"
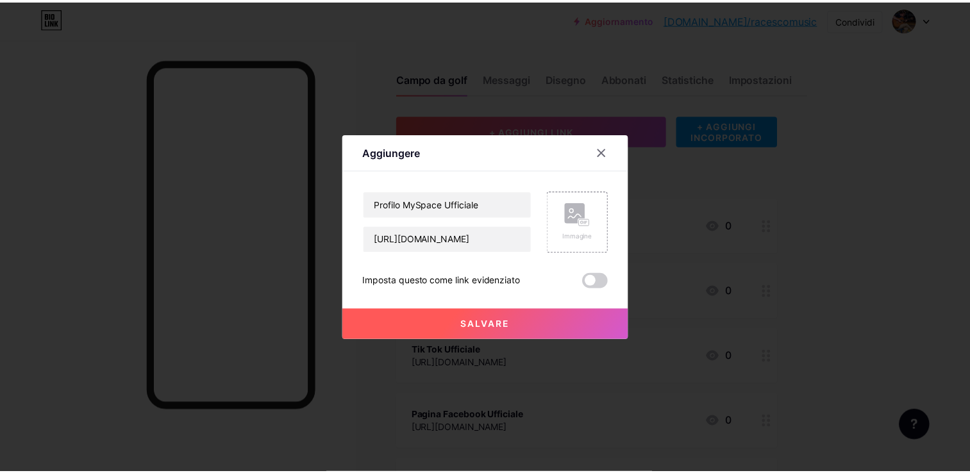
scroll to position [0, 0]
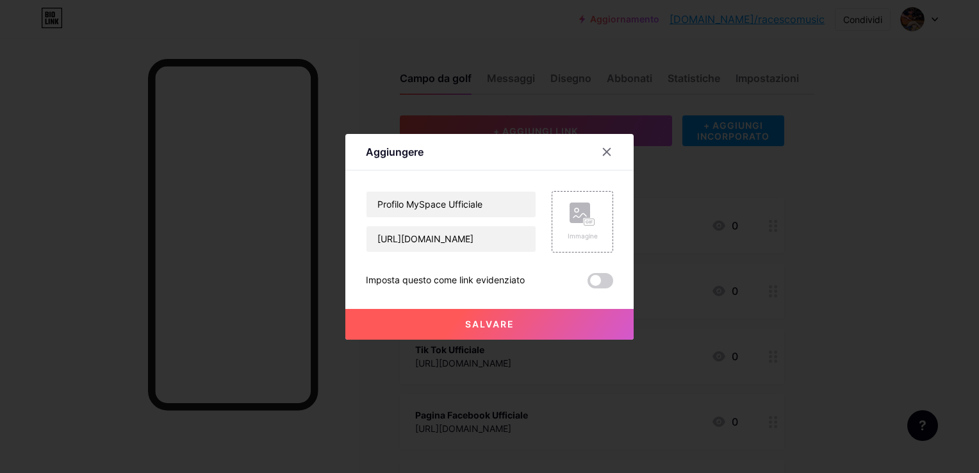
click at [460, 322] on button "Salvare" at bounding box center [490, 324] width 288 height 31
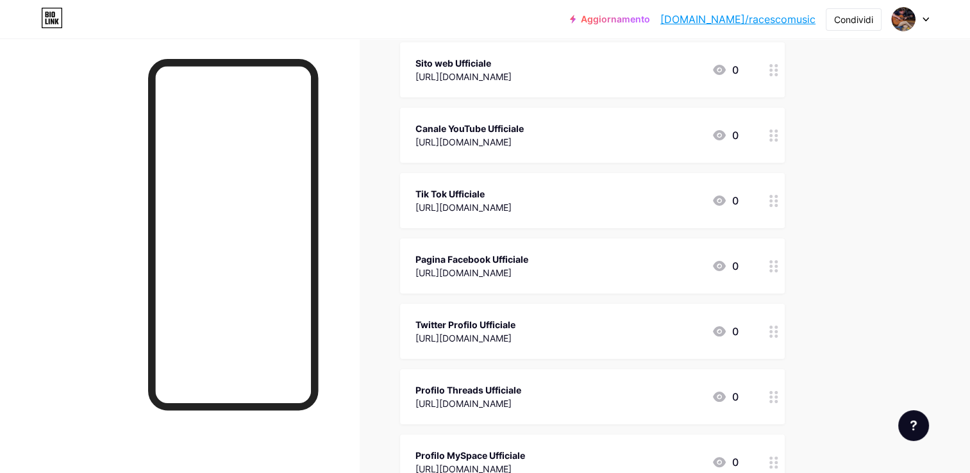
scroll to position [133, 0]
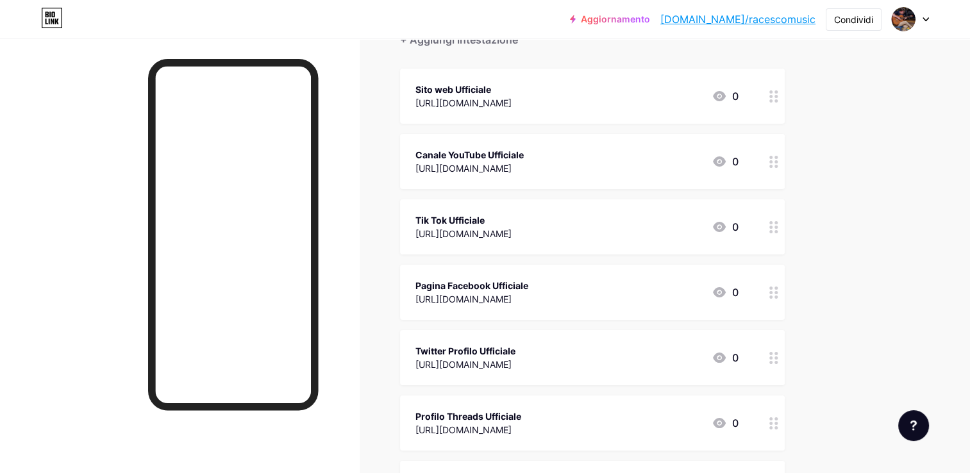
click at [472, 151] on div "Canale YouTube Ufficiale" at bounding box center [469, 154] width 108 height 13
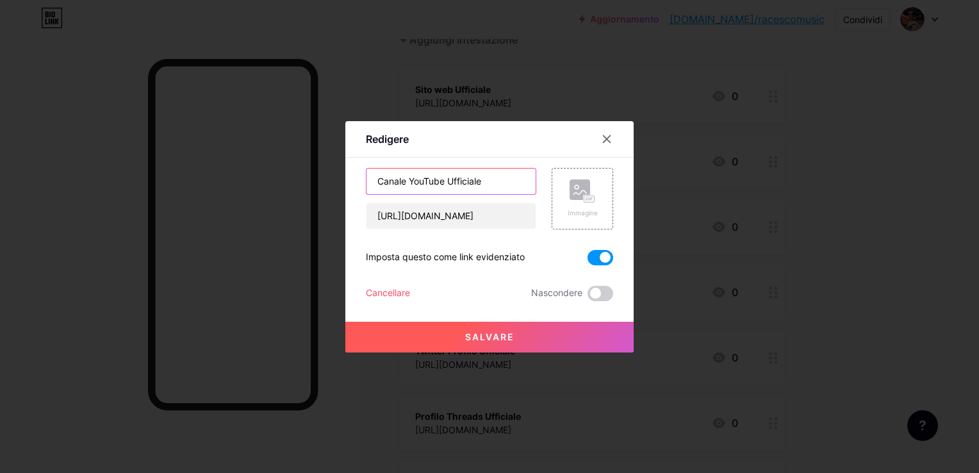
drag, startPoint x: 482, startPoint y: 177, endPoint x: 451, endPoint y: 181, distance: 31.0
click at [451, 181] on input "Canale YouTube Ufficiale" at bounding box center [451, 182] width 169 height 26
type input "Canale YouTube"
click at [488, 340] on span "Salvare" at bounding box center [489, 336] width 49 height 11
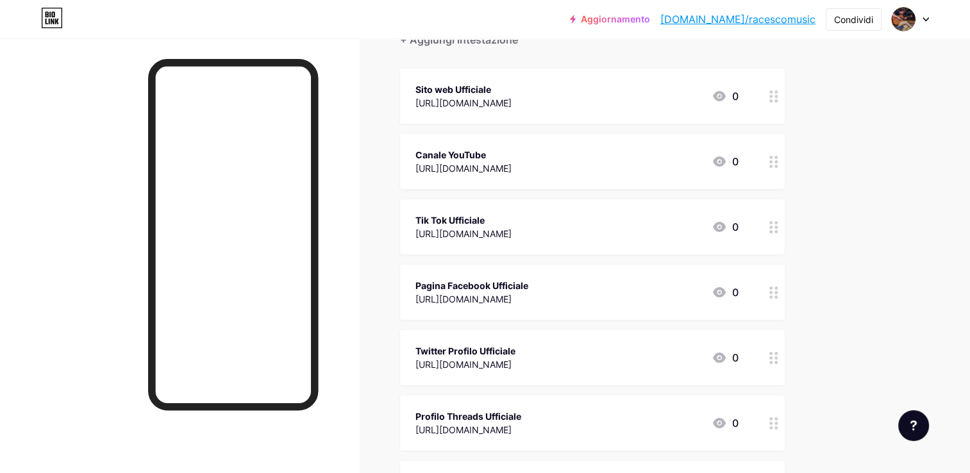
click at [474, 216] on div "Tik Tok Ufficiale" at bounding box center [463, 219] width 96 height 13
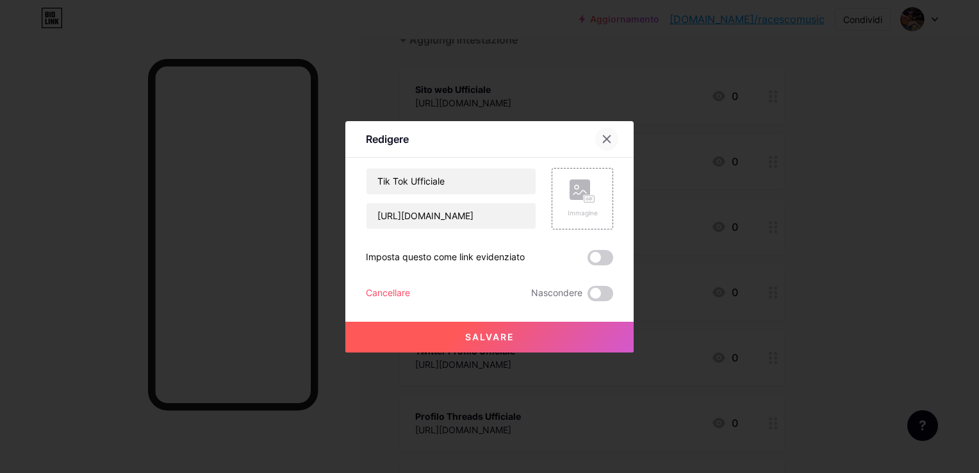
click at [606, 140] on icon at bounding box center [607, 138] width 7 height 7
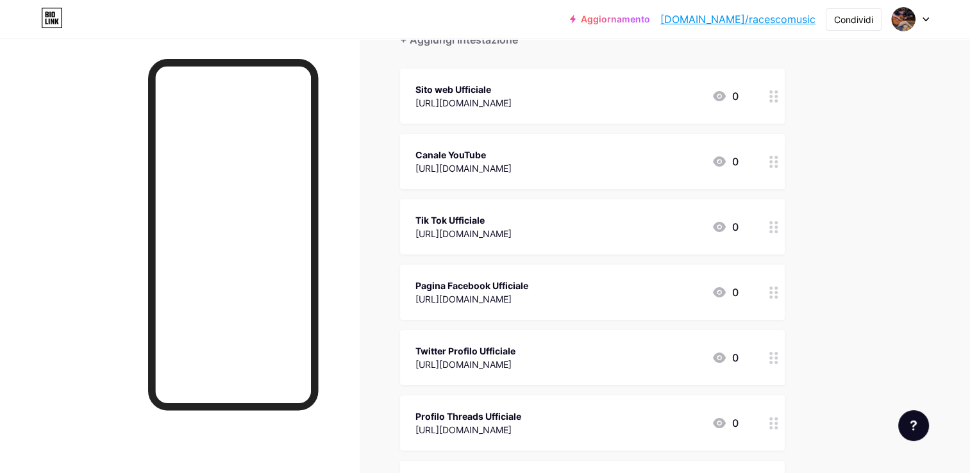
click at [512, 101] on div "[URL][DOMAIN_NAME]" at bounding box center [463, 102] width 96 height 13
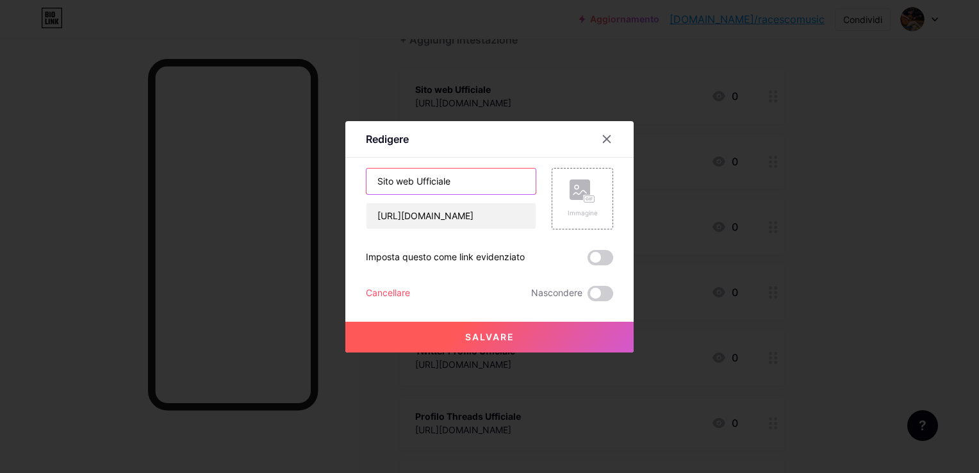
drag, startPoint x: 472, startPoint y: 177, endPoint x: 421, endPoint y: 181, distance: 50.8
click at [421, 181] on input "Sito web Ufficiale" at bounding box center [451, 182] width 169 height 26
type input "Sito web"
click at [452, 322] on button "Salvare" at bounding box center [490, 337] width 288 height 31
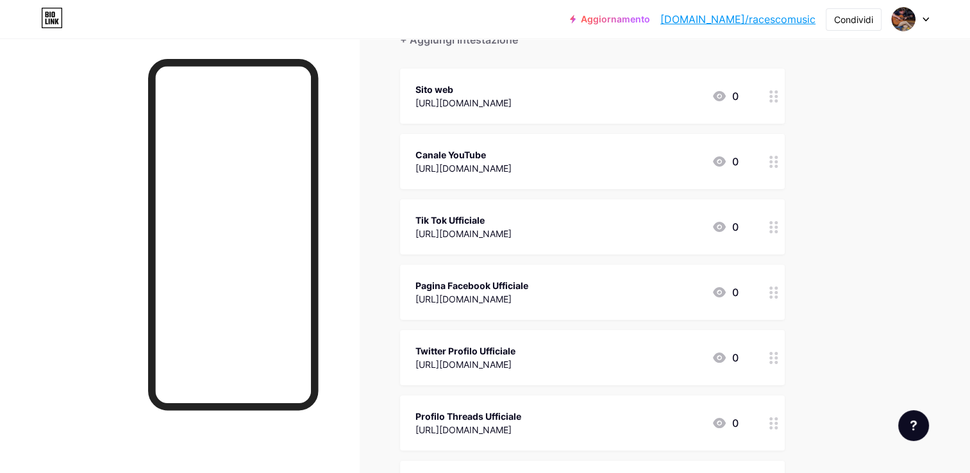
click at [461, 224] on div "Tik Tok Ufficiale" at bounding box center [463, 219] width 96 height 13
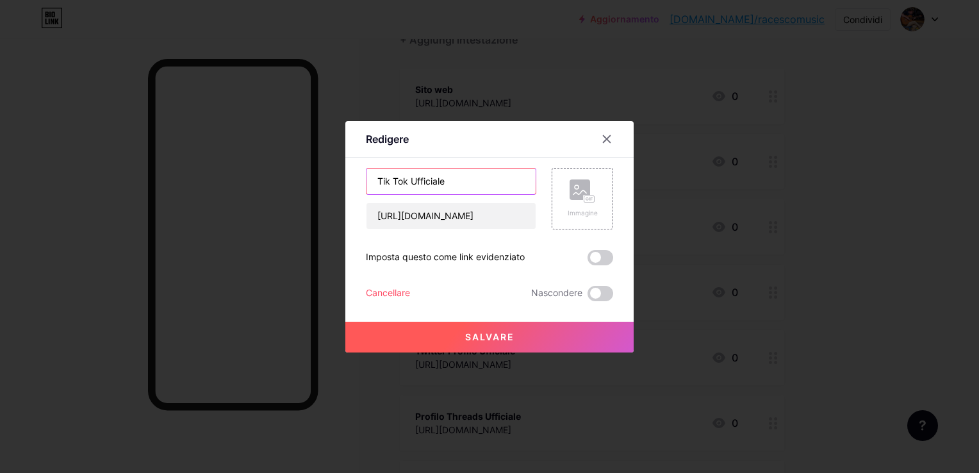
drag, startPoint x: 428, startPoint y: 179, endPoint x: 410, endPoint y: 181, distance: 18.1
click at [410, 181] on input "Tik Tok Ufficiale" at bounding box center [451, 182] width 169 height 26
type input "Tik Tok"
click at [490, 345] on button "Salvare" at bounding box center [490, 337] width 288 height 31
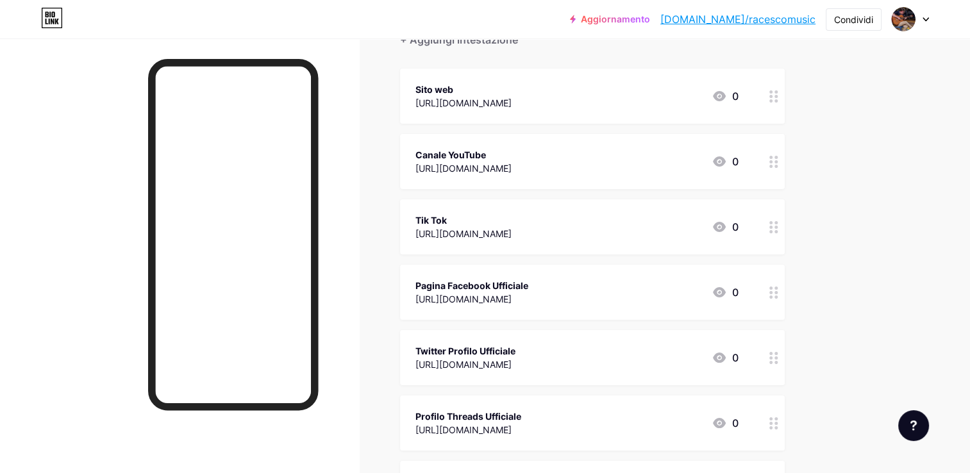
scroll to position [197, 0]
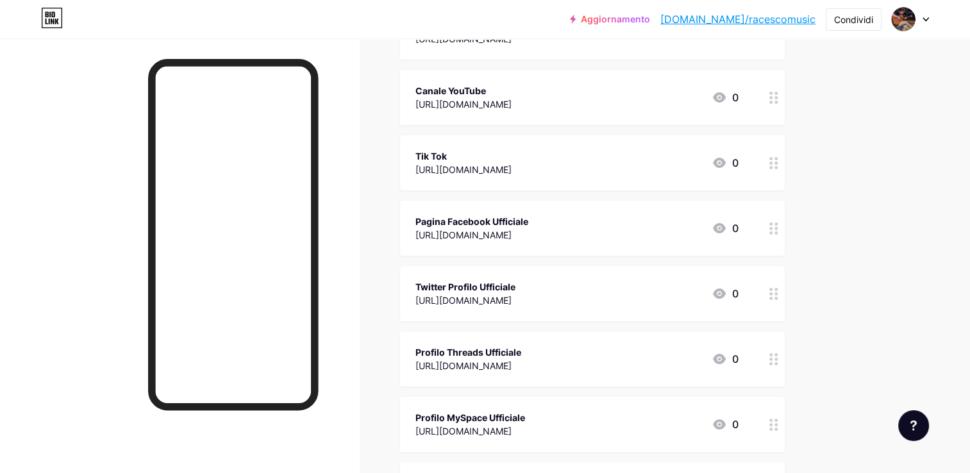
click at [472, 228] on div "[URL][DOMAIN_NAME]" at bounding box center [471, 234] width 113 height 13
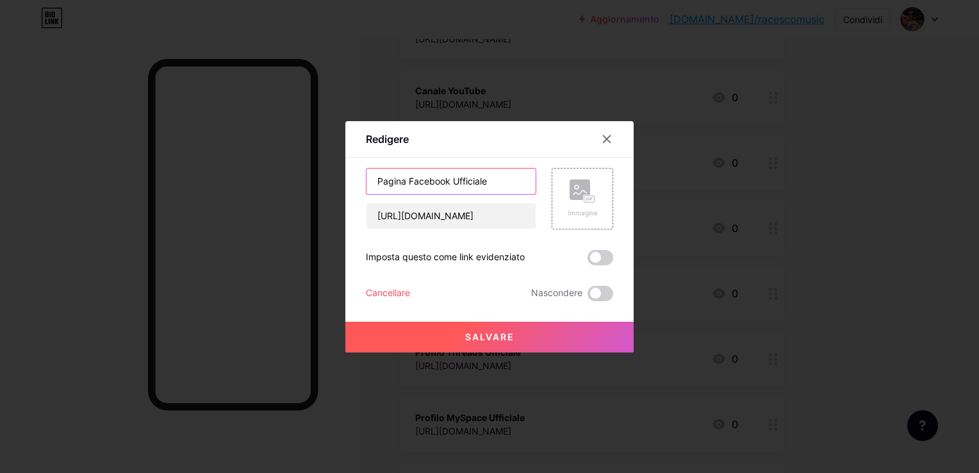
drag, startPoint x: 495, startPoint y: 183, endPoint x: 453, endPoint y: 183, distance: 42.3
click at [453, 183] on input "Pagina Facebook Ufficiale" at bounding box center [451, 182] width 169 height 26
type input "Pagina Facebook"
click at [455, 340] on button "Salvare" at bounding box center [490, 337] width 288 height 31
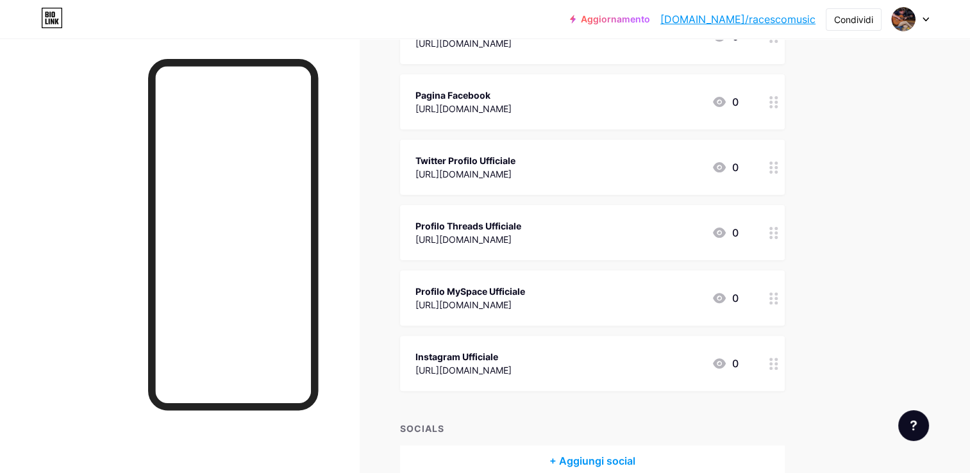
scroll to position [326, 0]
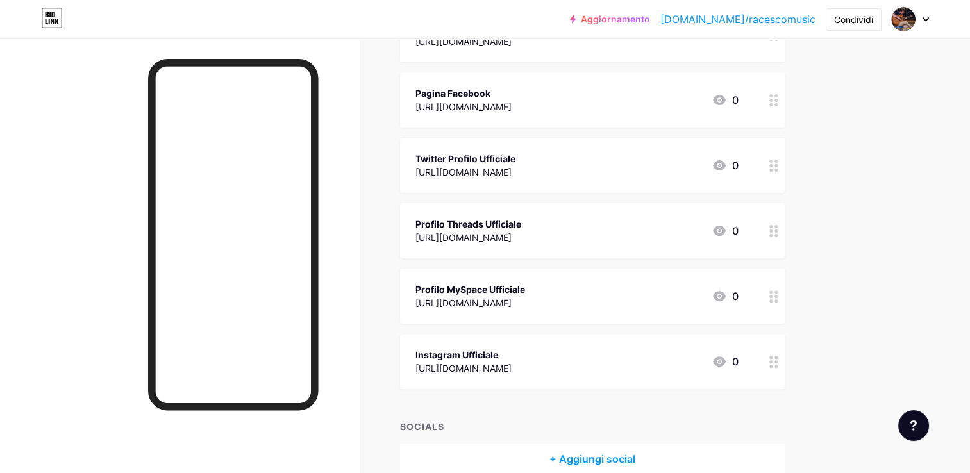
click at [474, 159] on div "Twitter Profilo Ufficiale" at bounding box center [465, 158] width 100 height 13
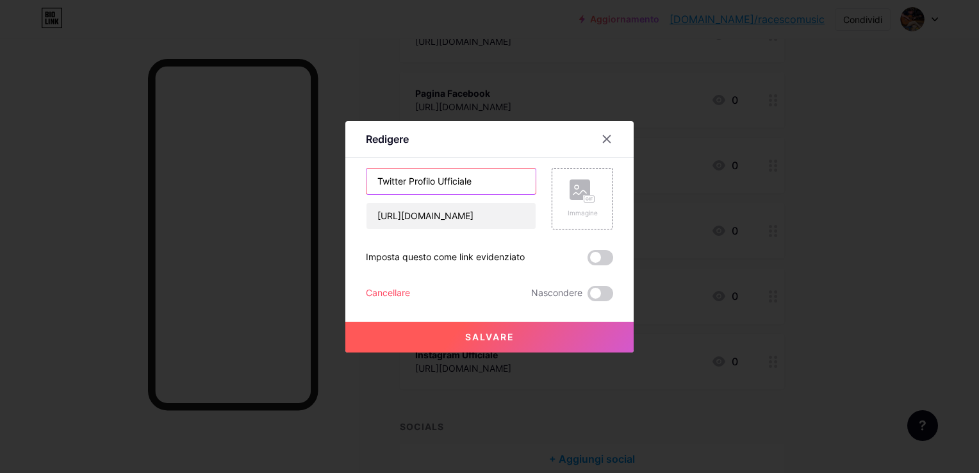
drag, startPoint x: 459, startPoint y: 178, endPoint x: 442, endPoint y: 178, distance: 17.3
click at [442, 178] on input "Twitter Profilo Ufficiale" at bounding box center [451, 182] width 169 height 26
drag, startPoint x: 474, startPoint y: 183, endPoint x: 409, endPoint y: 176, distance: 65.8
click at [409, 176] on input "Twitter ProfiloUfficiale" at bounding box center [451, 182] width 169 height 26
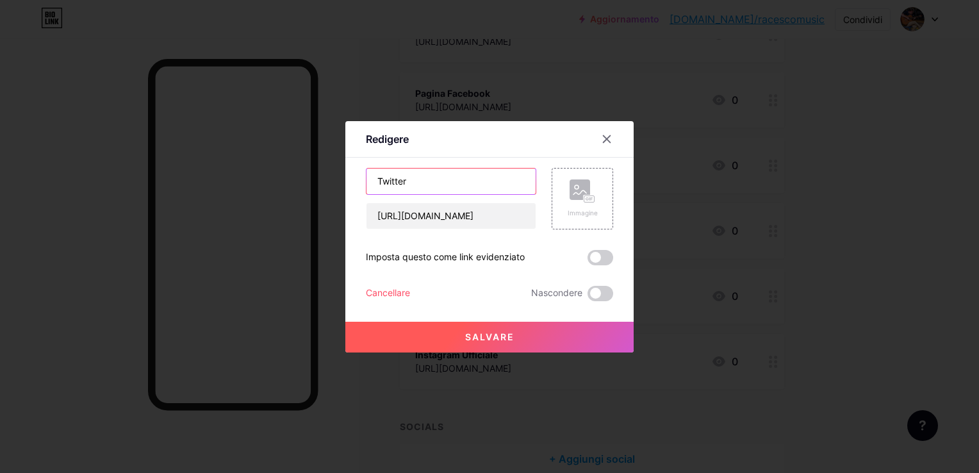
type input "Twitter"
click at [422, 333] on button "Salvare" at bounding box center [490, 337] width 288 height 31
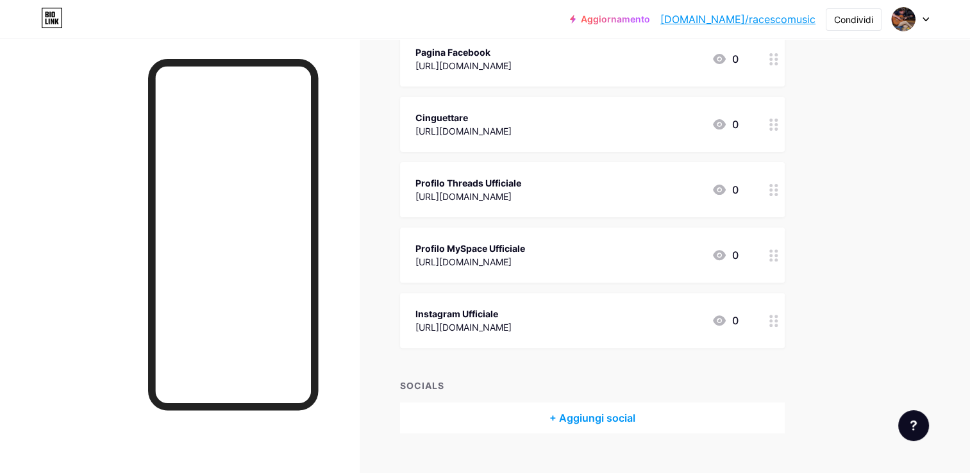
scroll to position [390, 0]
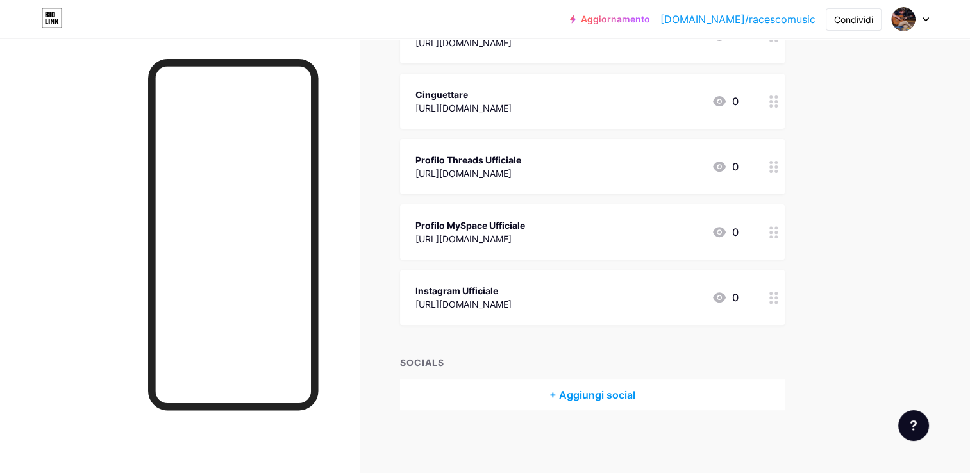
click at [442, 232] on div "[URL][DOMAIN_NAME]" at bounding box center [470, 238] width 110 height 13
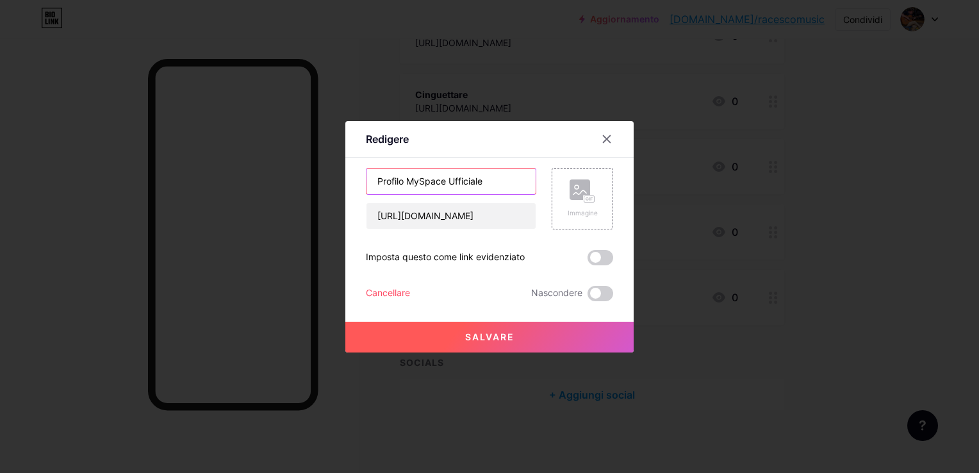
drag, startPoint x: 404, startPoint y: 179, endPoint x: 346, endPoint y: 172, distance: 58.8
click at [346, 172] on div "Redigere Content YouTube Play YouTube video without leaving your page. ADD Vime…" at bounding box center [490, 236] width 288 height 231
click at [472, 176] on input "MySpace Ufficiale" at bounding box center [451, 182] width 169 height 26
type input "MySpace"
click at [485, 336] on span "Salvare" at bounding box center [489, 336] width 49 height 11
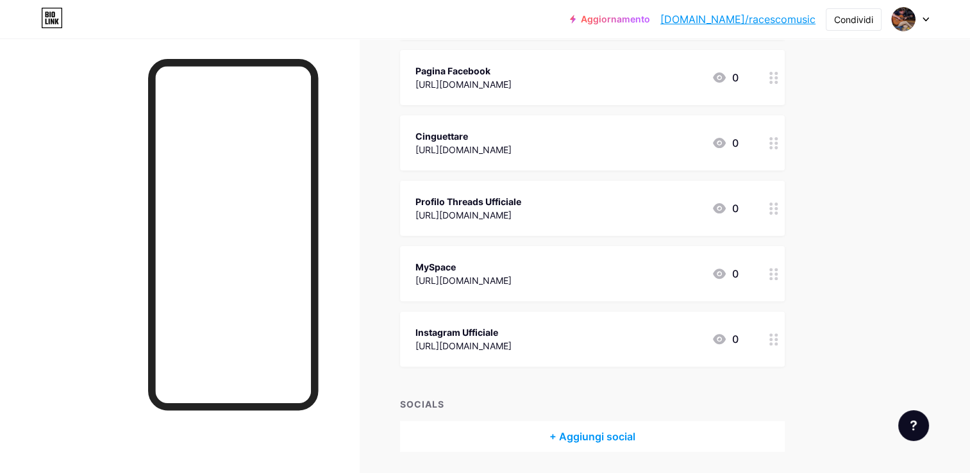
scroll to position [326, 0]
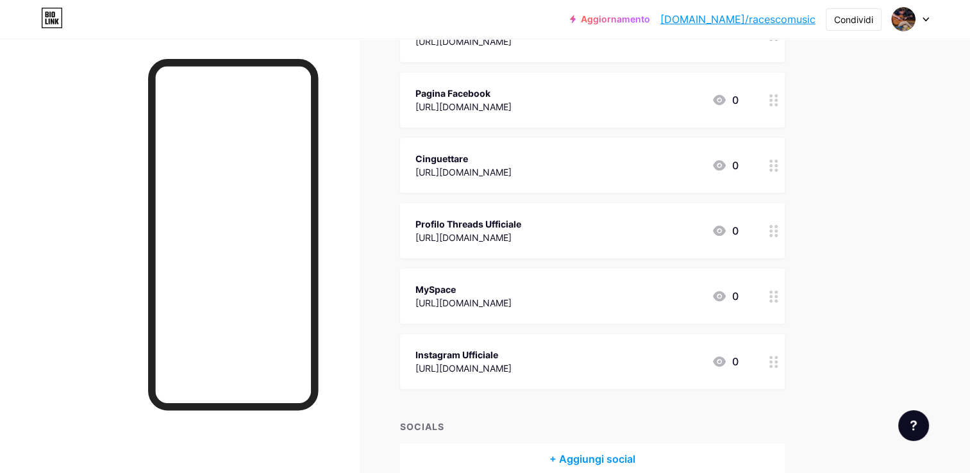
click at [520, 221] on div "Profilo Threads Ufficiale" at bounding box center [468, 223] width 106 height 13
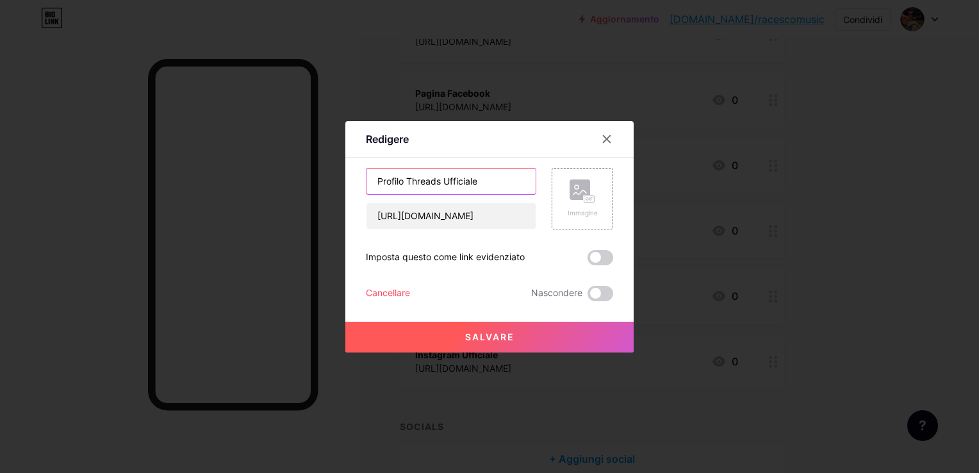
drag, startPoint x: 511, startPoint y: 179, endPoint x: 445, endPoint y: 179, distance: 66.0
click at [445, 179] on input "Profilo Threads Ufficiale" at bounding box center [451, 182] width 169 height 26
type input "Profilo Threads"
click at [520, 339] on button "Salvare" at bounding box center [490, 337] width 288 height 31
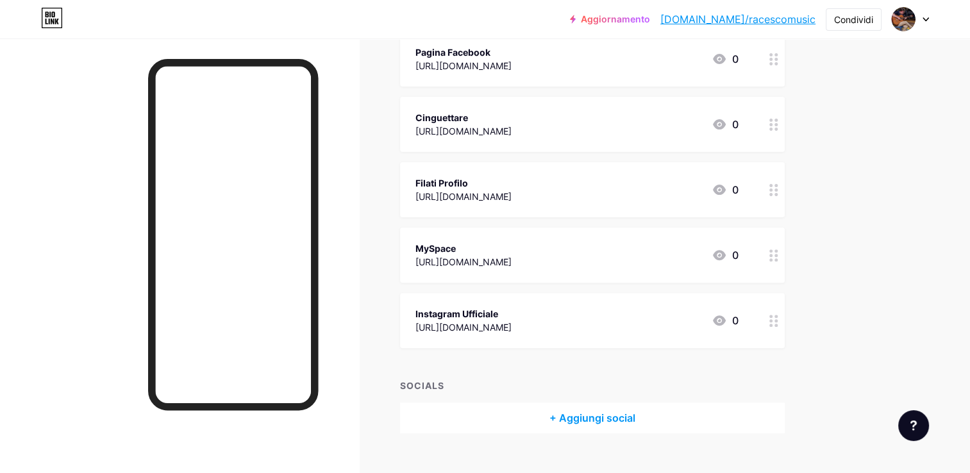
scroll to position [390, 0]
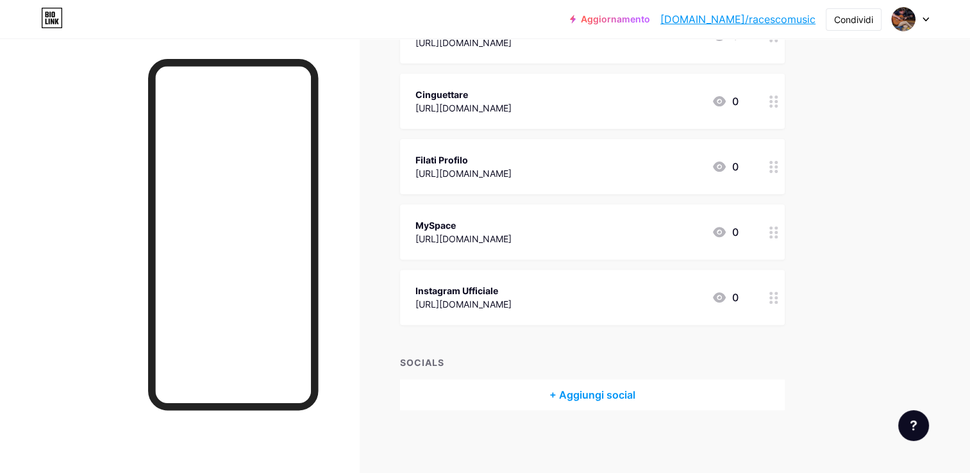
click at [512, 294] on div "Instagram Ufficiale" at bounding box center [463, 290] width 96 height 13
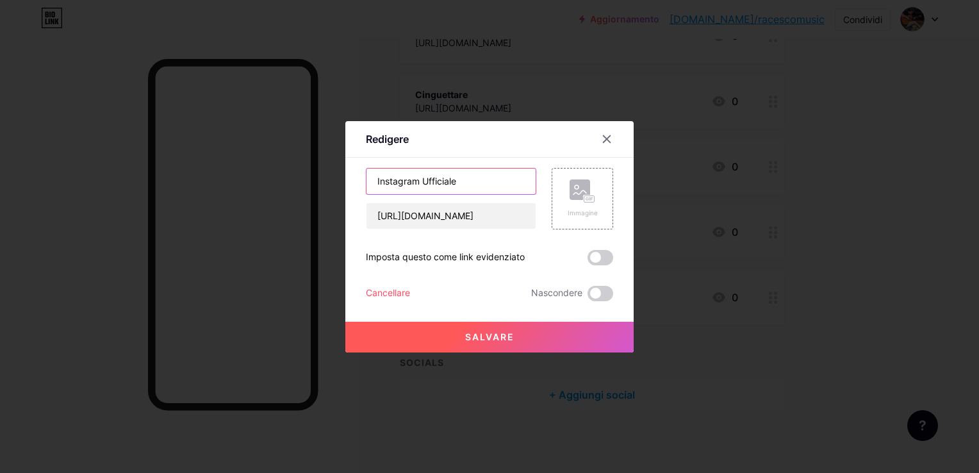
drag, startPoint x: 479, startPoint y: 183, endPoint x: 424, endPoint y: 176, distance: 55.6
click at [424, 176] on input "Instagram Ufficiale" at bounding box center [451, 182] width 169 height 26
type input "Instagram"
click at [465, 341] on span "Salvare" at bounding box center [489, 336] width 49 height 11
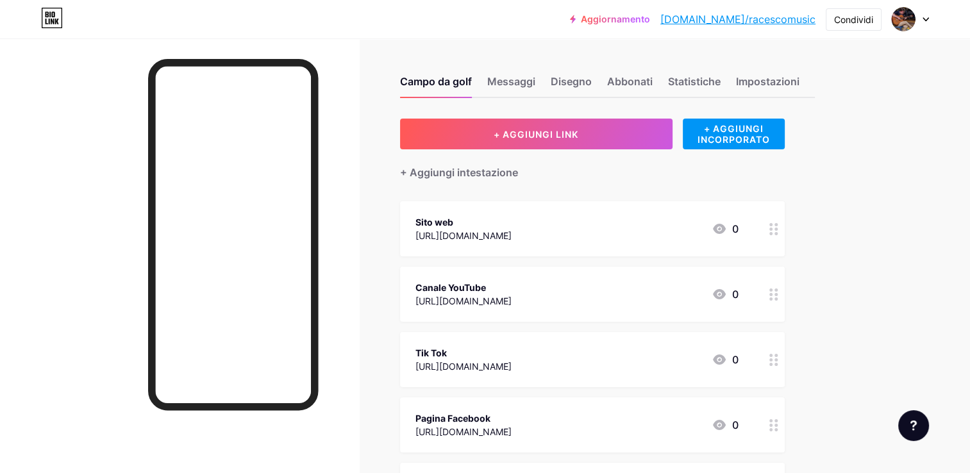
scroll to position [0, 0]
click at [785, 17] on link "[DOMAIN_NAME]/racescomusic" at bounding box center [737, 19] width 155 height 15
